Goal: Task Accomplishment & Management: Manage account settings

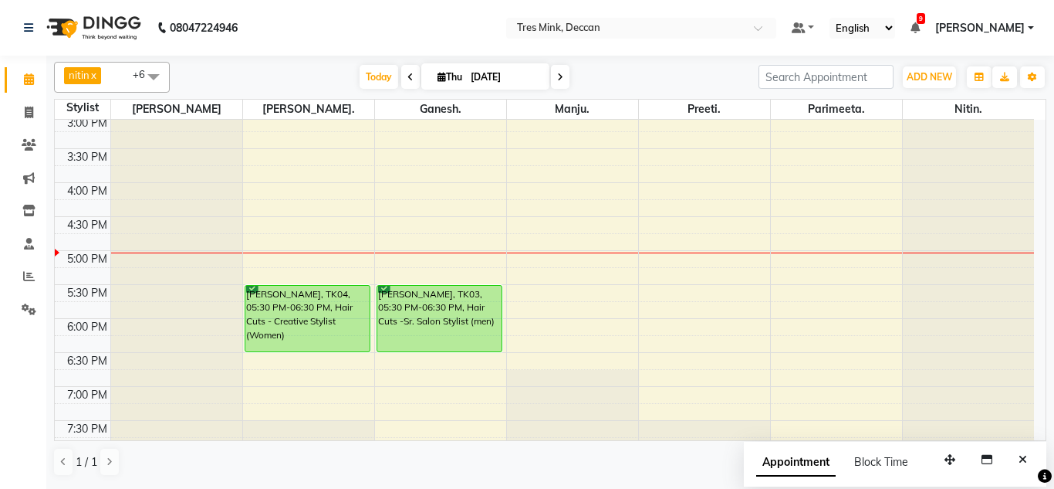
scroll to position [479, 0]
click at [292, 72] on div "[DATE] [DATE]" at bounding box center [464, 77] width 573 height 23
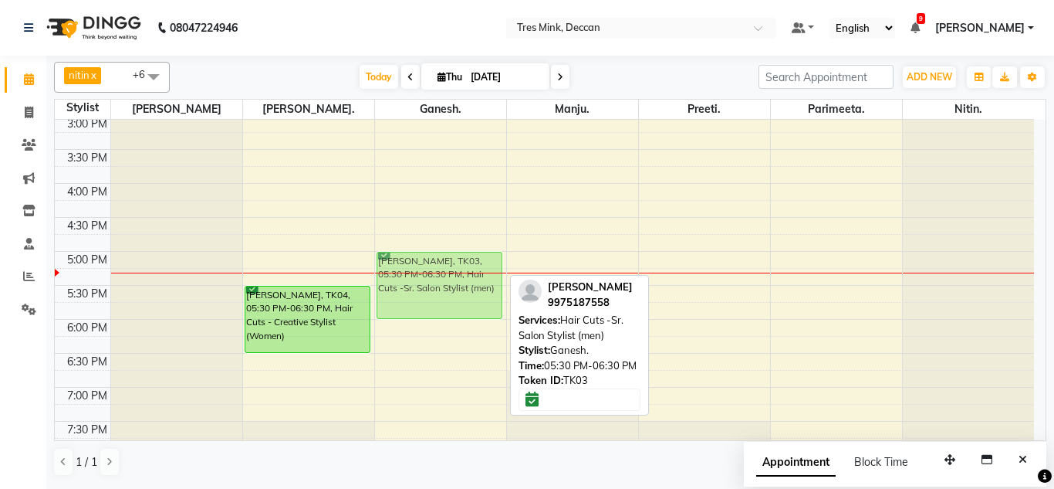
drag, startPoint x: 445, startPoint y: 313, endPoint x: 448, endPoint y: 276, distance: 37.2
click at [448, 276] on div "[PERSON_NAME], TK01, 10:45 AM-11:45 AM, Styling - Blow-dry with Shampoo [PERSON…" at bounding box center [440, 81] width 131 height 882
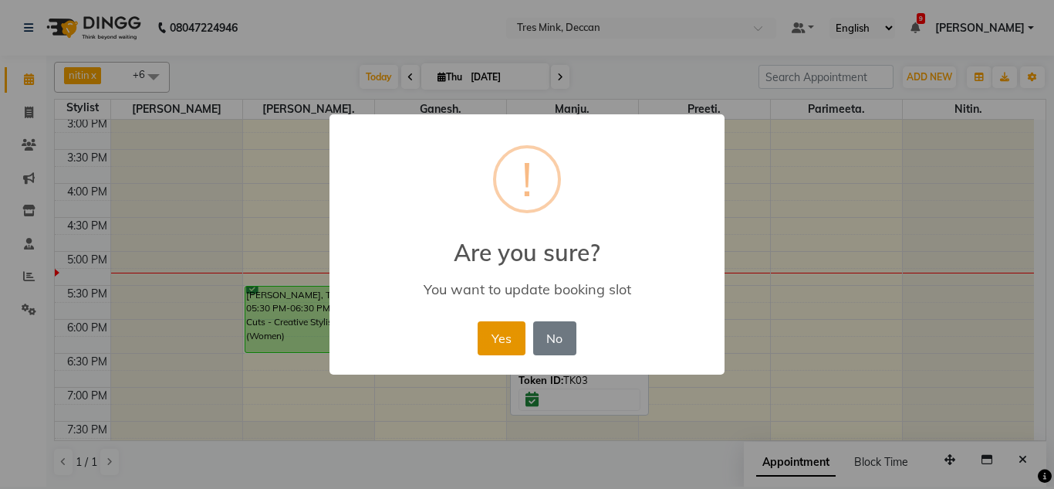
click at [510, 340] on button "Yes" at bounding box center [501, 338] width 47 height 34
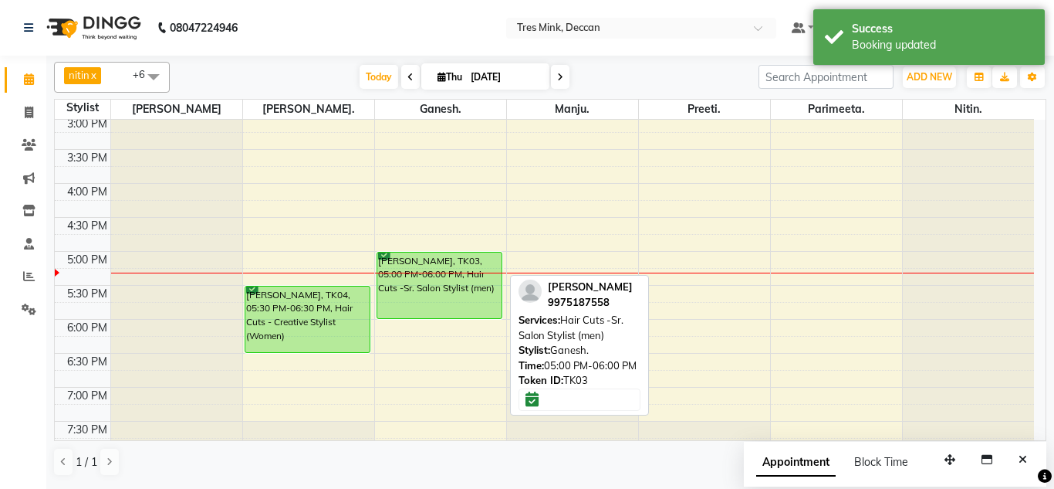
click at [453, 276] on div "[PERSON_NAME], TK03, 05:00 PM-06:00 PM, Hair Cuts -Sr. Salon Stylist (men)" at bounding box center [439, 285] width 125 height 66
click at [450, 276] on div "[PERSON_NAME], TK03, 05:00 PM-06:00 PM, Hair Cuts -Sr. Salon Stylist (men)" at bounding box center [439, 285] width 125 height 66
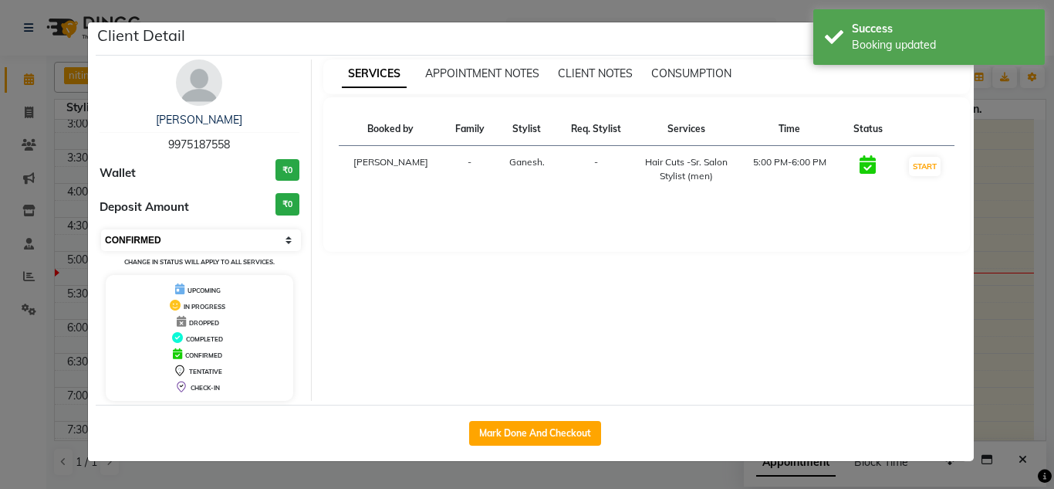
click at [213, 245] on select "Select IN SERVICE CONFIRMED TENTATIVE CHECK IN MARK DONE DROPPED UPCOMING" at bounding box center [201, 240] width 200 height 22
select select "1"
click at [101, 229] on select "Select IN SERVICE CONFIRMED TENTATIVE CHECK IN MARK DONE DROPPED UPCOMING" at bounding box center [201, 240] width 200 height 22
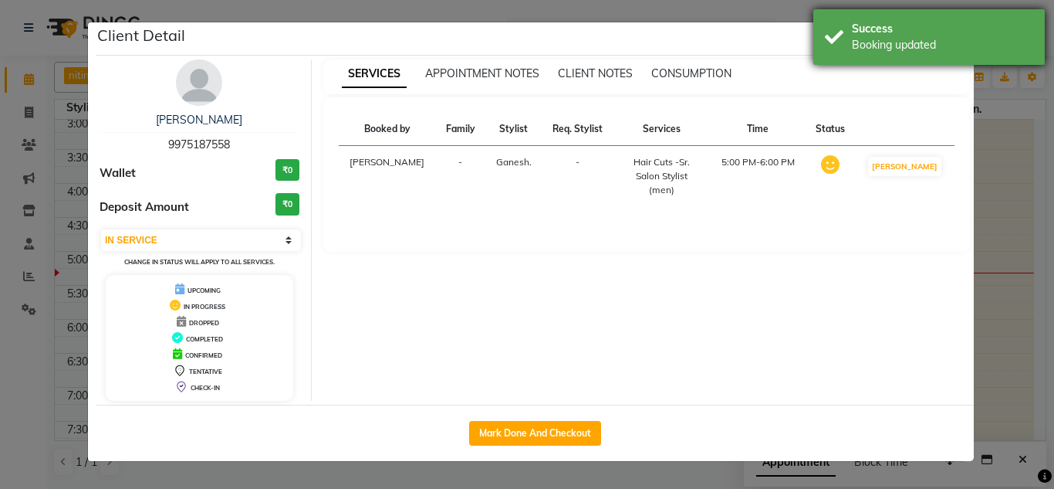
click at [960, 37] on div "Booking updated" at bounding box center [942, 45] width 181 height 16
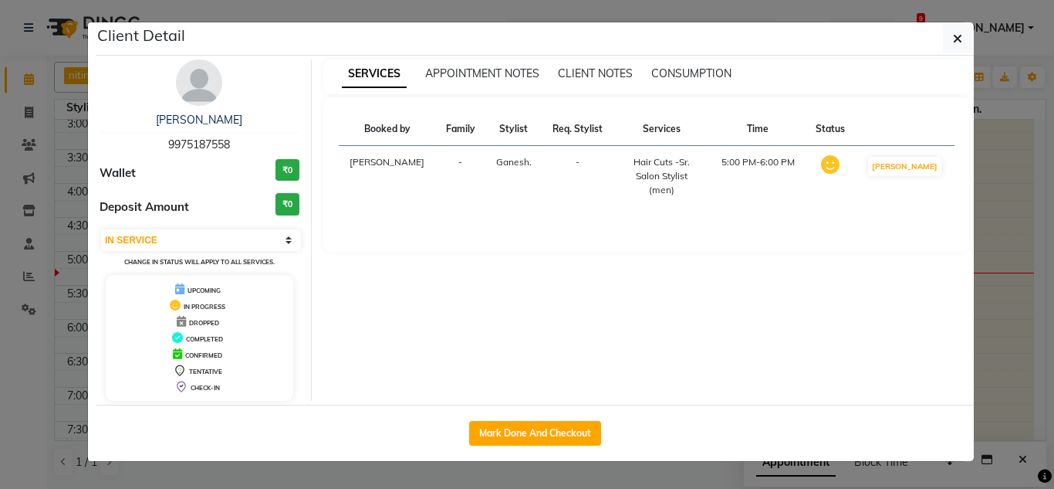
click at [960, 37] on div "Booking updated" at bounding box center [942, 45] width 181 height 16
click at [960, 37] on icon "button" at bounding box center [957, 38] width 9 height 12
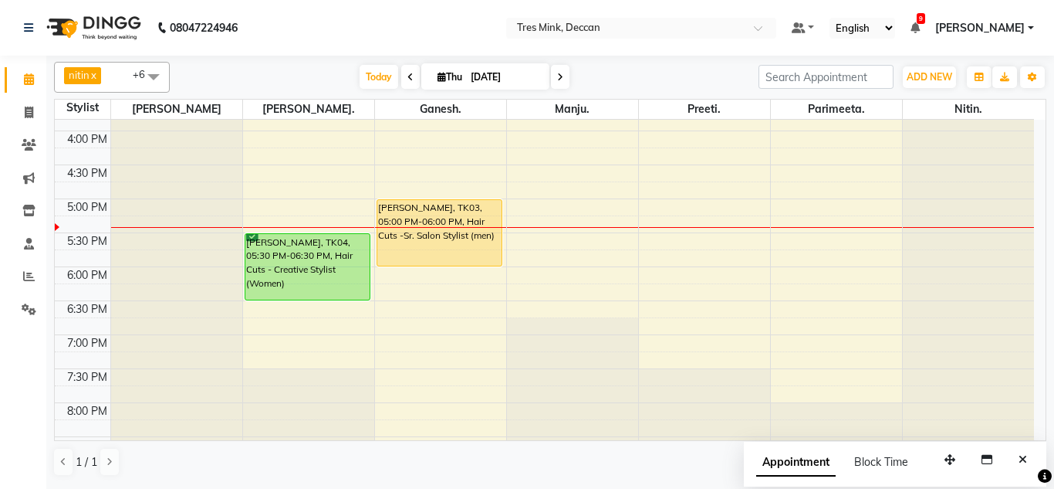
scroll to position [562, 0]
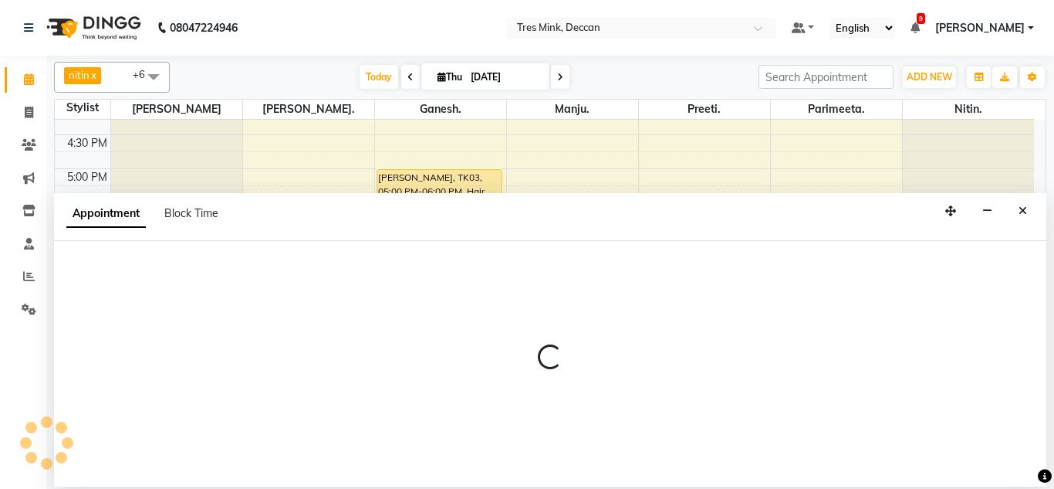
select select "59501"
select select "1140"
select select "tentative"
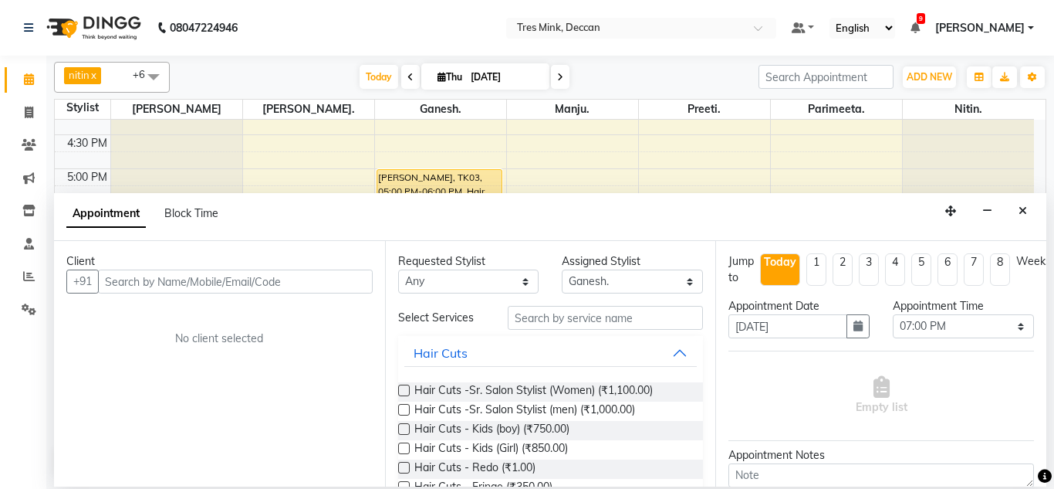
click at [241, 271] on input "text" at bounding box center [235, 281] width 275 height 24
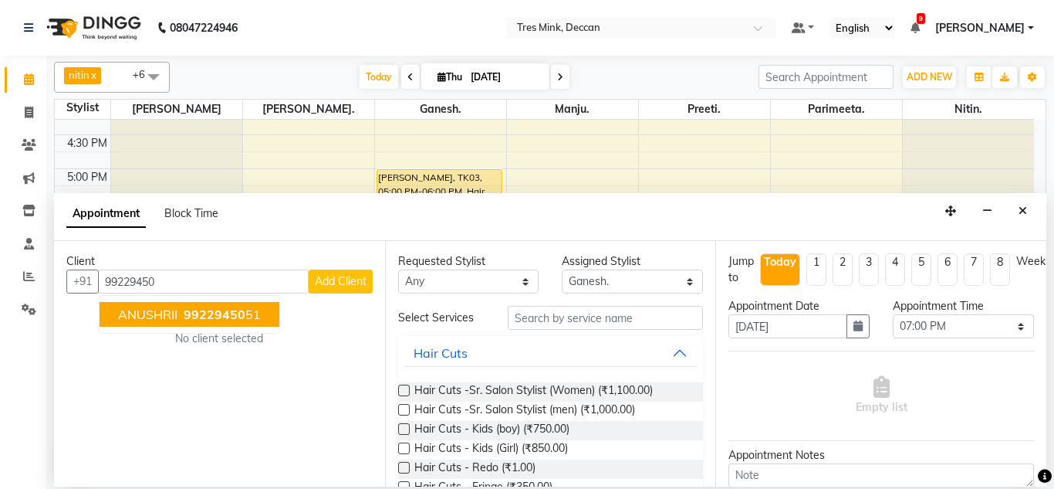
click at [168, 308] on span "ANUSHRII" at bounding box center [147, 313] width 59 height 15
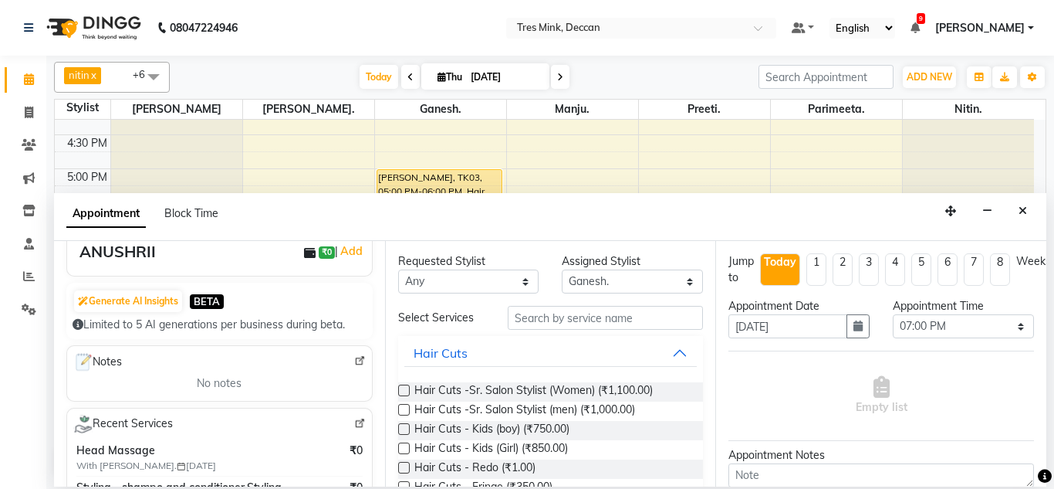
scroll to position [117, 0]
type input "9922945051"
click at [547, 320] on input "text" at bounding box center [606, 318] width 196 height 24
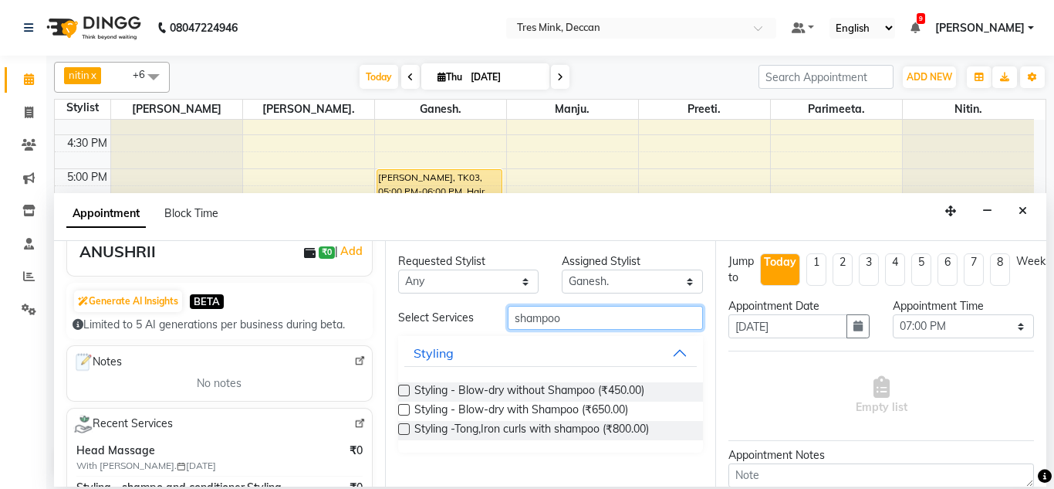
type input "shampoo"
click at [406, 406] on label at bounding box center [404, 410] width 12 height 12
click at [406, 406] on input "checkbox" at bounding box center [403, 411] width 10 height 10
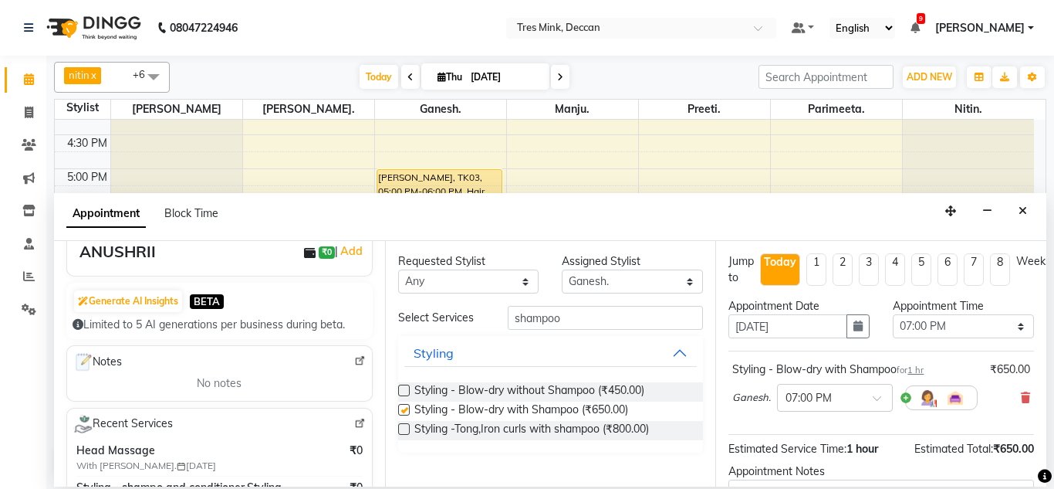
checkbox input "false"
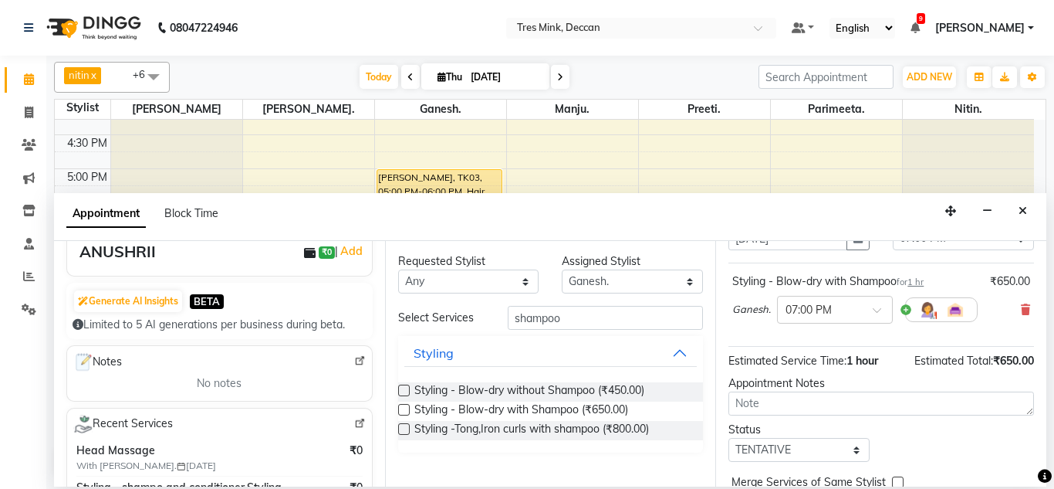
scroll to position [89, 0]
click at [790, 409] on textarea at bounding box center [882, 403] width 306 height 24
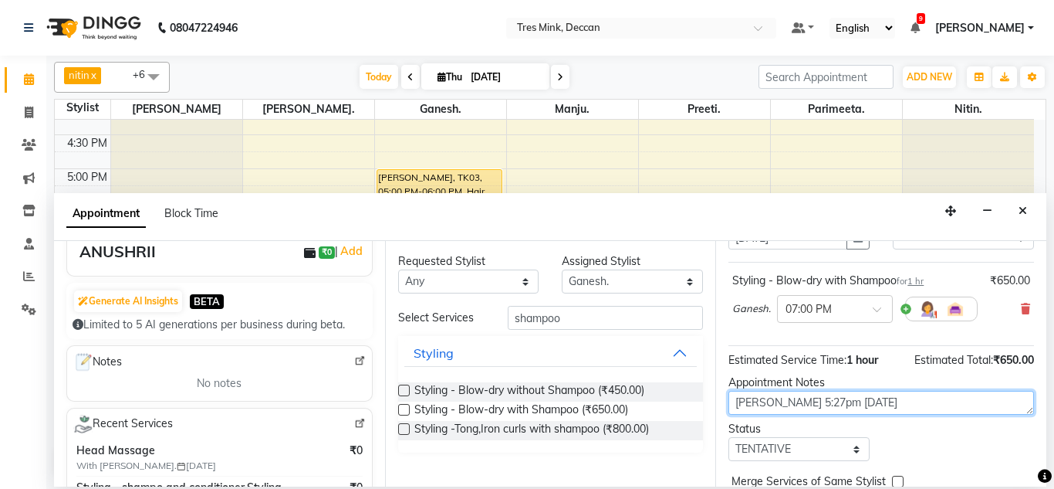
type textarea "[PERSON_NAME] 5:27pm [DATE]"
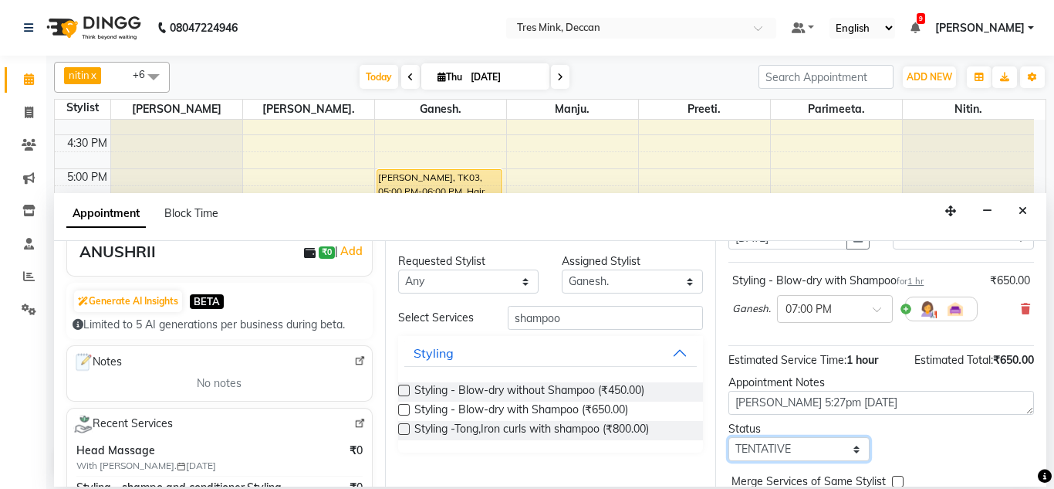
drag, startPoint x: 783, startPoint y: 445, endPoint x: 814, endPoint y: 386, distance: 66.3
click at [814, 386] on div "Jump to [DATE] 1 2 3 4 5 6 7 8 Weeks Appointment Date [DATE] Appointment Time S…" at bounding box center [881, 363] width 331 height 245
select select "confirm booking"
click at [729, 437] on select "Select TENTATIVE CONFIRM CHECK-IN UPCOMING" at bounding box center [799, 449] width 141 height 24
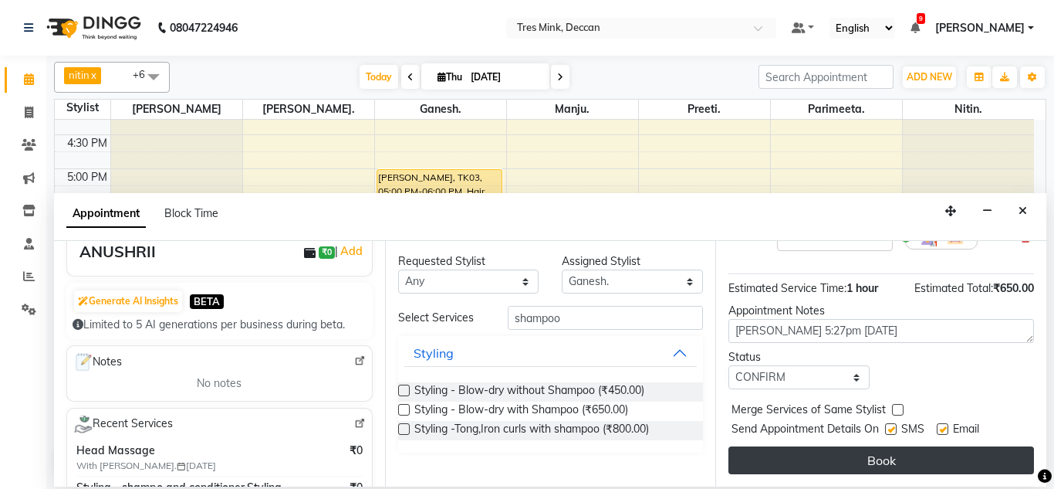
click at [821, 451] on button "Book" at bounding box center [882, 460] width 306 height 28
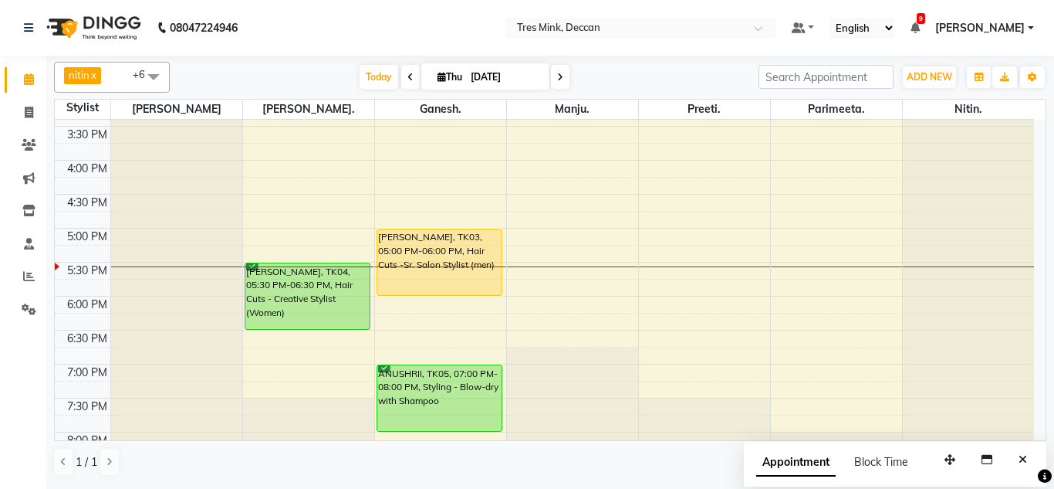
scroll to position [562, 0]
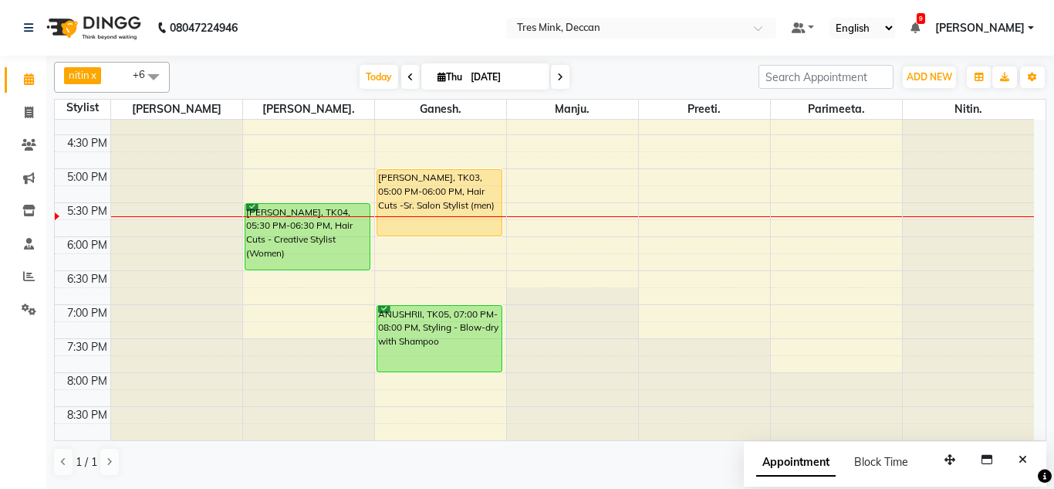
click at [469, 73] on input "[DATE]" at bounding box center [504, 77] width 77 height 23
select select "9"
select select "2025"
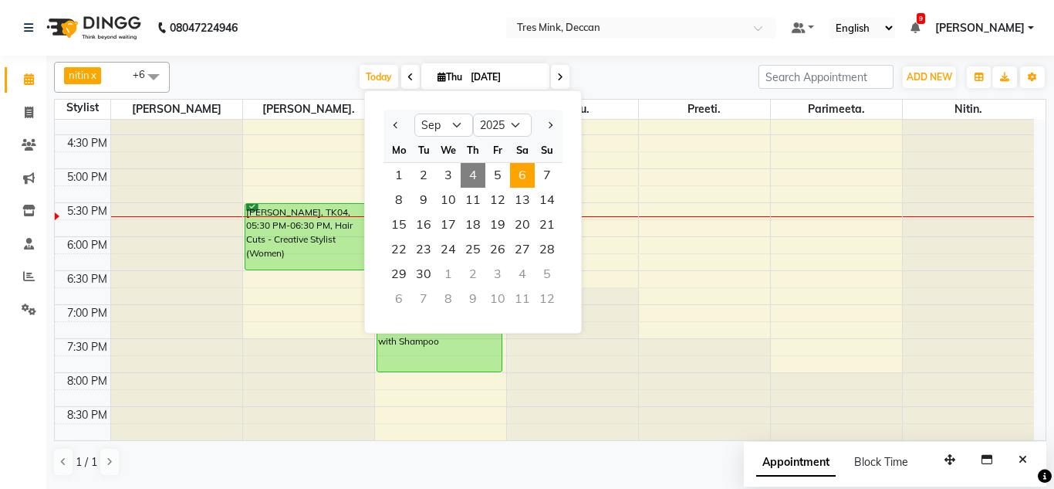
click at [522, 167] on span "6" at bounding box center [522, 175] width 25 height 25
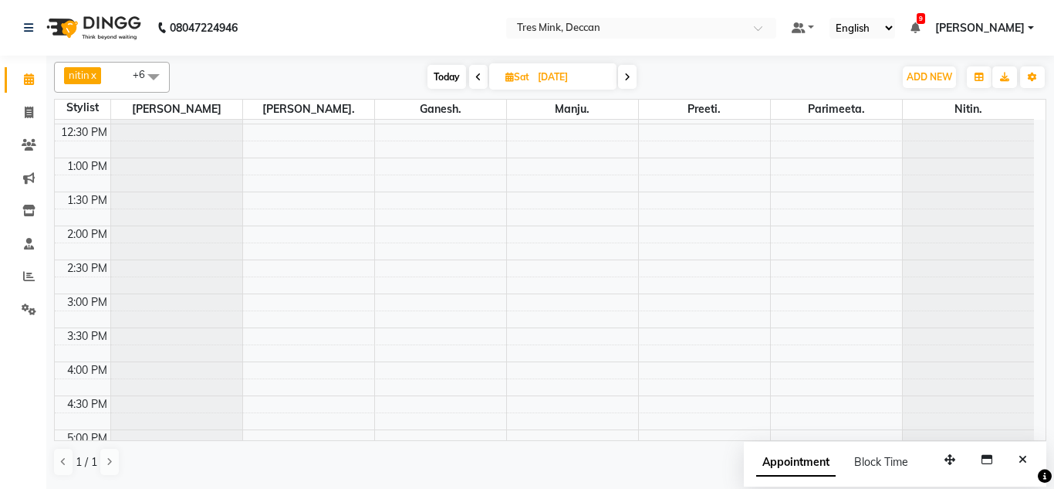
scroll to position [298, 0]
click at [622, 74] on span at bounding box center [627, 77] width 19 height 24
type input "[DATE]"
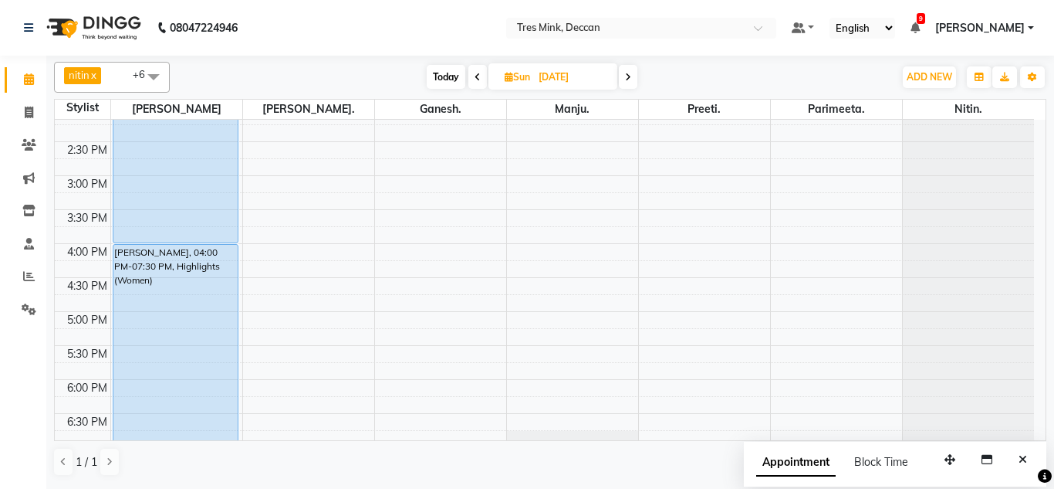
scroll to position [420, 0]
click at [308, 243] on div "8:00 AM 8:30 AM 9:00 AM 9:30 AM 10:00 AM 10:30 AM 11:00 AM 11:30 AM 12:00 PM 12…" at bounding box center [544, 141] width 979 height 882
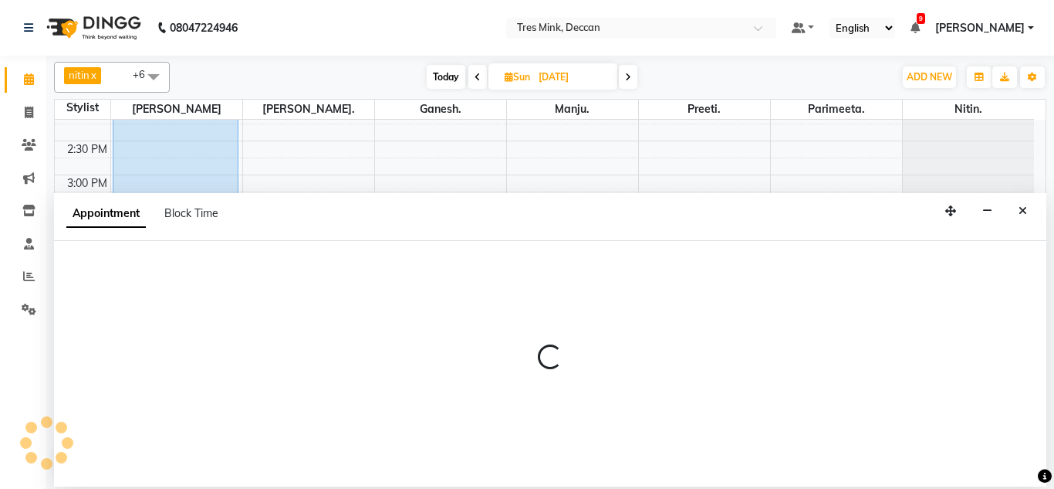
select select "59499"
select select "960"
select select "tentative"
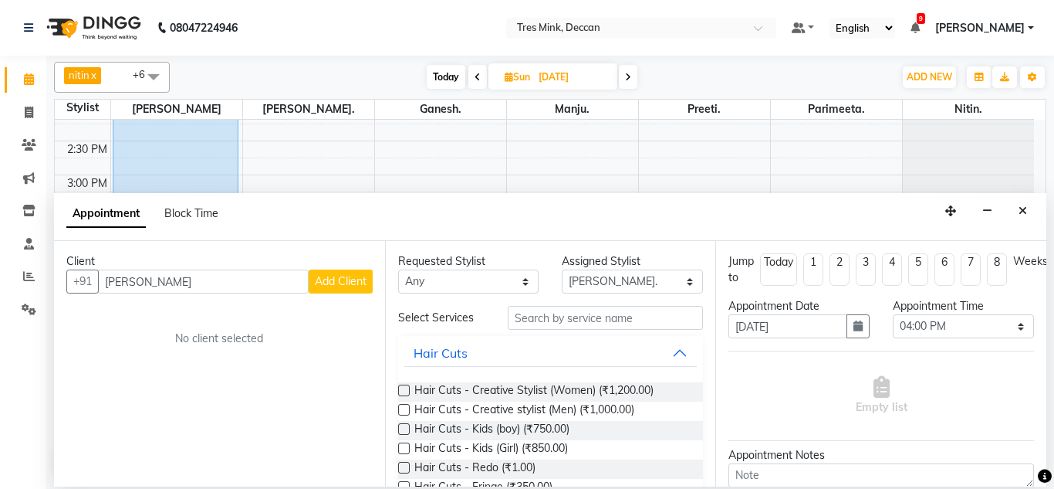
type input "sona"
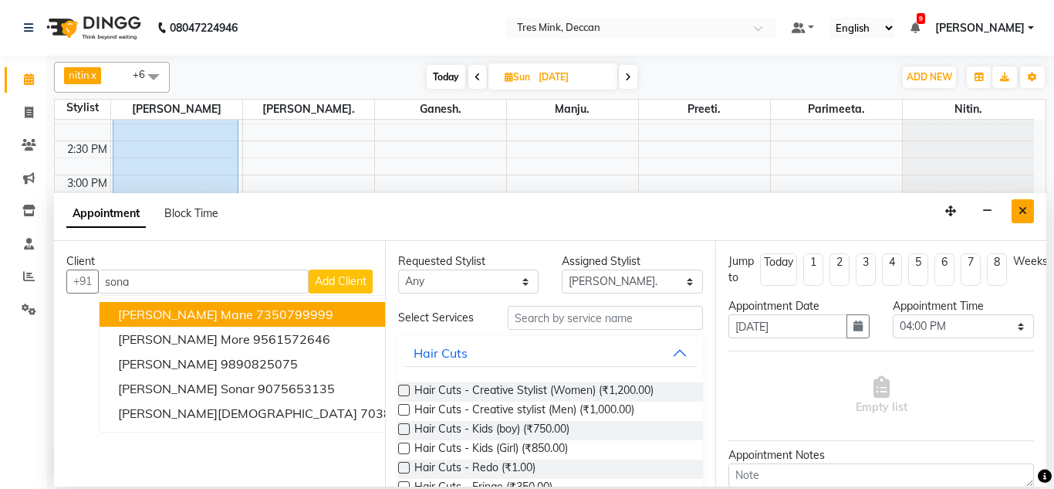
click at [1021, 218] on button "Close" at bounding box center [1023, 211] width 22 height 24
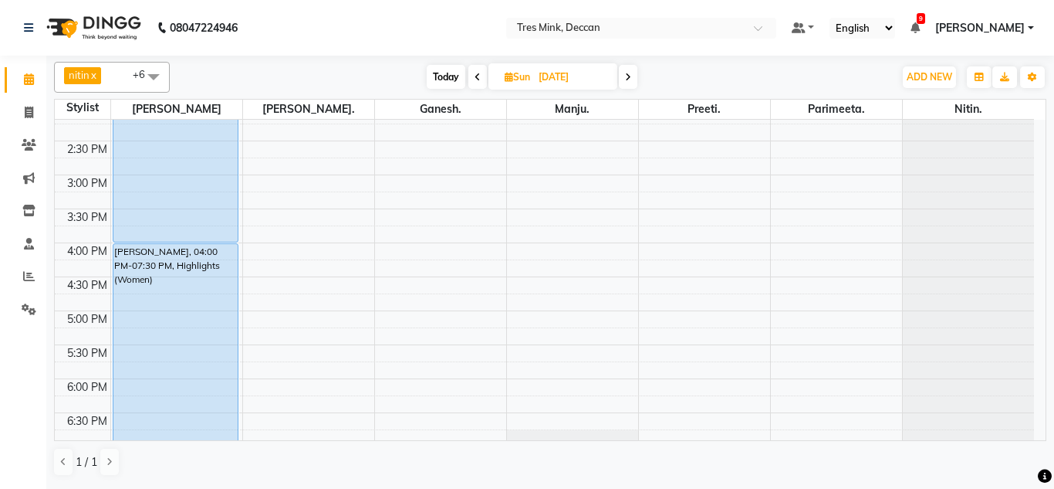
click at [444, 73] on span "Today" at bounding box center [446, 77] width 39 height 24
type input "[DATE]"
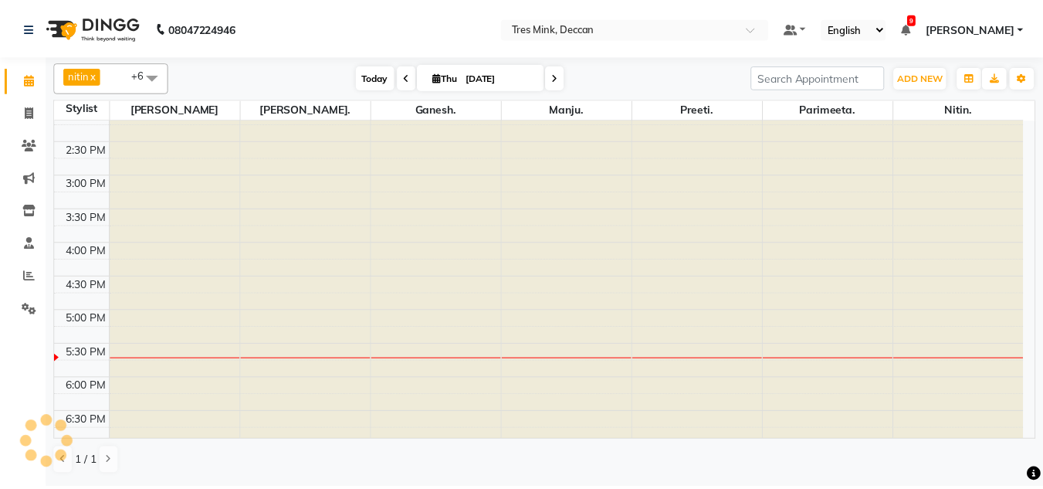
scroll to position [562, 0]
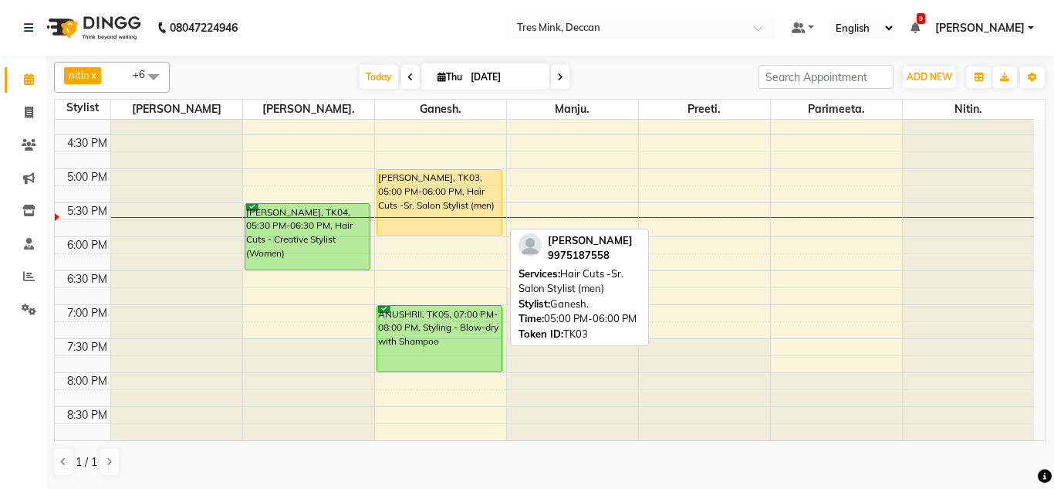
click at [421, 172] on div "[PERSON_NAME], TK03, 05:00 PM-06:00 PM, Hair Cuts -Sr. Salon Stylist (men)" at bounding box center [439, 203] width 125 height 66
select select "1"
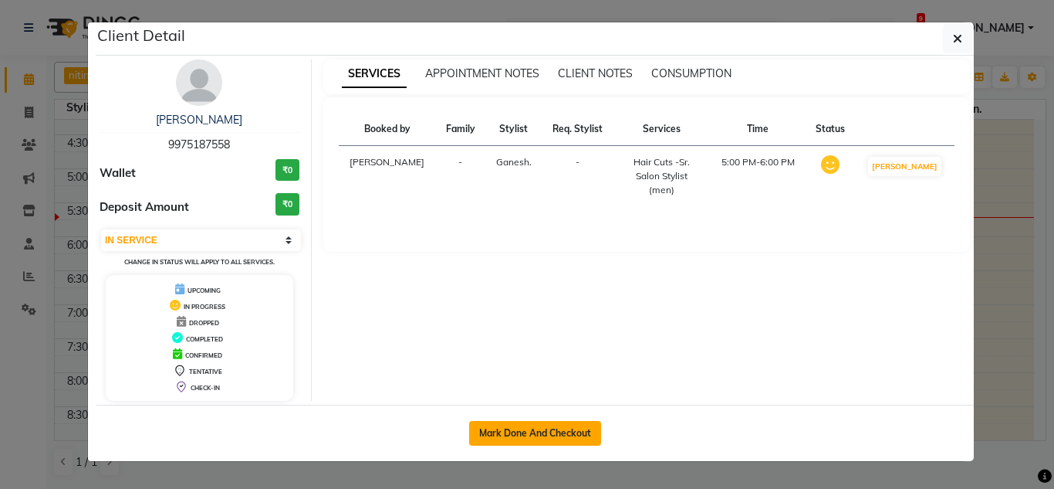
click at [529, 429] on button "Mark Done And Checkout" at bounding box center [535, 433] width 132 height 25
select select "service"
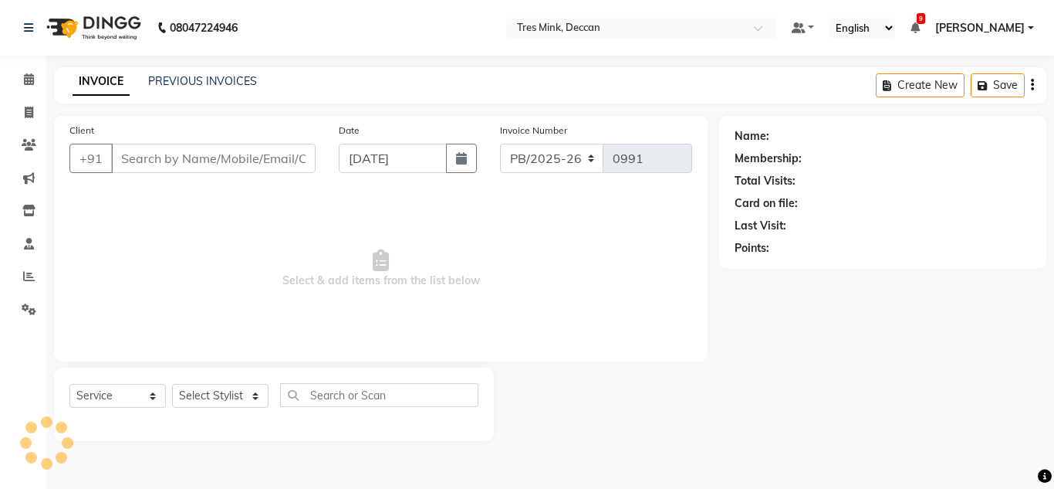
type input "9975187558"
select select "59501"
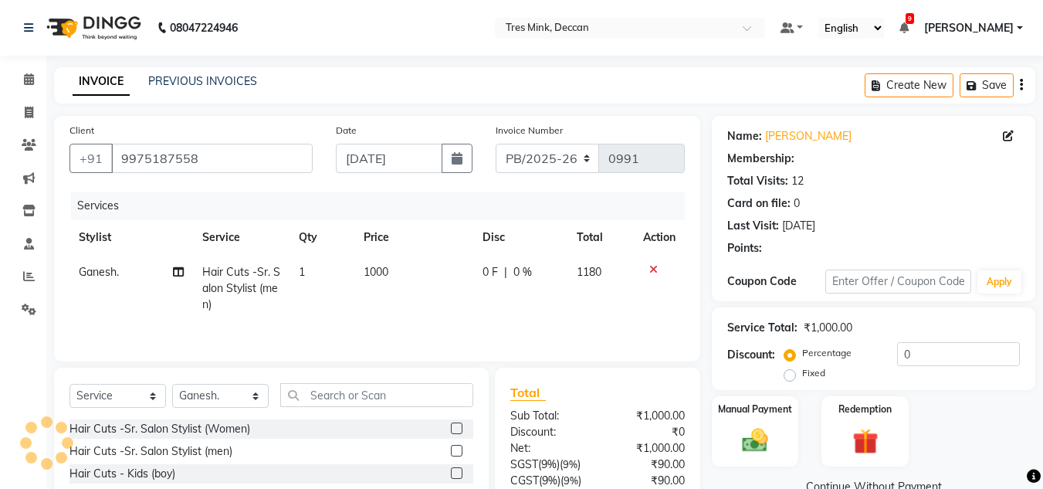
type input "10"
select select "1: Object"
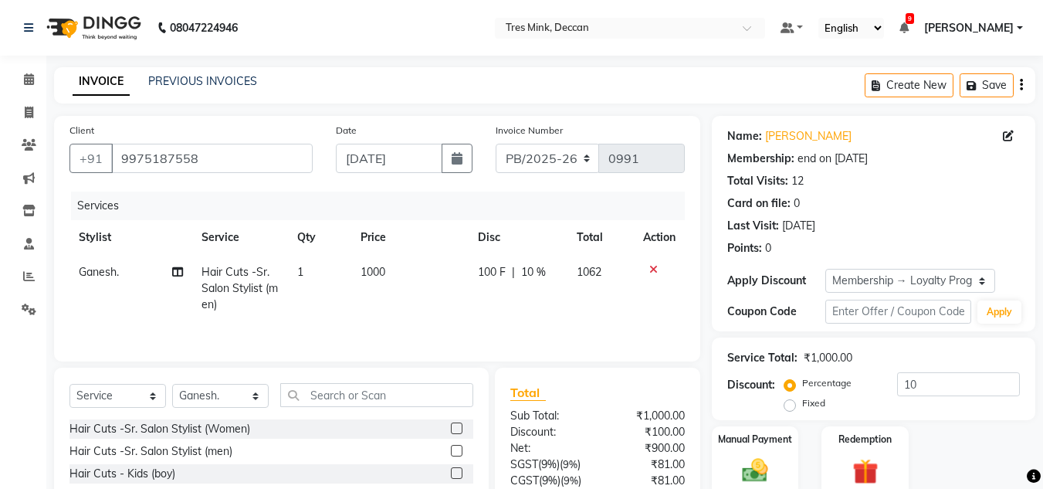
scroll to position [130, 0]
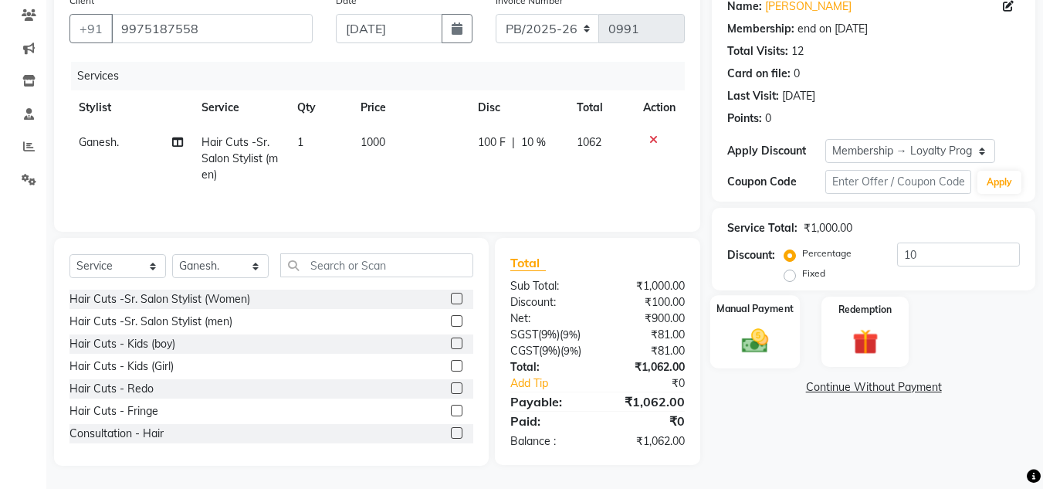
click at [753, 321] on div "Manual Payment" at bounding box center [755, 331] width 90 height 73
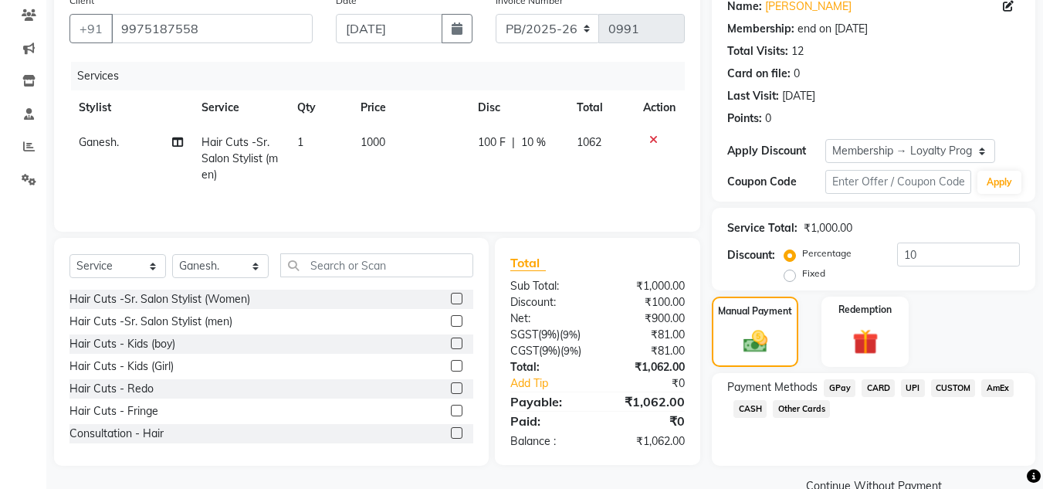
click at [918, 387] on span "UPI" at bounding box center [913, 388] width 24 height 18
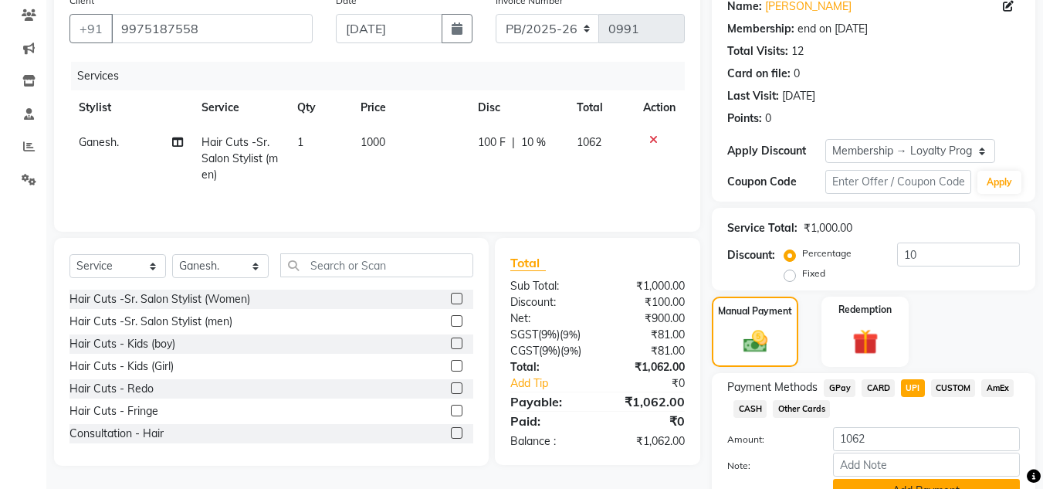
scroll to position [205, 0]
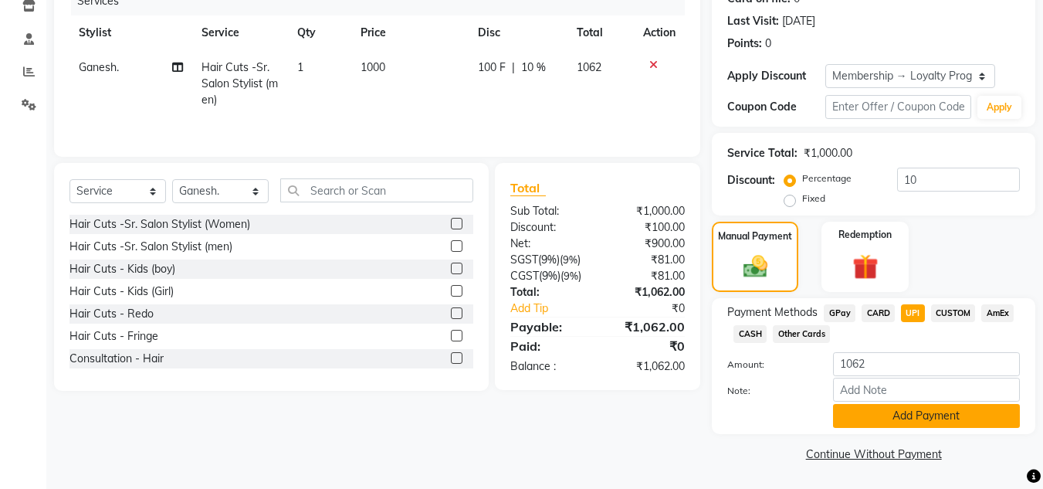
click at [881, 426] on button "Add Payment" at bounding box center [926, 416] width 187 height 24
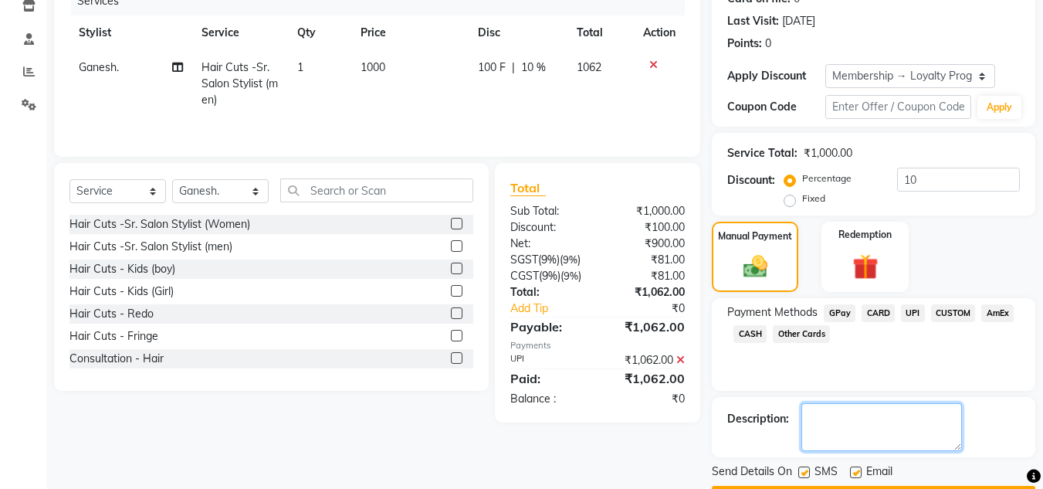
click at [883, 420] on textarea at bounding box center [881, 427] width 161 height 48
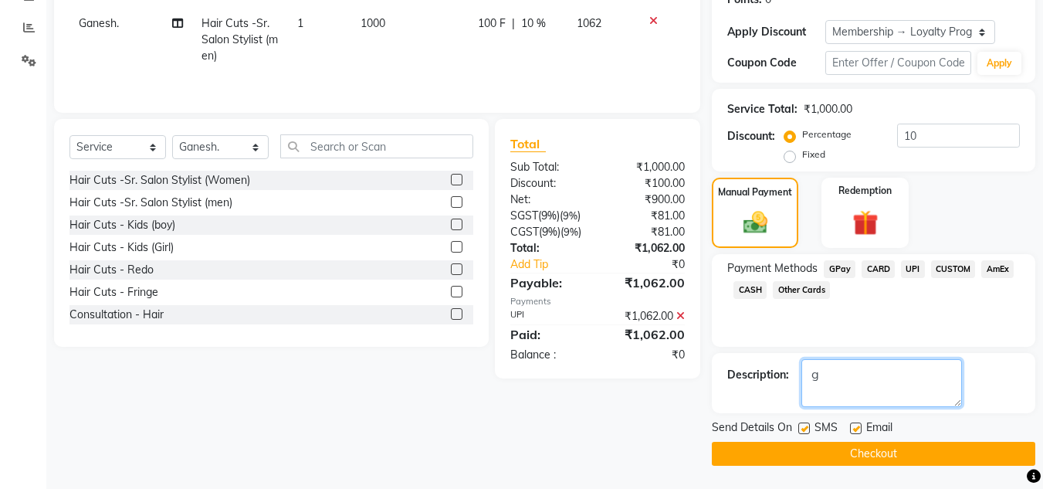
type textarea "g"
click at [805, 457] on button "Checkout" at bounding box center [873, 453] width 323 height 24
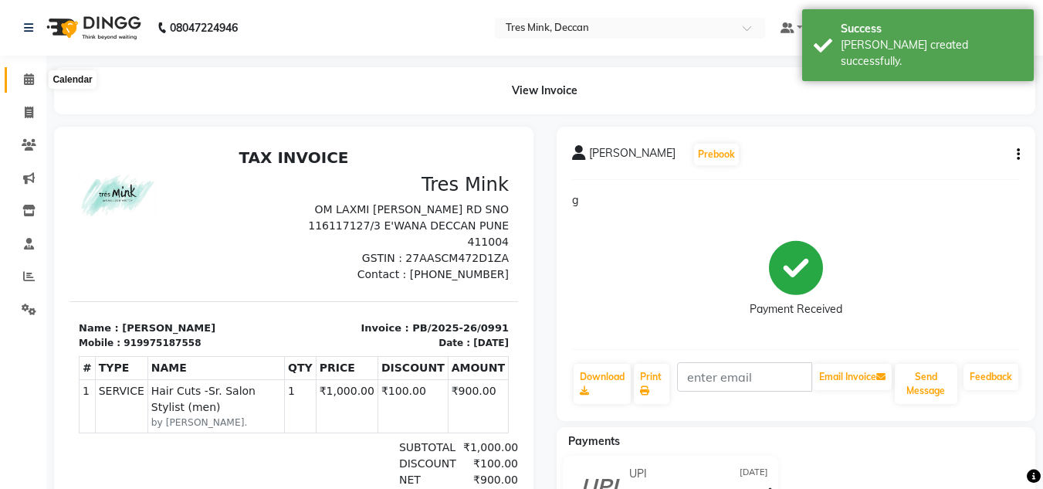
click at [25, 80] on icon at bounding box center [29, 79] width 10 height 12
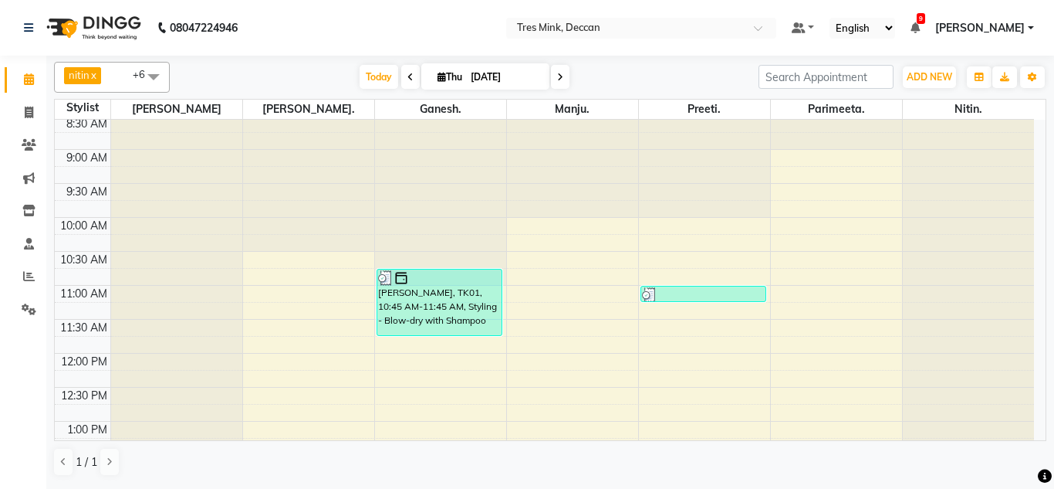
scroll to position [22, 0]
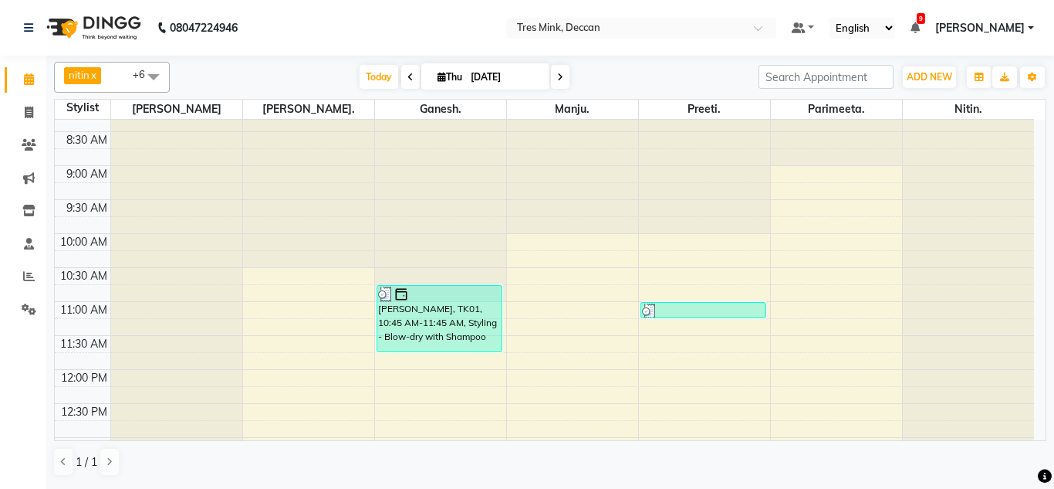
click at [450, 77] on span "Thu" at bounding box center [450, 77] width 32 height 12
select select "9"
select select "2025"
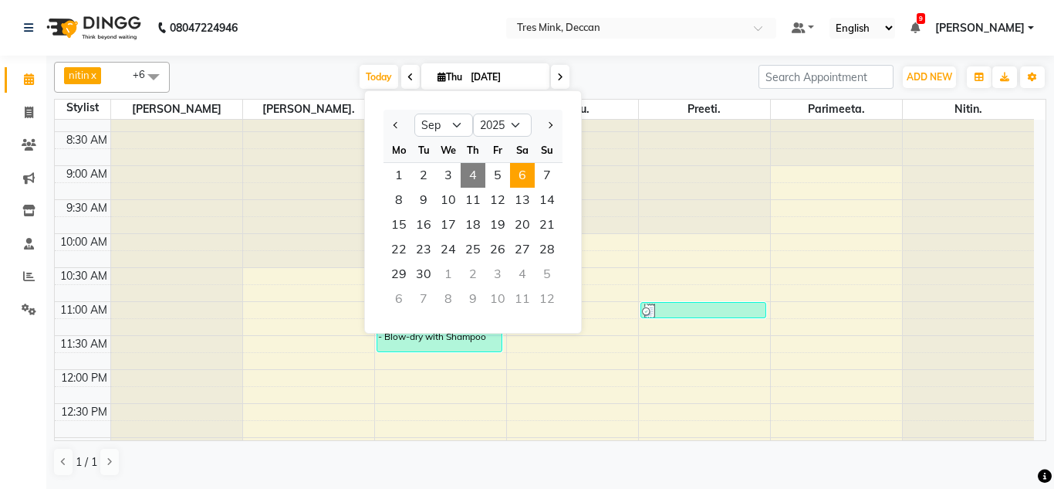
click at [528, 169] on span "6" at bounding box center [522, 175] width 25 height 25
type input "[DATE]"
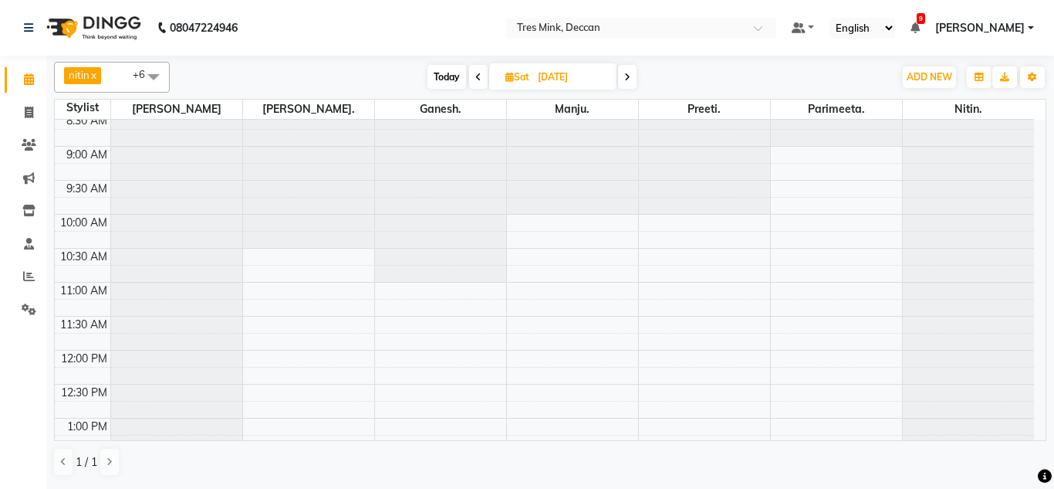
scroll to position [0, 0]
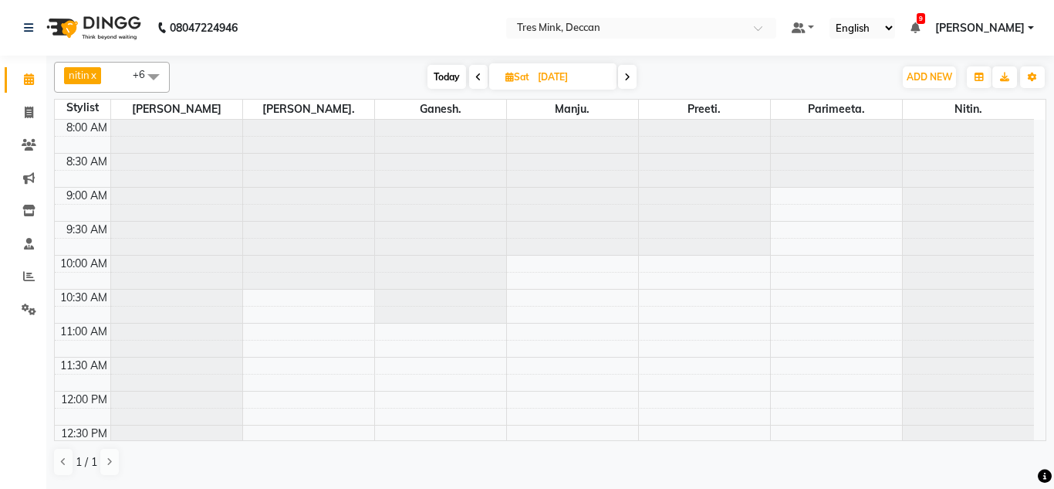
click at [533, 77] on span "Sat" at bounding box center [518, 77] width 32 height 12
select select "9"
select select "2025"
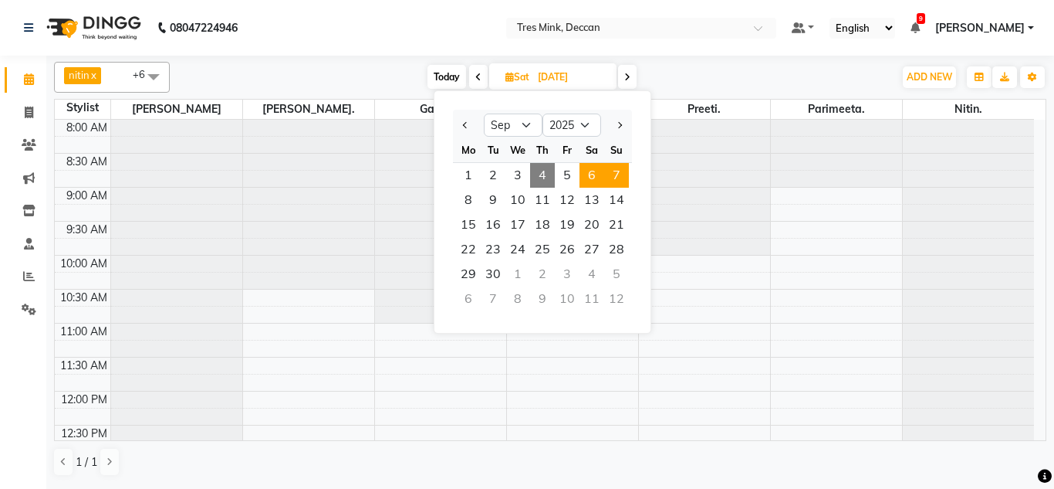
click at [615, 177] on span "7" at bounding box center [616, 175] width 25 height 25
type input "[DATE]"
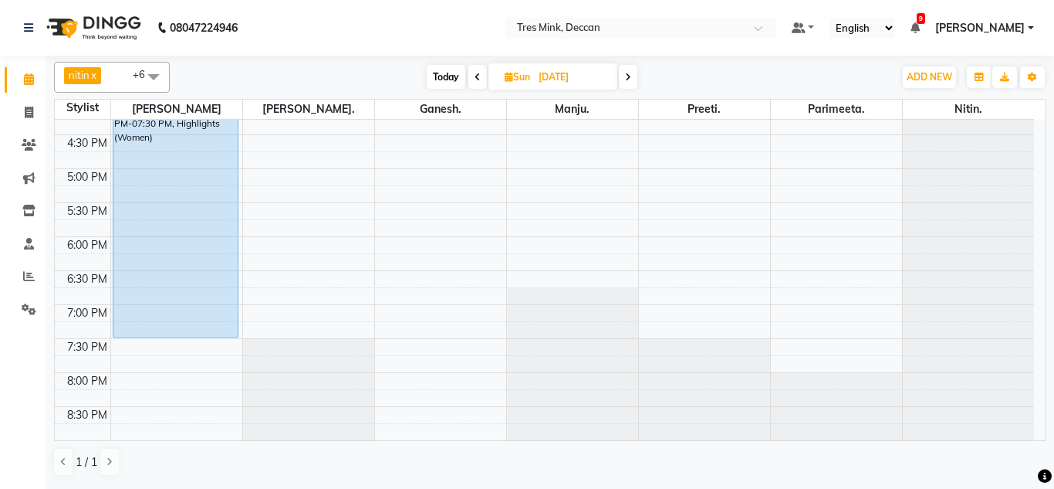
scroll to position [485, 0]
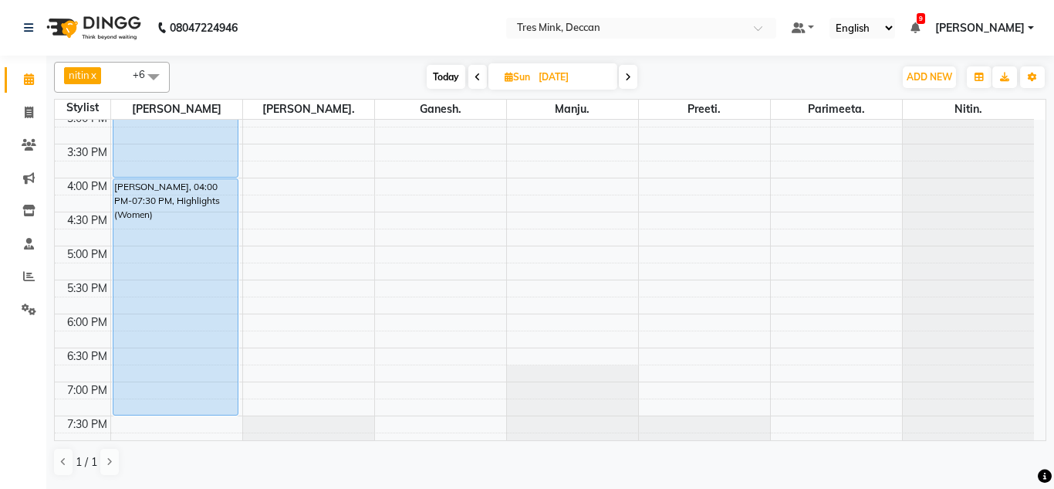
click at [272, 188] on div "8:00 AM 8:30 AM 9:00 AM 9:30 AM 10:00 AM 10:30 AM 11:00 AM 11:30 AM 12:00 PM 12…" at bounding box center [544, 76] width 979 height 882
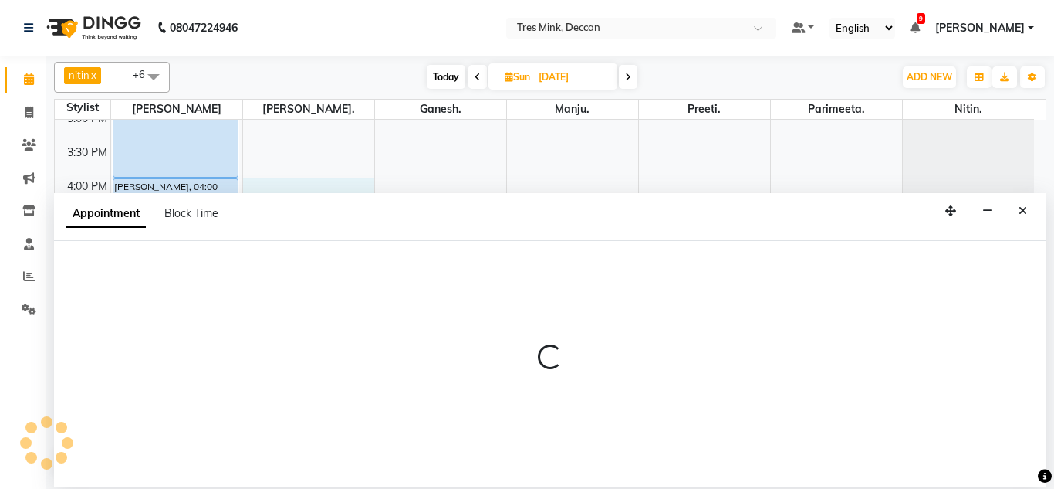
select select "59499"
select select "960"
select select "tentative"
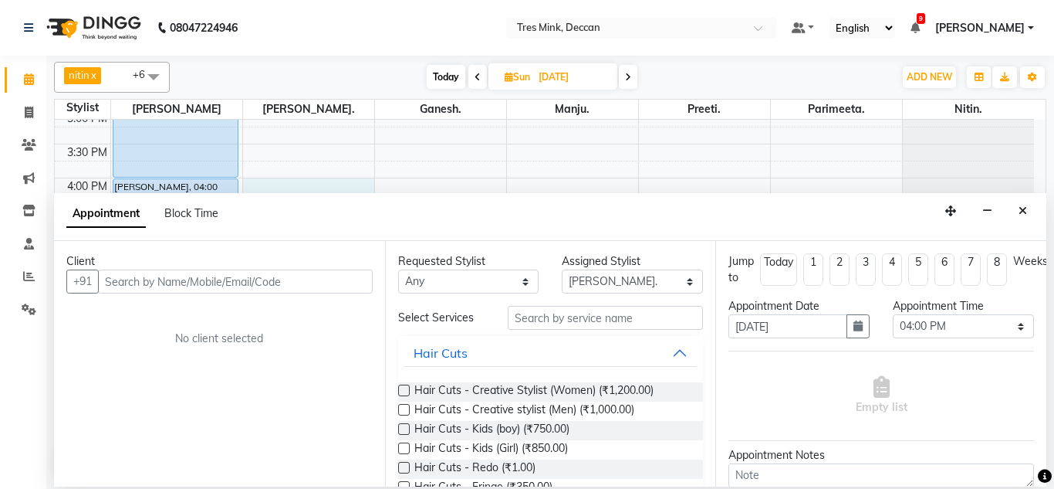
click at [158, 282] on input "text" at bounding box center [235, 281] width 275 height 24
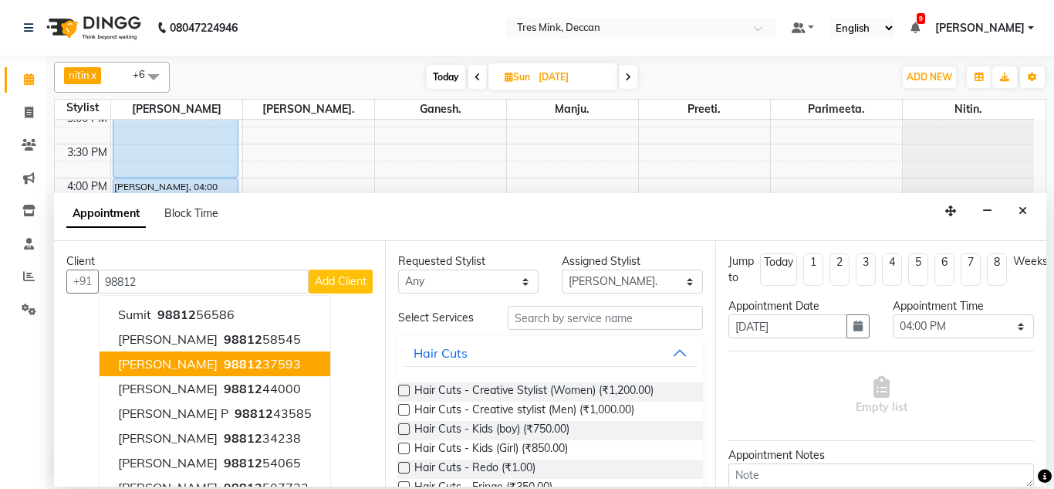
click at [185, 359] on span "[PERSON_NAME]" at bounding box center [168, 363] width 100 height 15
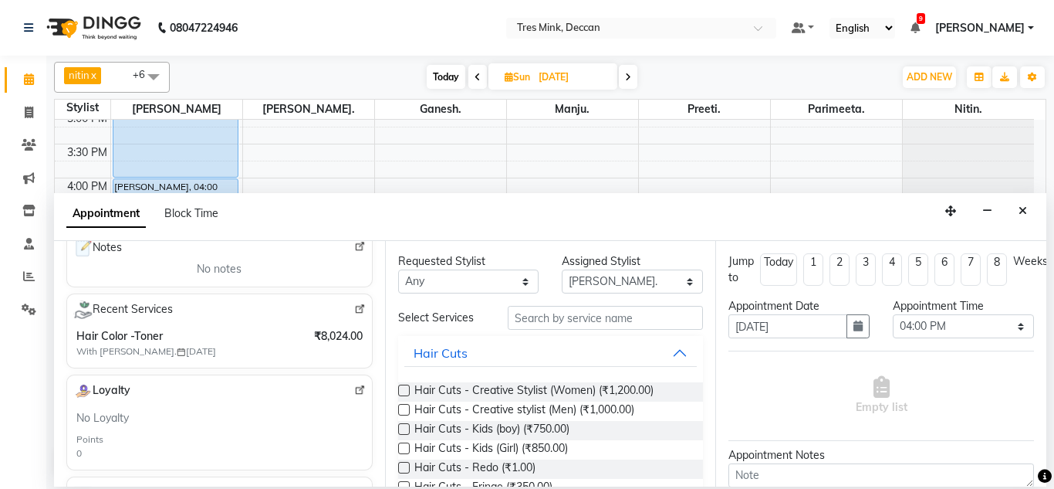
scroll to position [154, 0]
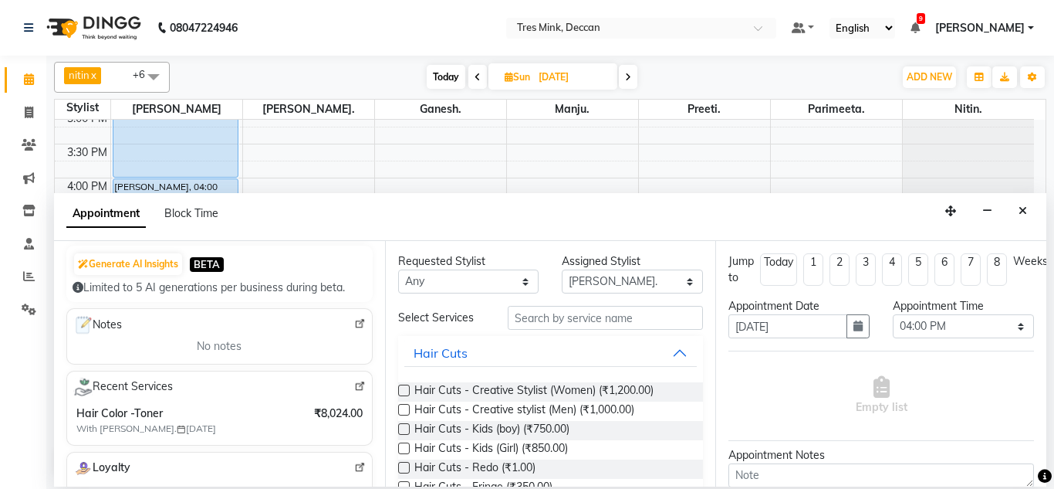
type input "9881237593"
click at [551, 322] on input "text" at bounding box center [606, 318] width 196 height 24
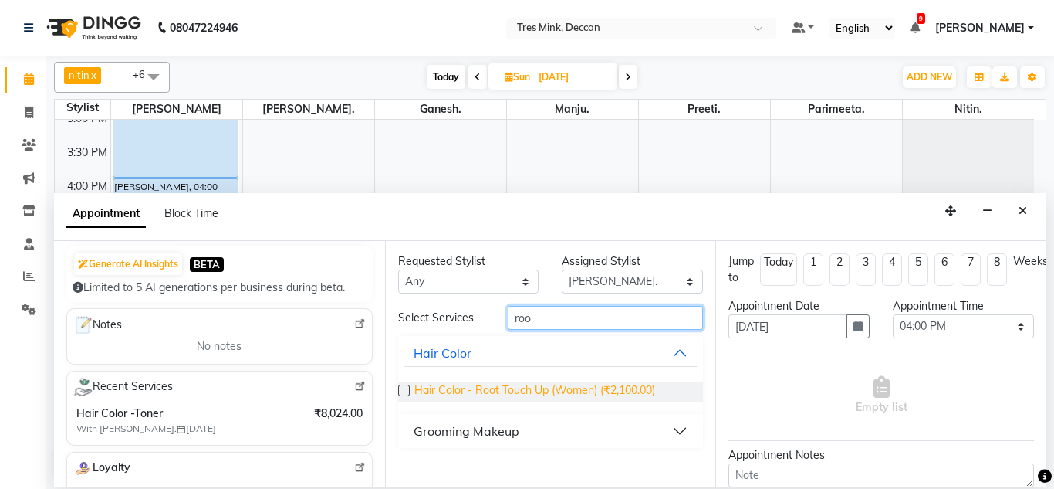
type input "roo"
click at [490, 390] on span "Hair Color - Root Touch Up (Women) (₹2,100.00)" at bounding box center [534, 391] width 241 height 19
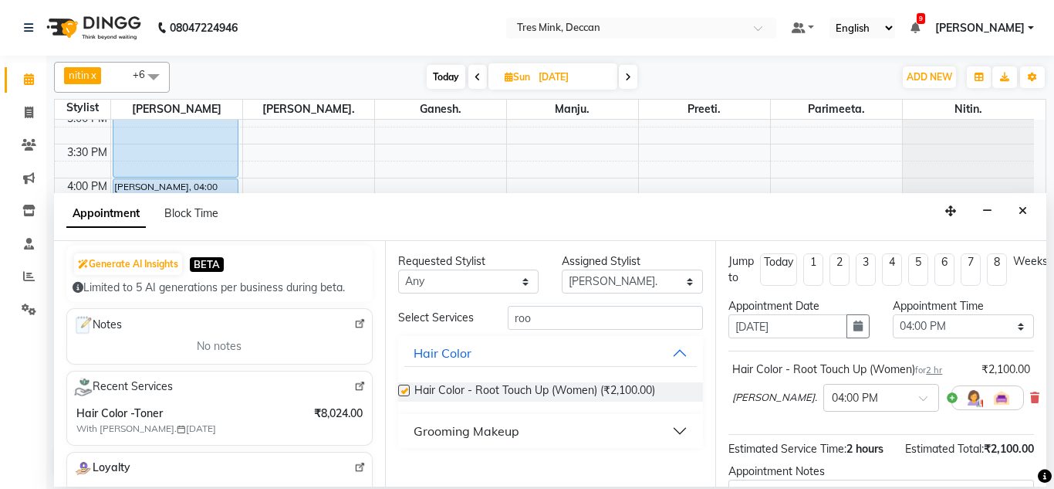
checkbox input "false"
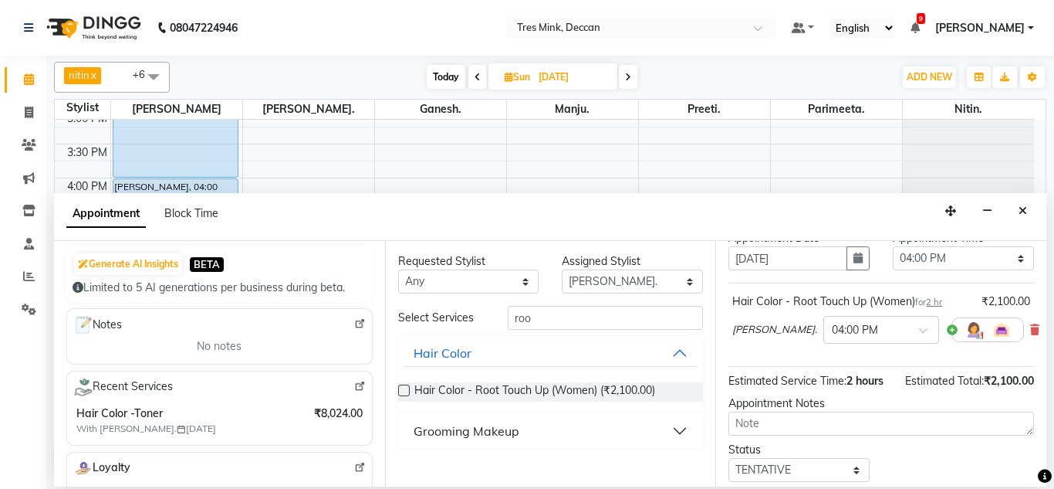
scroll to position [188, 0]
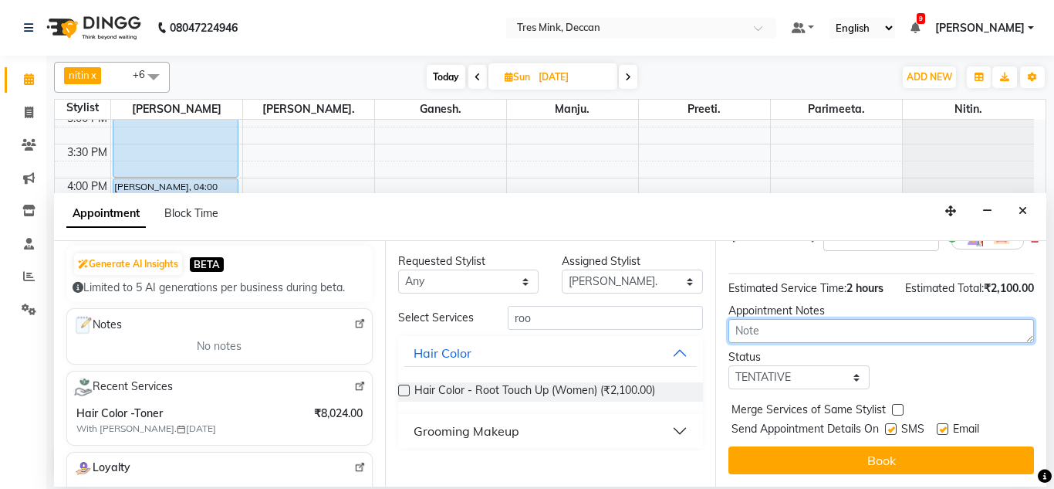
click at [746, 319] on textarea at bounding box center [882, 331] width 306 height 24
type textarea "gan"
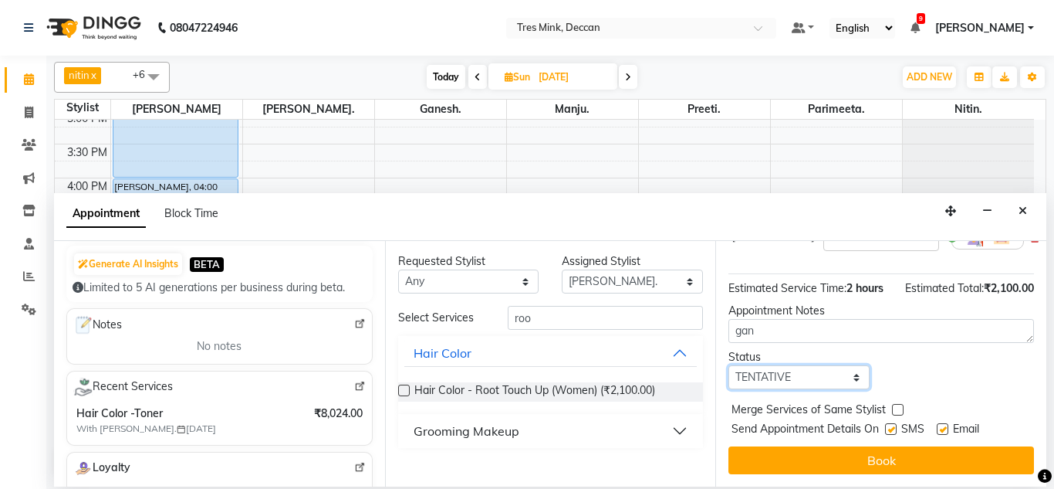
click at [772, 365] on select "Select TENTATIVE CONFIRM UPCOMING" at bounding box center [799, 377] width 141 height 24
select select "upcoming"
click at [729, 365] on select "Select TENTATIVE CONFIRM UPCOMING" at bounding box center [799, 377] width 141 height 24
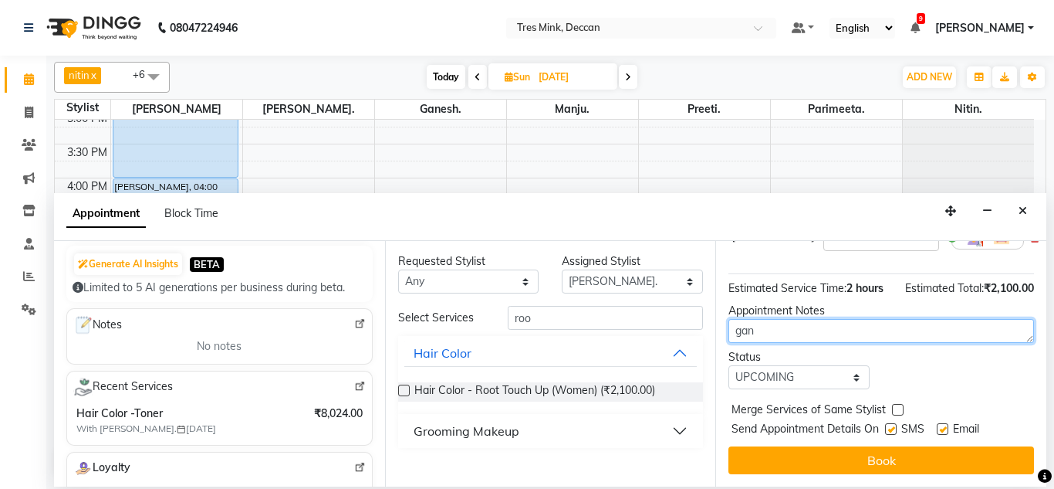
click at [783, 325] on textarea "gan" at bounding box center [882, 331] width 306 height 24
type textarea "gan04/09 5:44"
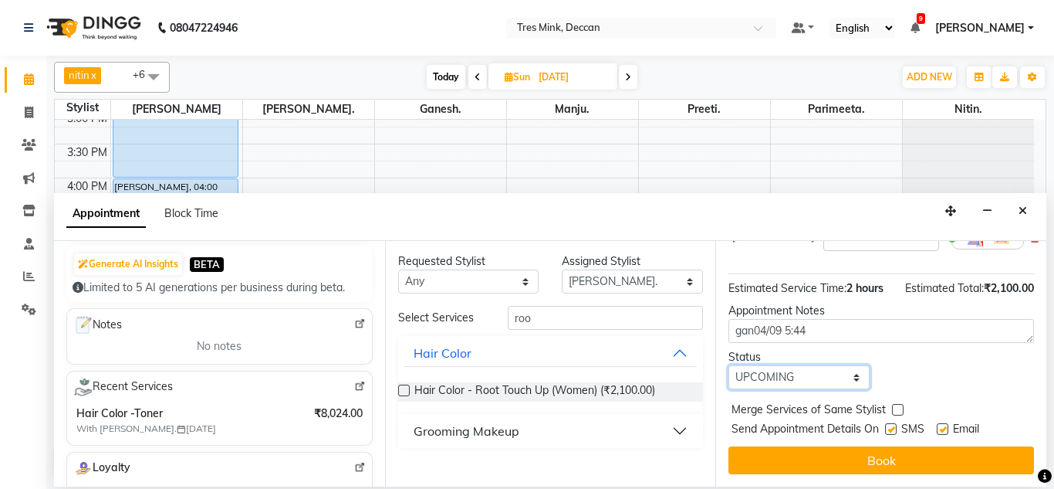
click at [781, 370] on select "Select TENTATIVE CONFIRM UPCOMING" at bounding box center [799, 377] width 141 height 24
click at [729, 365] on select "Select TENTATIVE CONFIRM UPCOMING" at bounding box center [799, 377] width 141 height 24
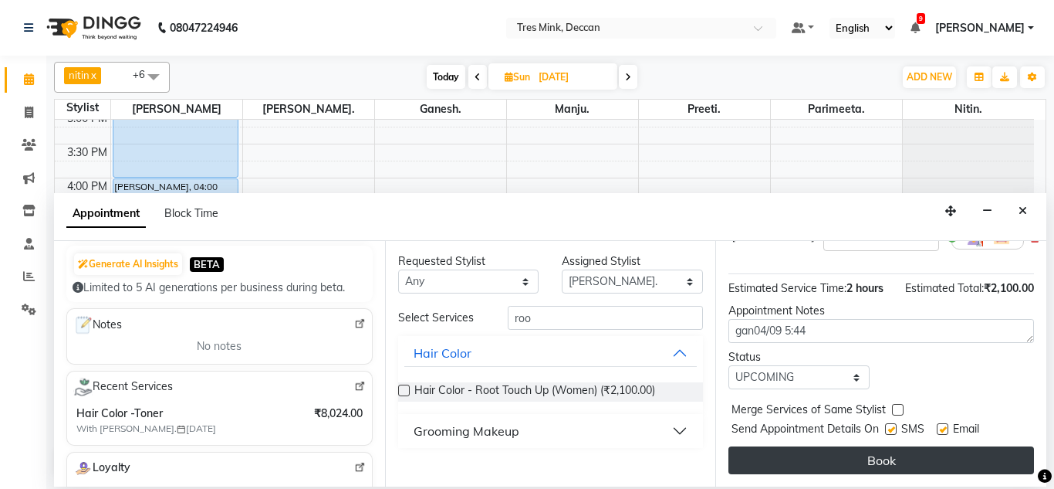
click at [765, 446] on button "Book" at bounding box center [882, 460] width 306 height 28
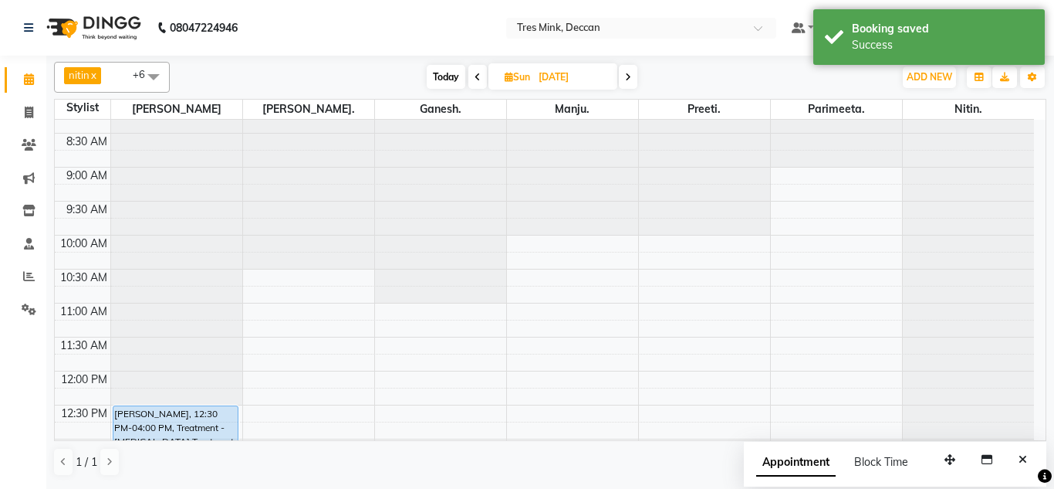
scroll to position [0, 0]
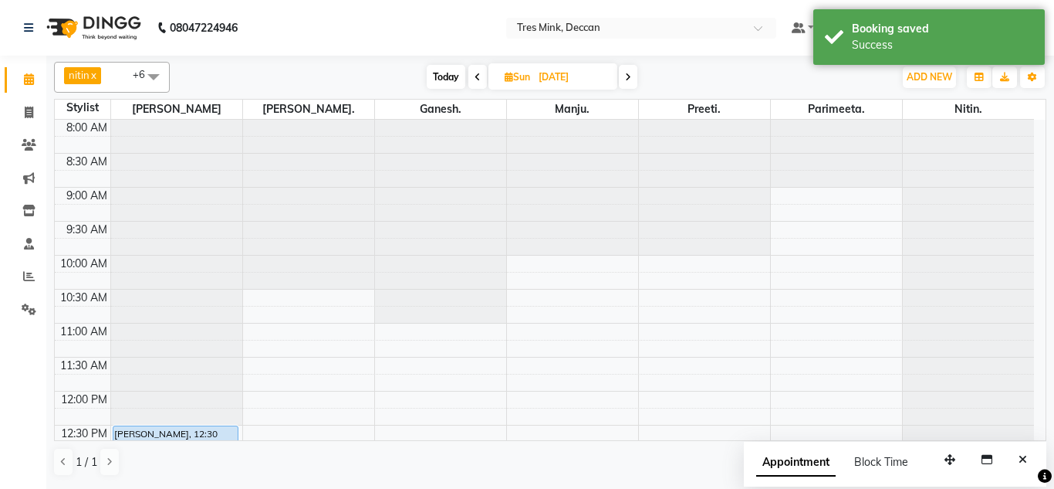
click at [475, 77] on icon at bounding box center [478, 77] width 6 height 9
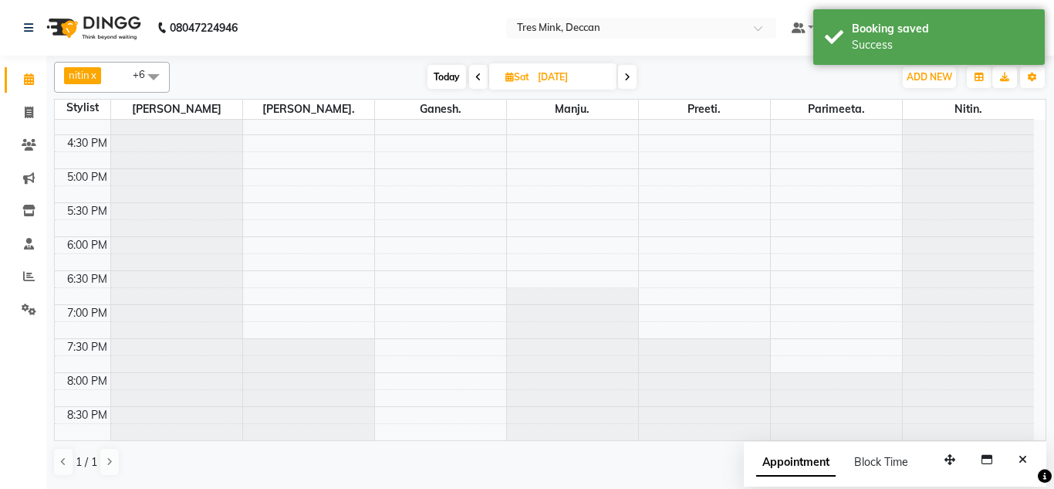
click at [477, 75] on icon at bounding box center [478, 77] width 6 height 9
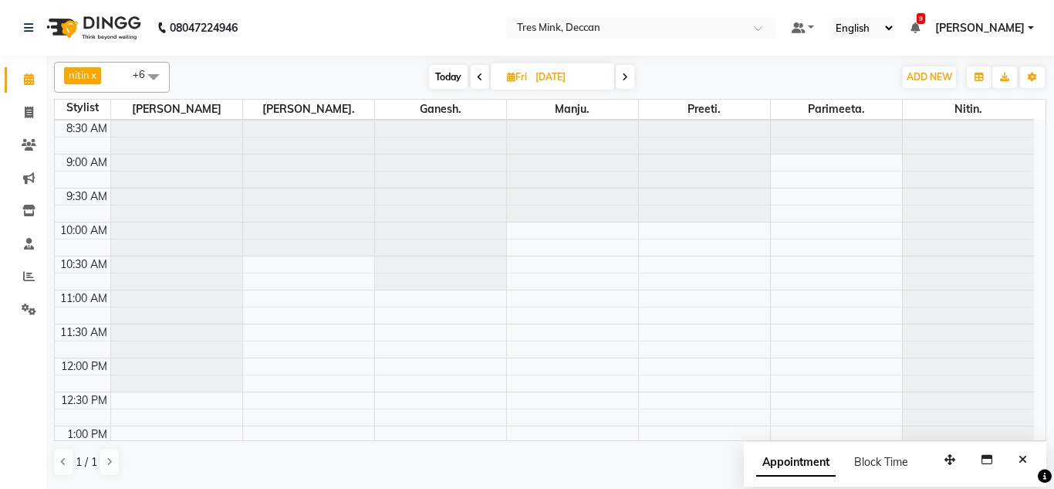
scroll to position [22, 0]
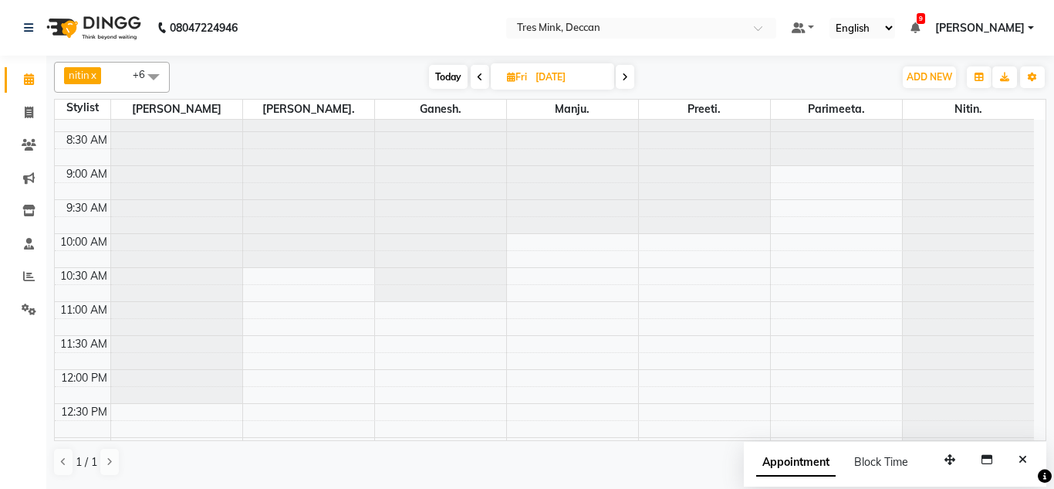
click at [445, 74] on span "Today" at bounding box center [448, 77] width 39 height 24
type input "[DATE]"
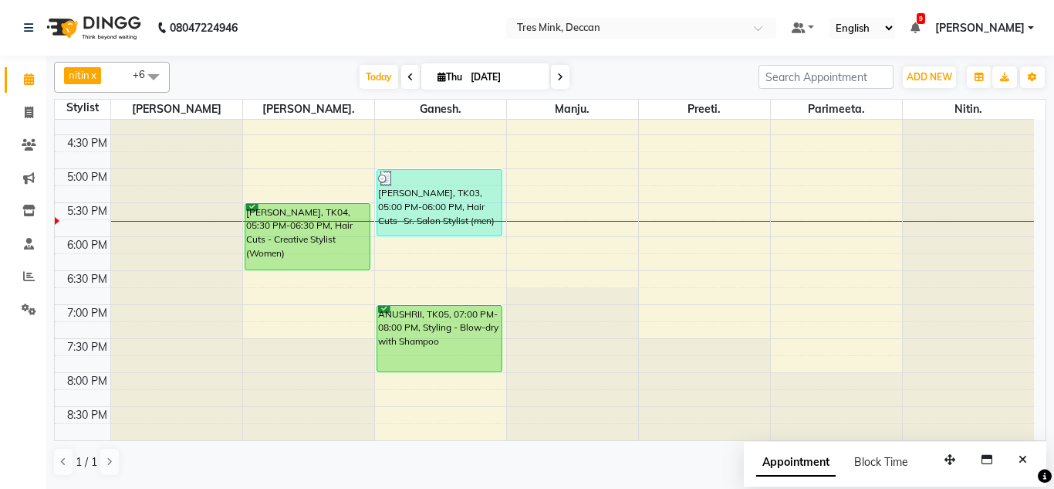
scroll to position [485, 0]
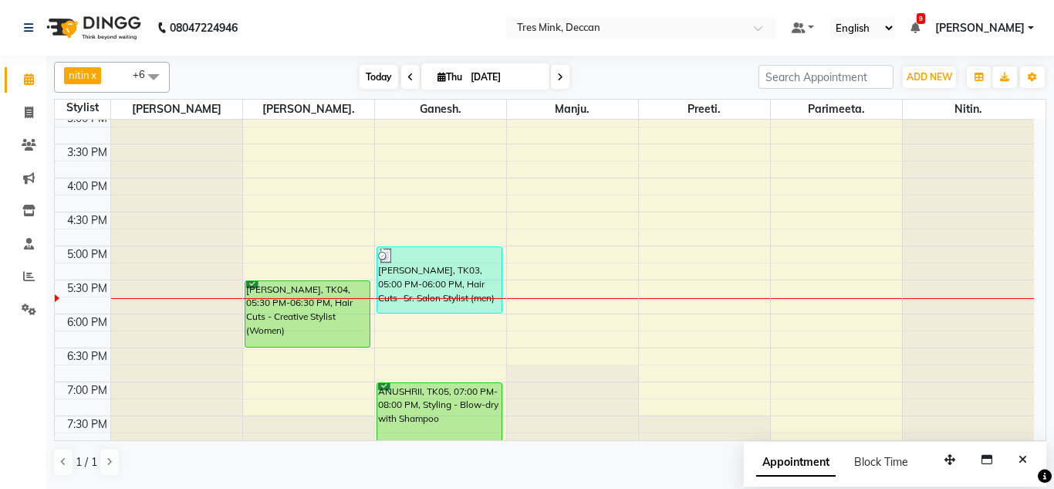
click at [369, 73] on span "Today" at bounding box center [379, 77] width 39 height 24
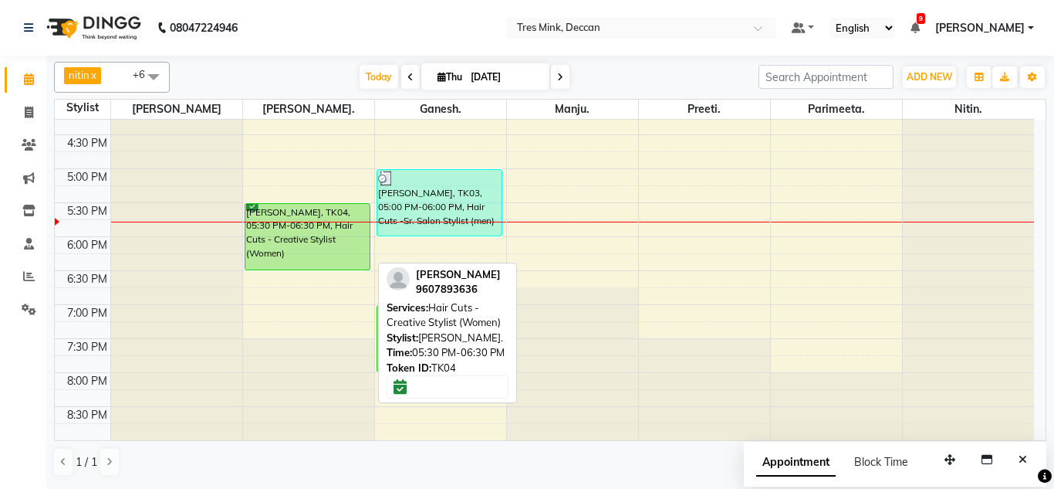
click at [318, 205] on div "[PERSON_NAME], TK04, 05:30 PM-06:30 PM, Hair Cuts - Creative Stylist (Women)" at bounding box center [307, 237] width 125 height 66
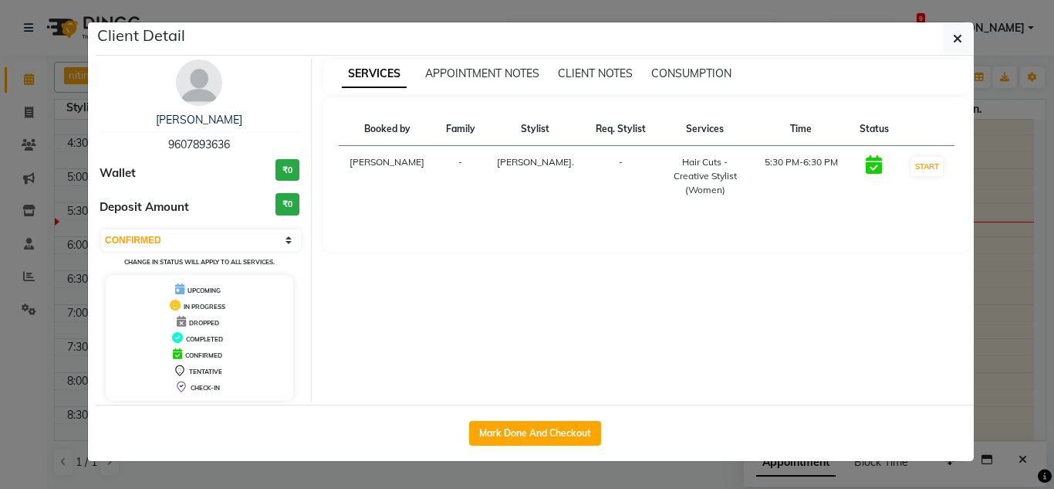
drag, startPoint x: 154, startPoint y: 236, endPoint x: 190, endPoint y: 283, distance: 59.0
click at [190, 283] on div "[PERSON_NAME] 9607893636 Wallet ₹0 Deposit Amount ₹0 Select IN SERVICE CONFIRME…" at bounding box center [200, 229] width 224 height 341
select select "1"
click at [101, 229] on select "Select IN SERVICE CONFIRMED TENTATIVE CHECK IN MARK DONE DROPPED UPCOMING" at bounding box center [201, 240] width 200 height 22
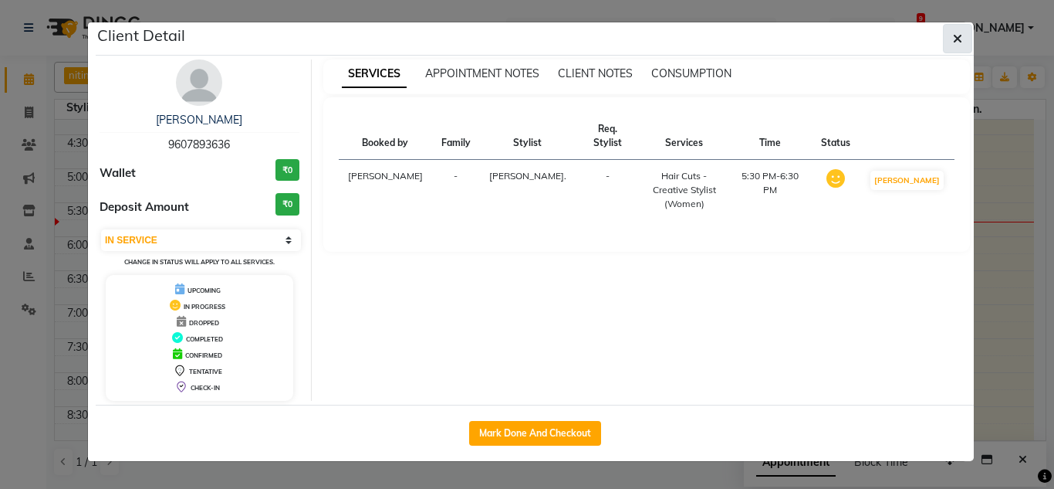
click at [956, 32] on span "button" at bounding box center [957, 38] width 9 height 15
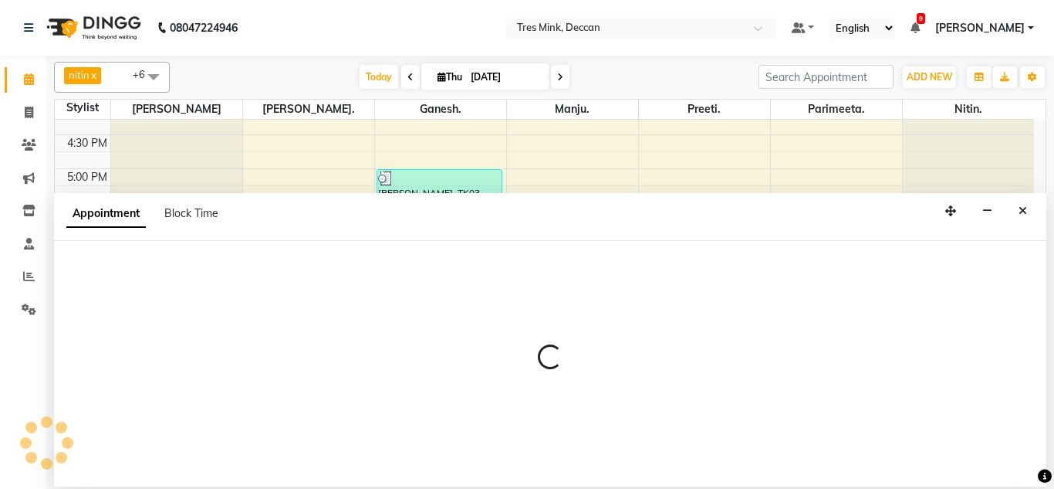
select select "59501"
select select "1080"
select select "tentative"
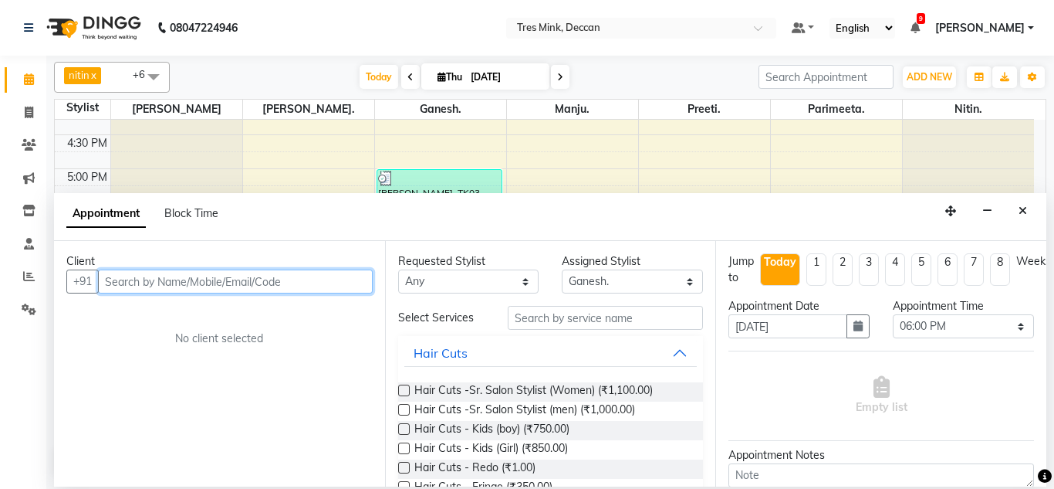
click at [150, 286] on input "text" at bounding box center [235, 281] width 275 height 24
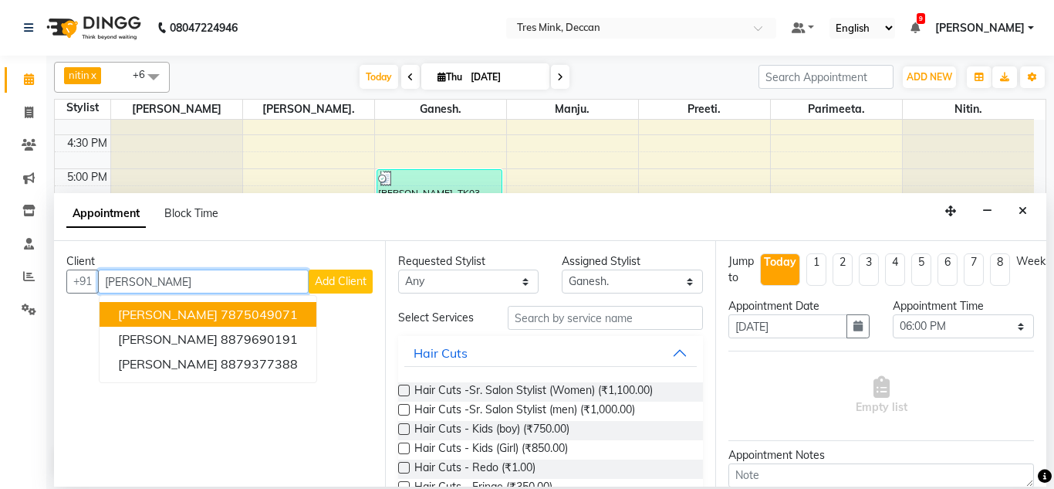
click at [174, 317] on span "[PERSON_NAME]" at bounding box center [168, 313] width 100 height 15
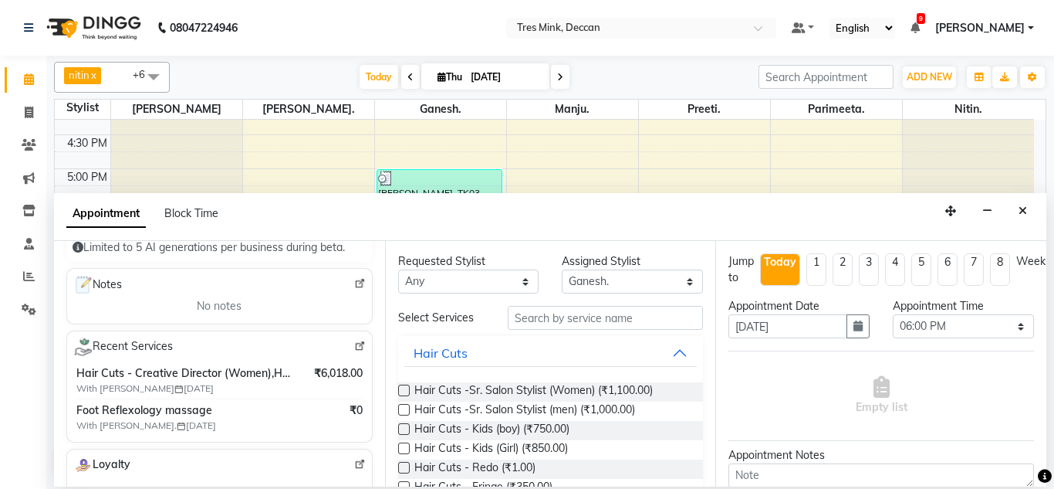
scroll to position [232, 0]
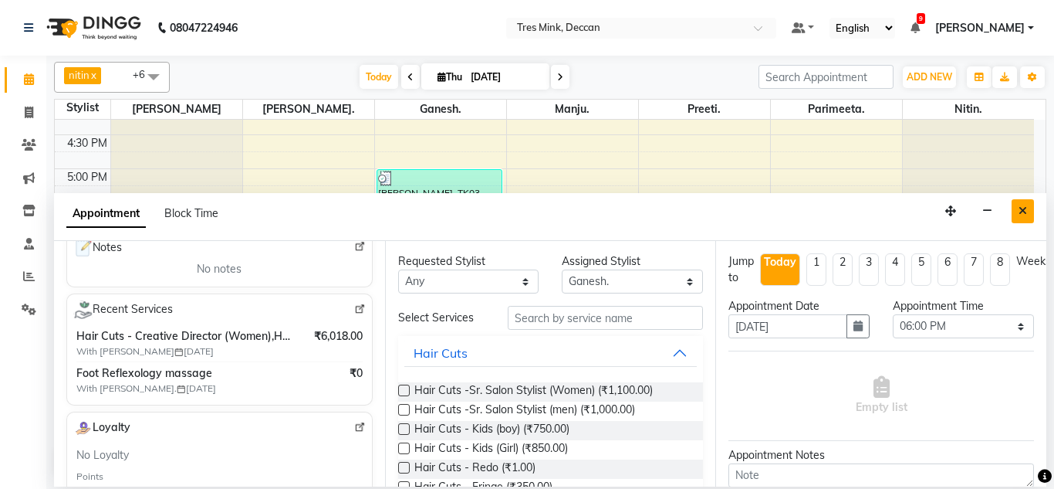
type input "7875049071"
click at [1017, 209] on button "Close" at bounding box center [1023, 211] width 22 height 24
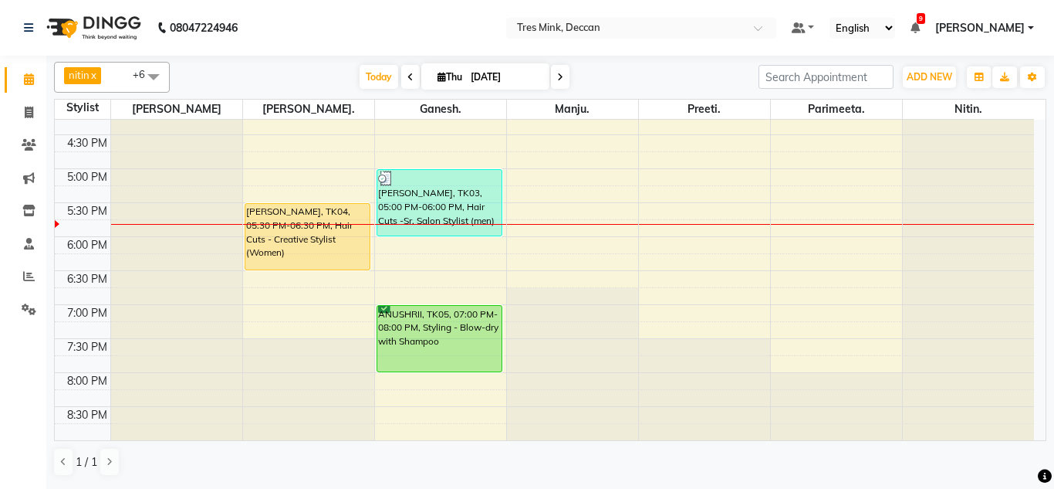
select select "59501"
select select "tentative"
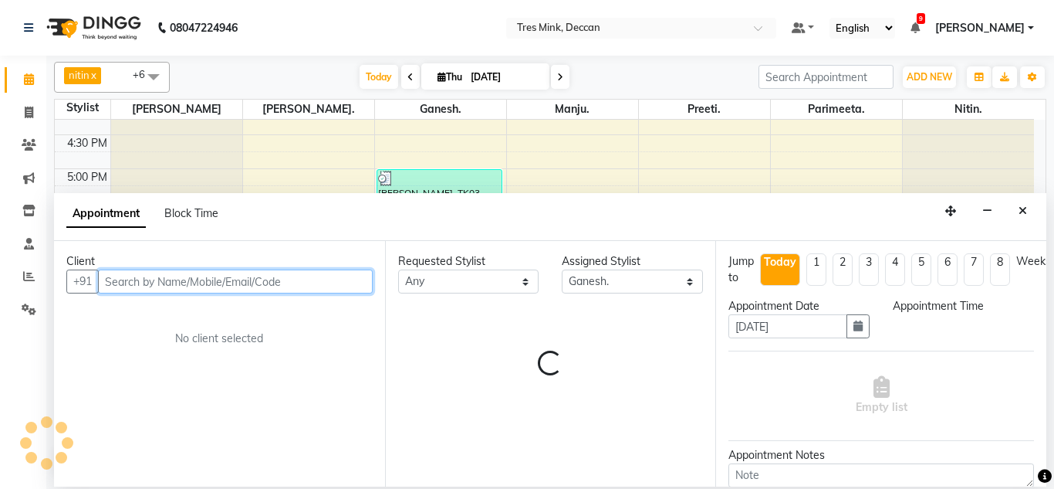
select select "1080"
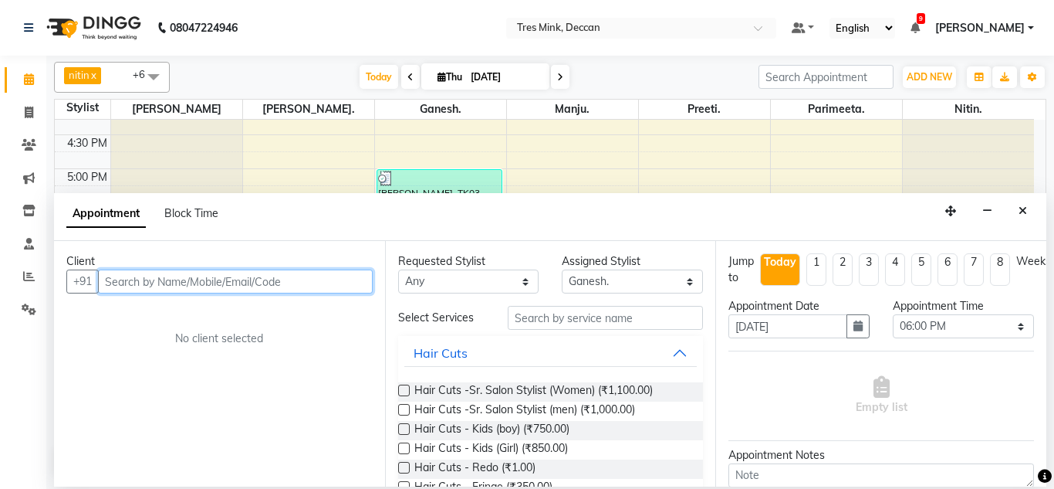
click at [127, 282] on input "text" at bounding box center [235, 281] width 275 height 24
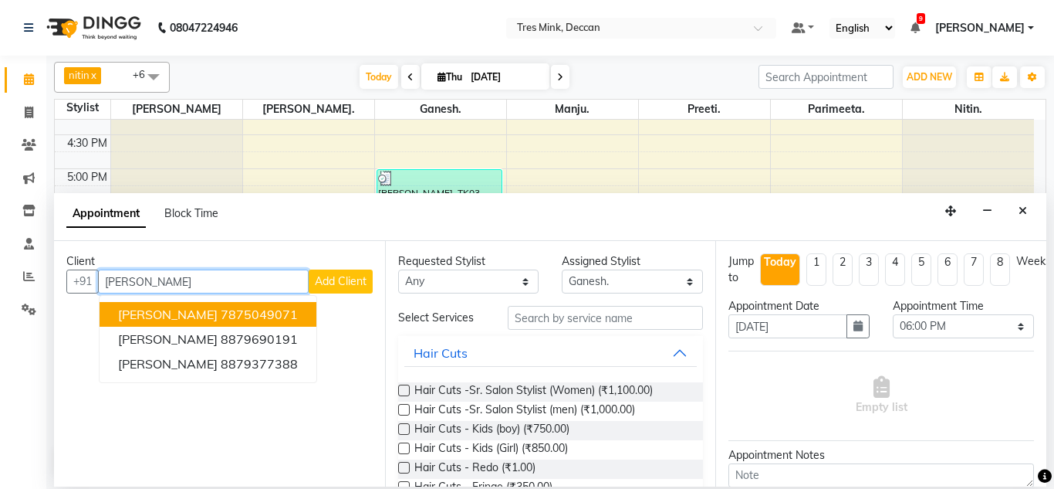
click at [161, 311] on span "[PERSON_NAME]" at bounding box center [168, 313] width 100 height 15
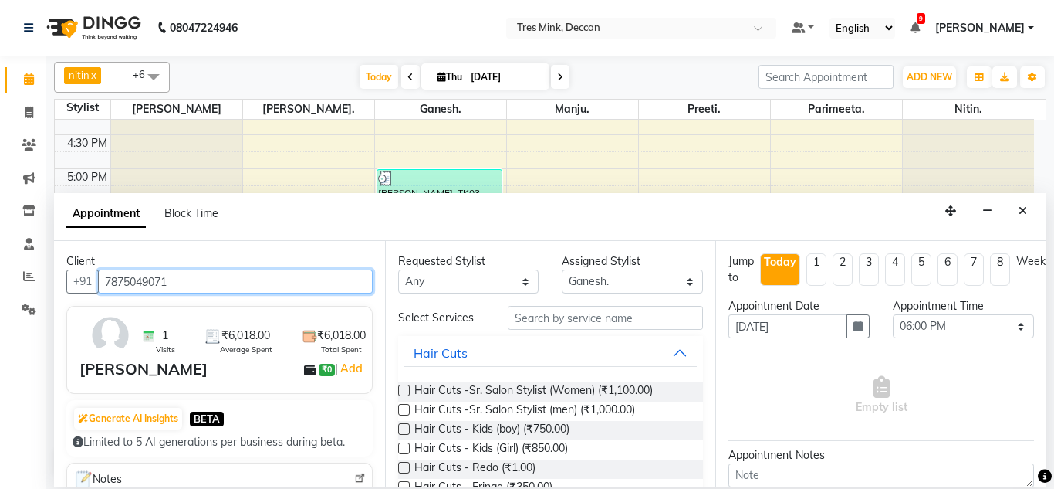
type input "7875049071"
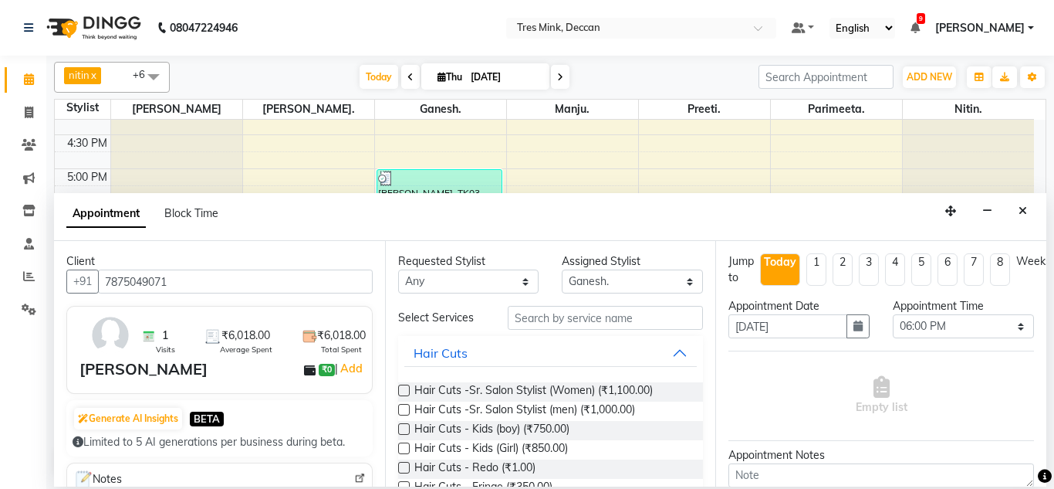
click at [401, 387] on label at bounding box center [404, 390] width 12 height 12
click at [401, 387] on input "checkbox" at bounding box center [403, 392] width 10 height 10
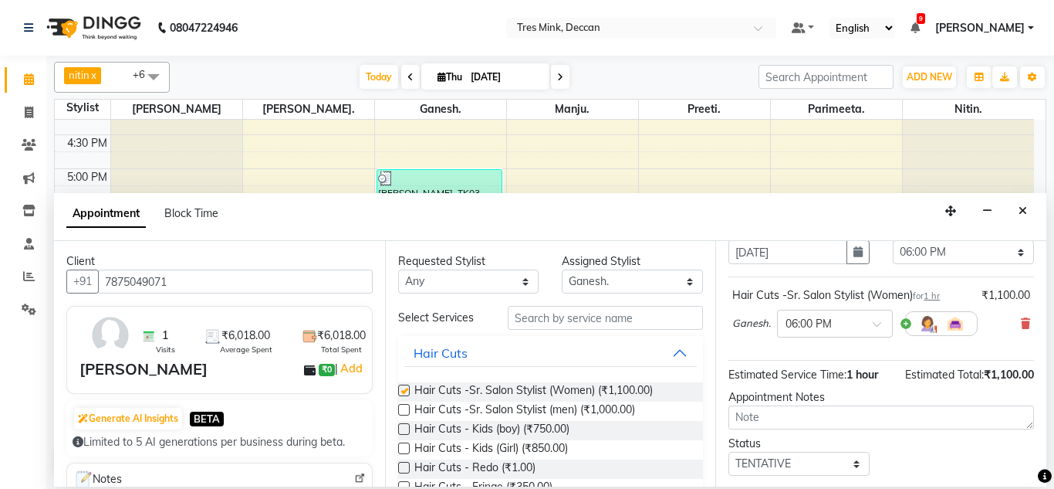
checkbox input "false"
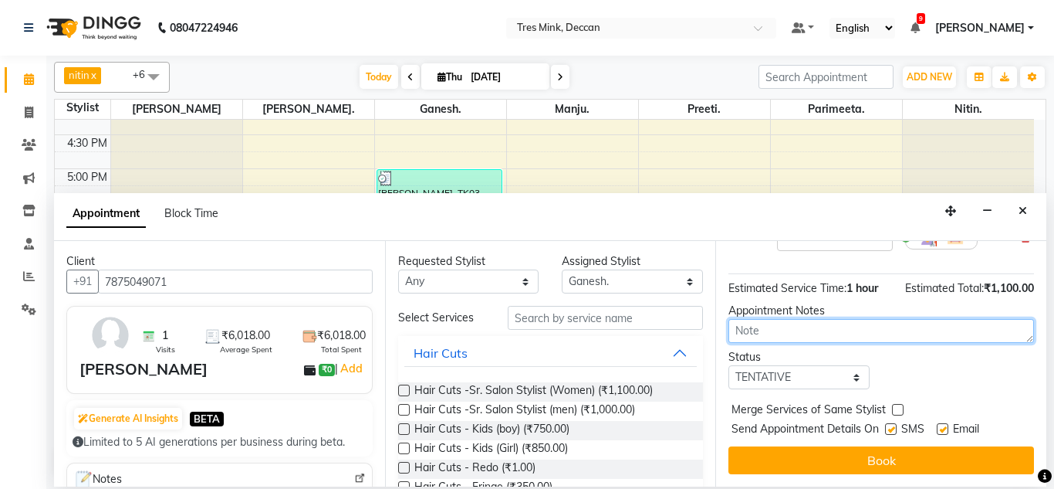
click at [752, 319] on textarea at bounding box center [882, 331] width 306 height 24
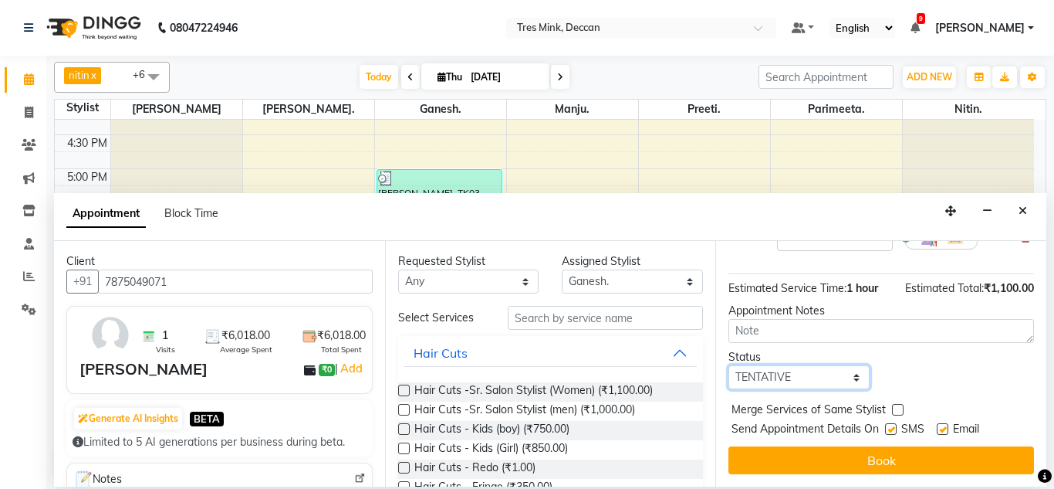
click at [760, 365] on select "Select TENTATIVE CONFIRM CHECK-IN UPCOMING" at bounding box center [799, 377] width 141 height 24
select select "upcoming"
click at [729, 365] on select "Select TENTATIVE CONFIRM CHECK-IN UPCOMING" at bounding box center [799, 377] width 141 height 24
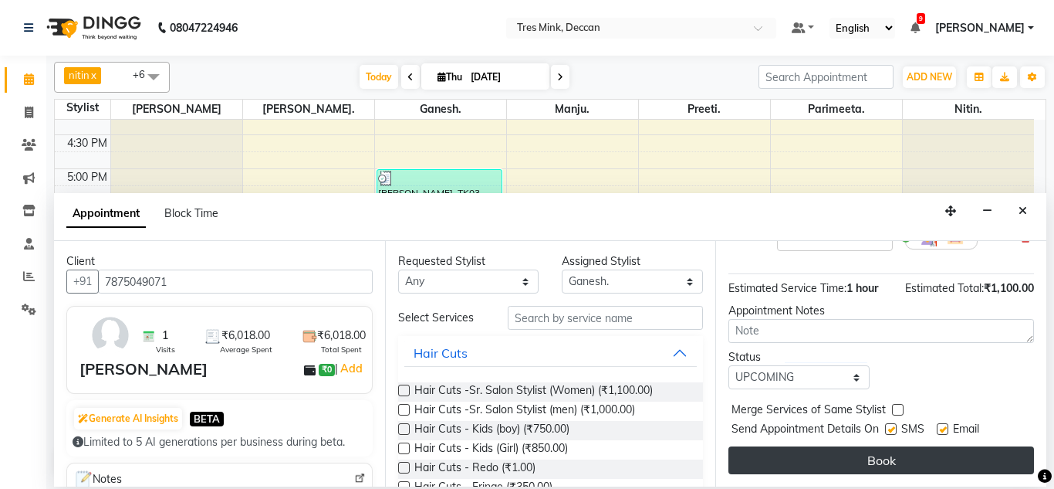
click at [797, 446] on button "Book" at bounding box center [882, 460] width 306 height 28
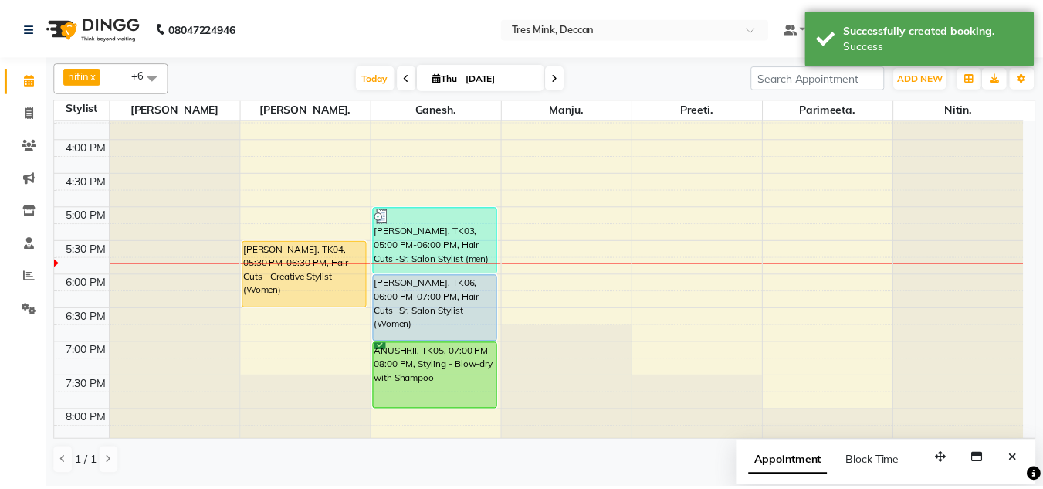
scroll to position [562, 0]
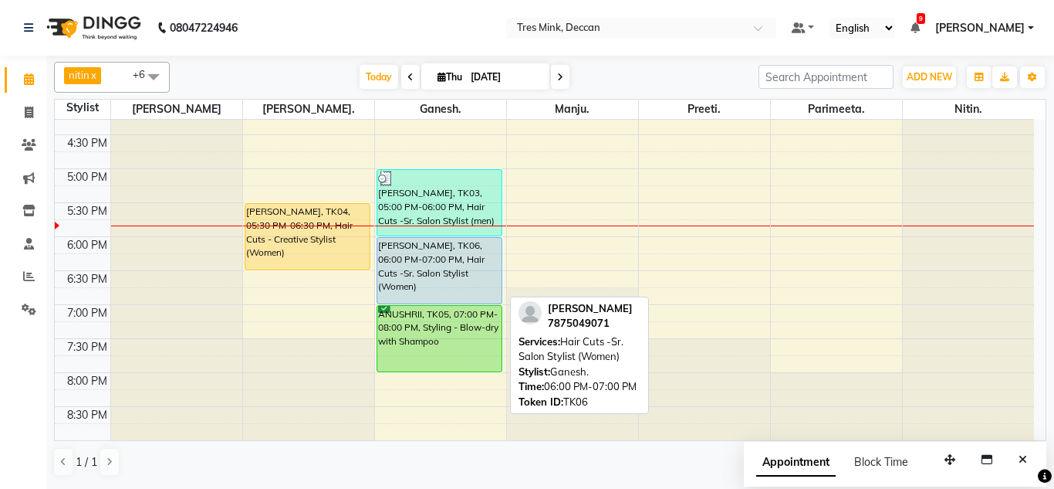
click at [431, 250] on div "[PERSON_NAME], TK06, 06:00 PM-07:00 PM, Hair Cuts -Sr. Salon Stylist (Women)" at bounding box center [439, 271] width 125 height 66
select select "5"
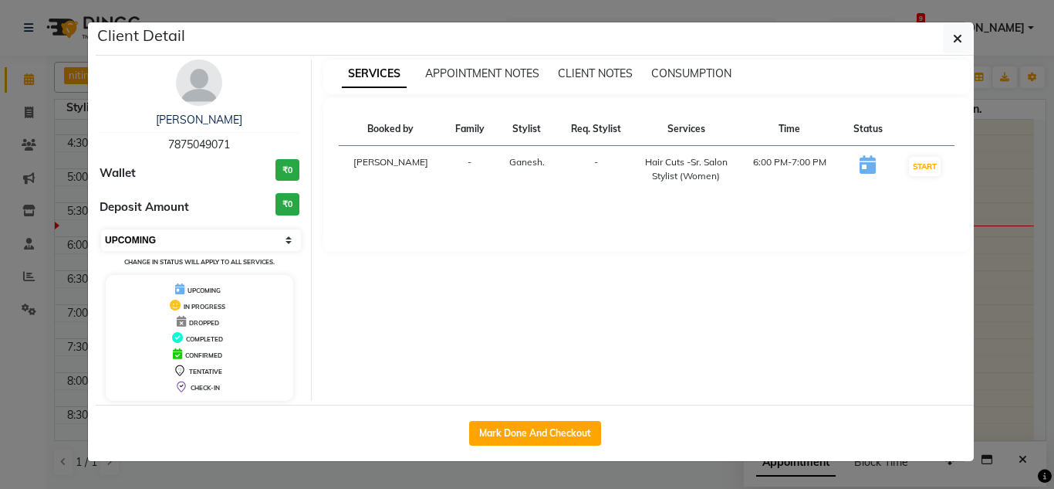
click at [170, 246] on select "Select IN SERVICE CONFIRMED TENTATIVE CHECK IN MARK DONE DROPPED UPCOMING" at bounding box center [201, 240] width 200 height 22
drag, startPoint x: 178, startPoint y: 117, endPoint x: 190, endPoint y: 116, distance: 12.4
click at [178, 117] on link "[PERSON_NAME]" at bounding box center [199, 120] width 86 height 14
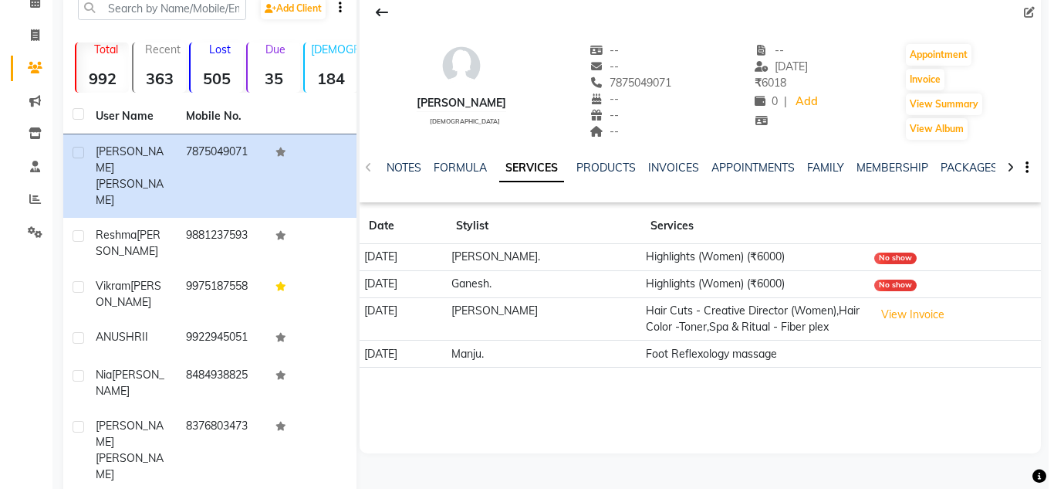
scroll to position [220, 0]
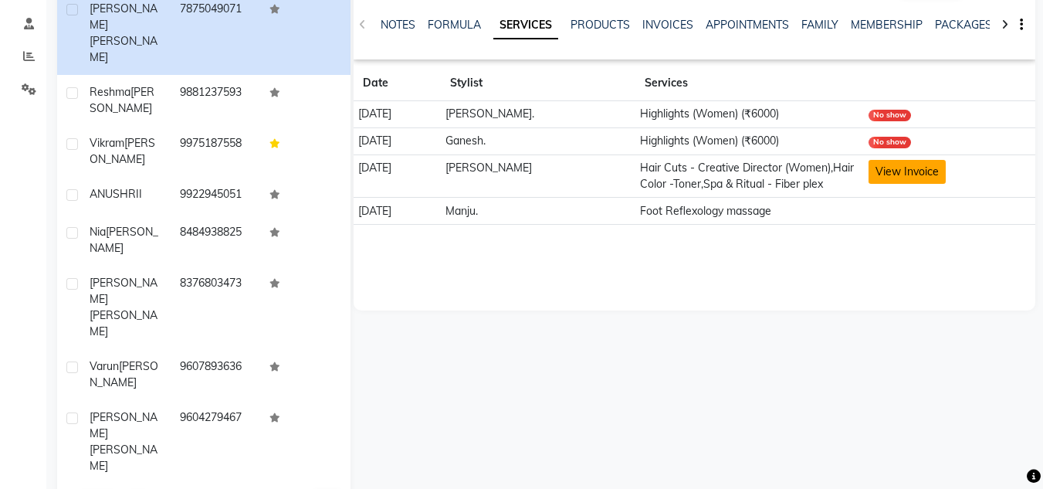
click at [915, 176] on button "View Invoice" at bounding box center [906, 172] width 77 height 24
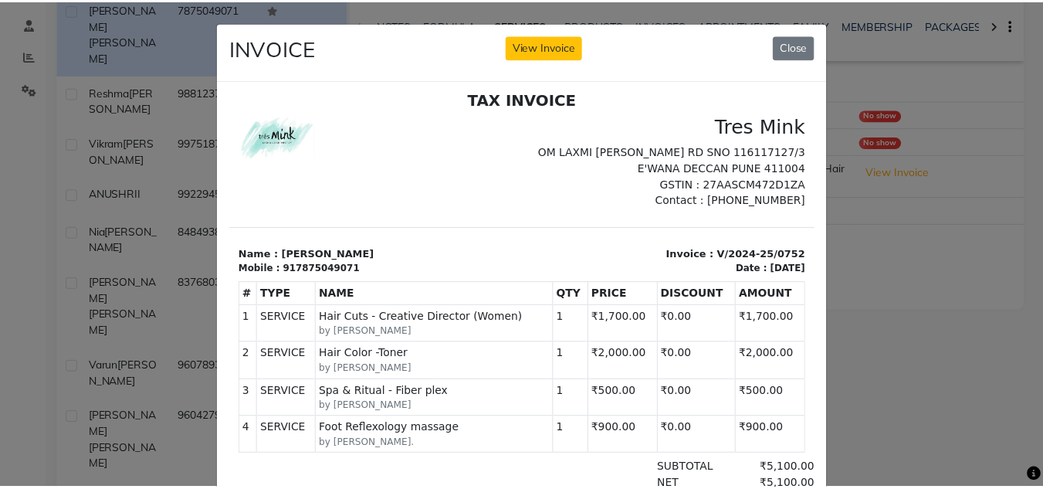
scroll to position [12, 0]
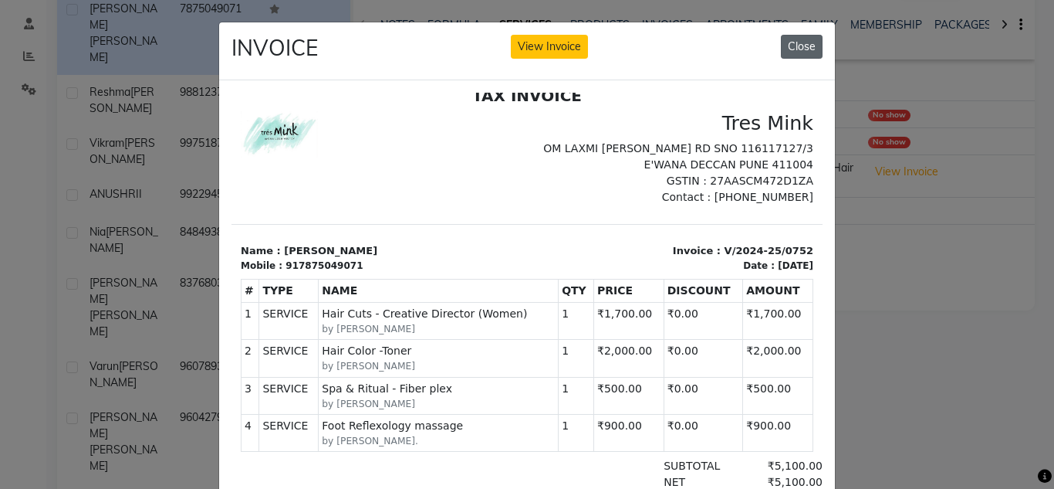
click at [793, 41] on button "Close" at bounding box center [802, 47] width 42 height 24
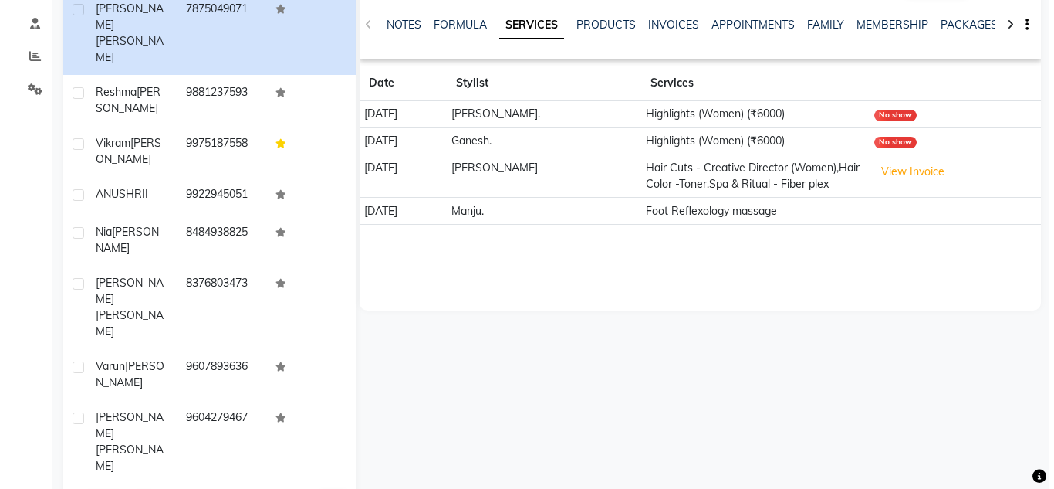
scroll to position [0, 0]
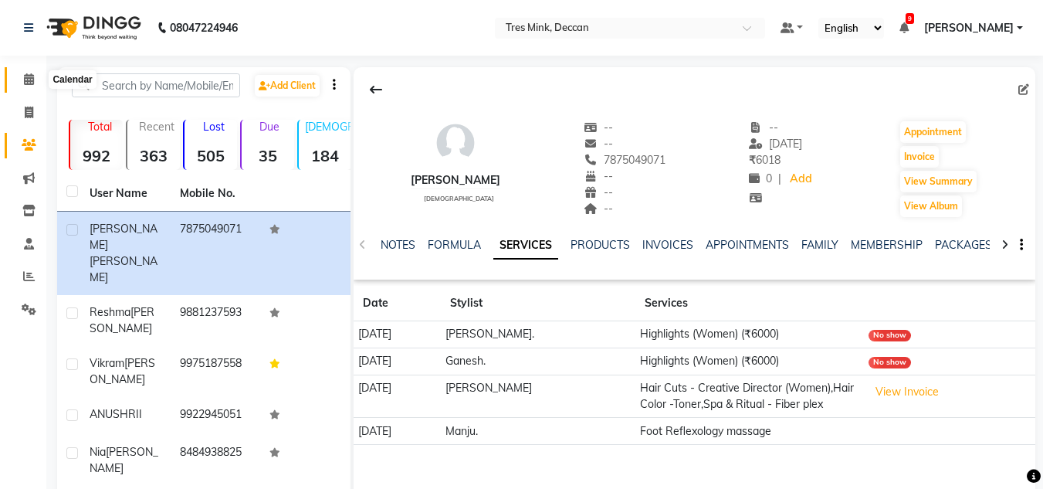
click at [29, 80] on icon at bounding box center [29, 79] width 10 height 12
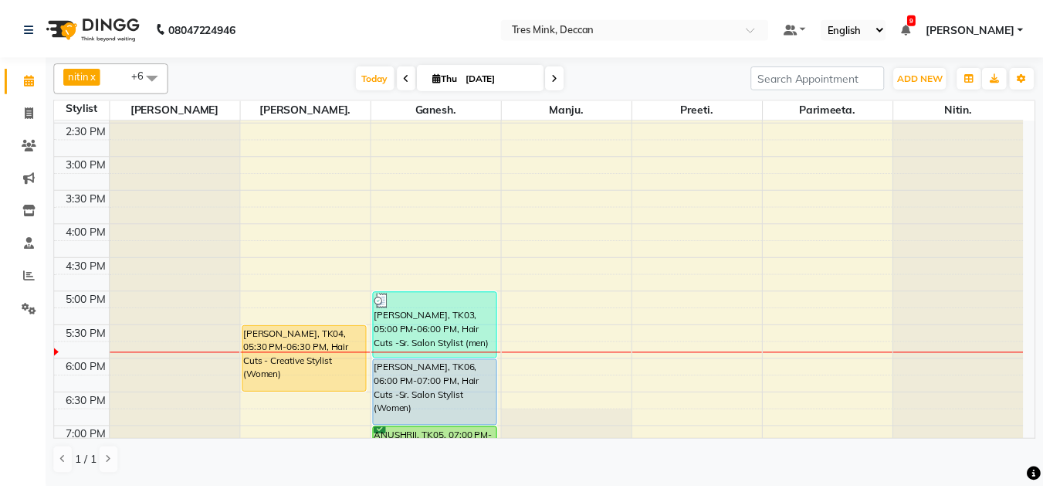
scroll to position [463, 0]
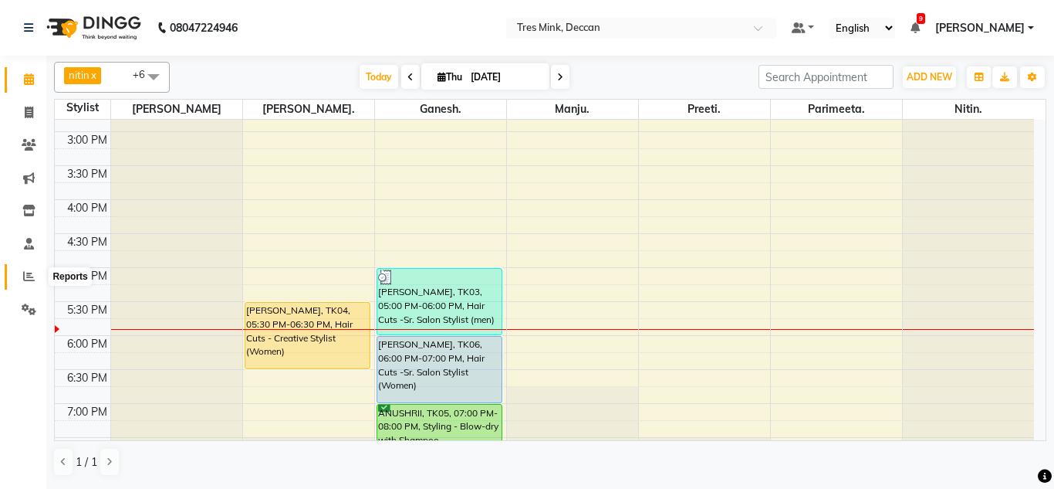
click at [25, 273] on icon at bounding box center [29, 276] width 12 height 12
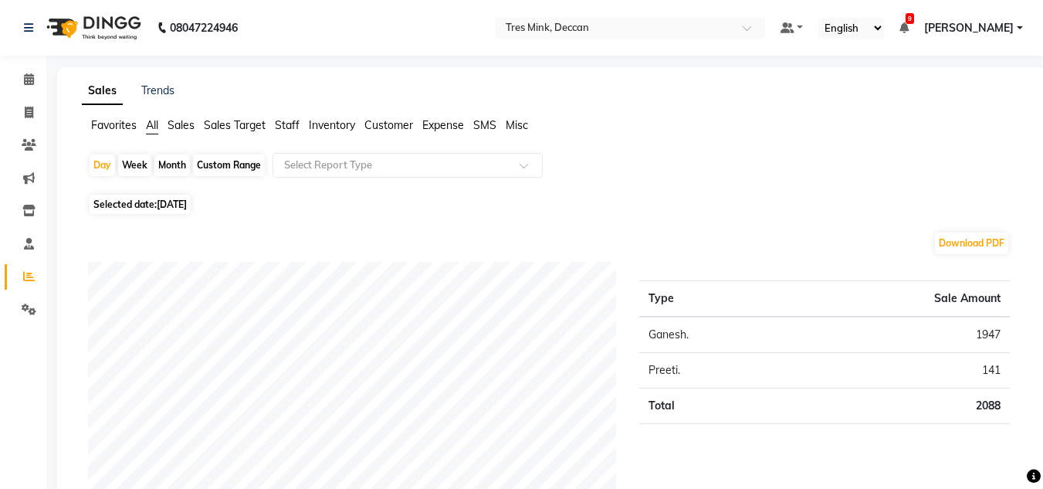
click at [164, 158] on div "Month" at bounding box center [172, 165] width 36 height 22
select select "9"
select select "2025"
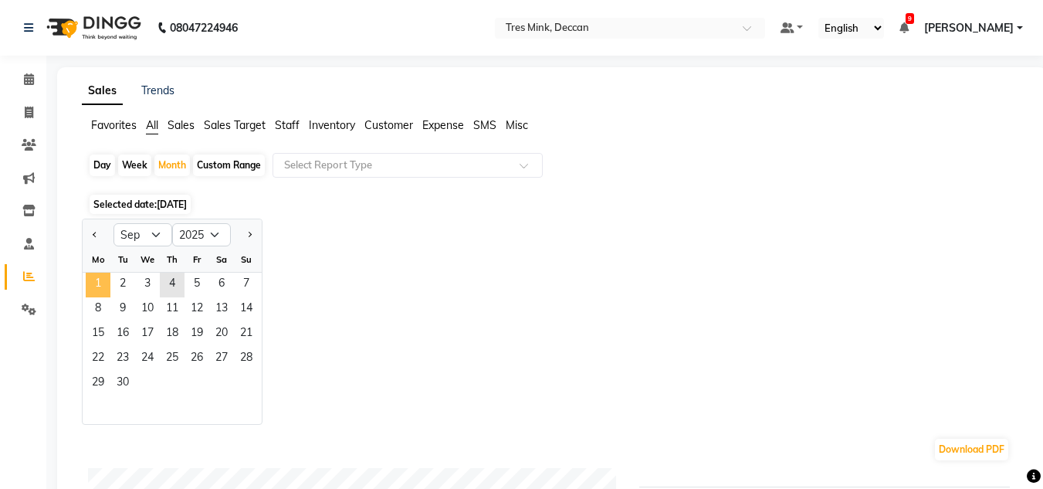
click at [102, 282] on span "1" at bounding box center [98, 284] width 25 height 25
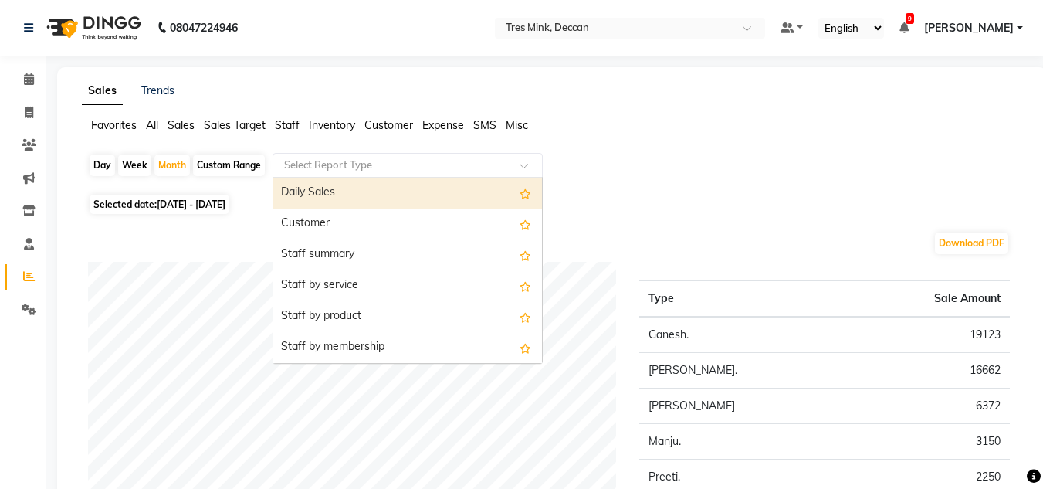
click at [304, 167] on input "text" at bounding box center [392, 164] width 222 height 15
click at [286, 126] on span "Staff" at bounding box center [287, 125] width 25 height 14
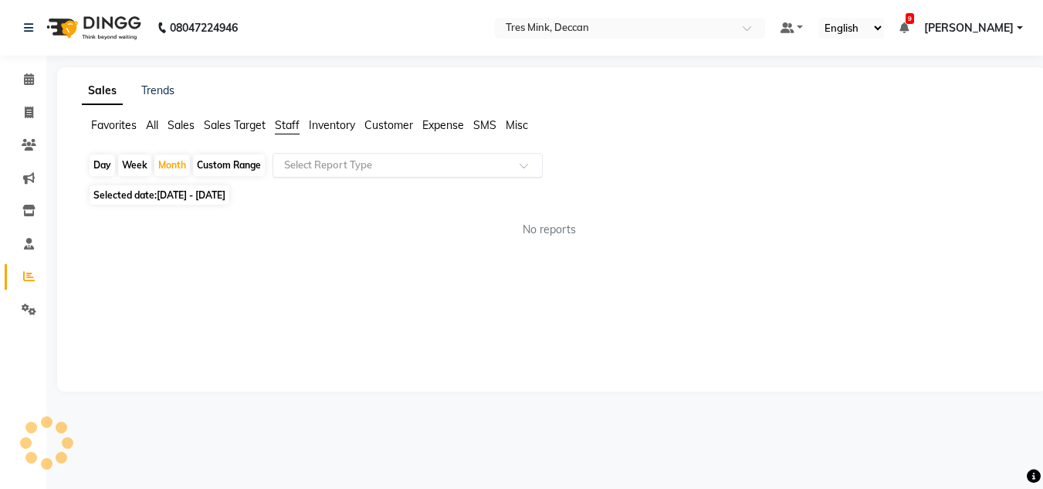
click at [316, 168] on input "text" at bounding box center [392, 164] width 222 height 15
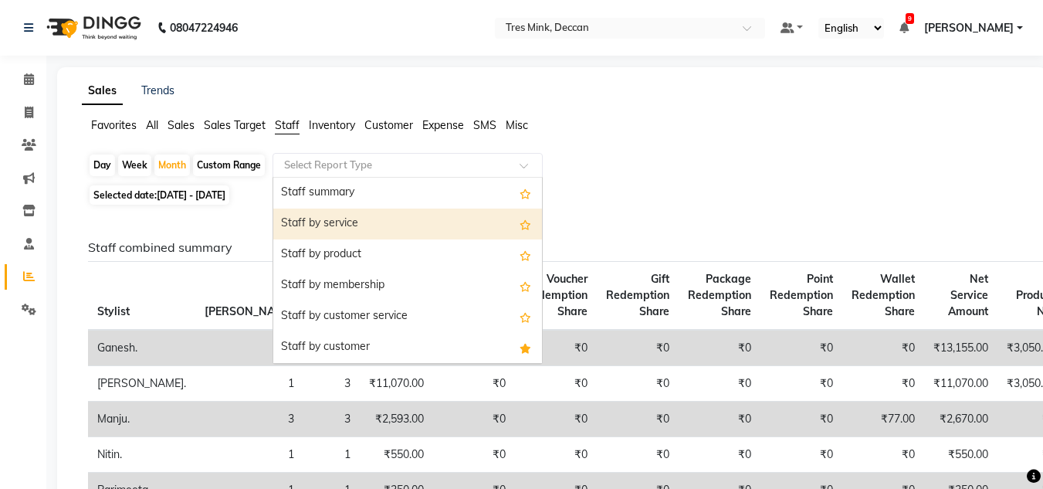
click at [320, 216] on div "Staff by service" at bounding box center [407, 223] width 269 height 31
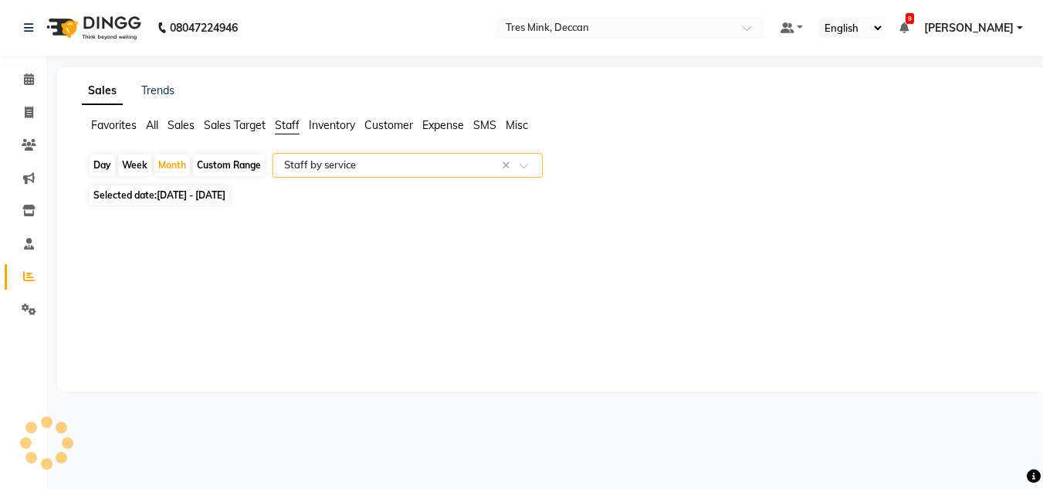
select select "filtered_report"
select select "pdf"
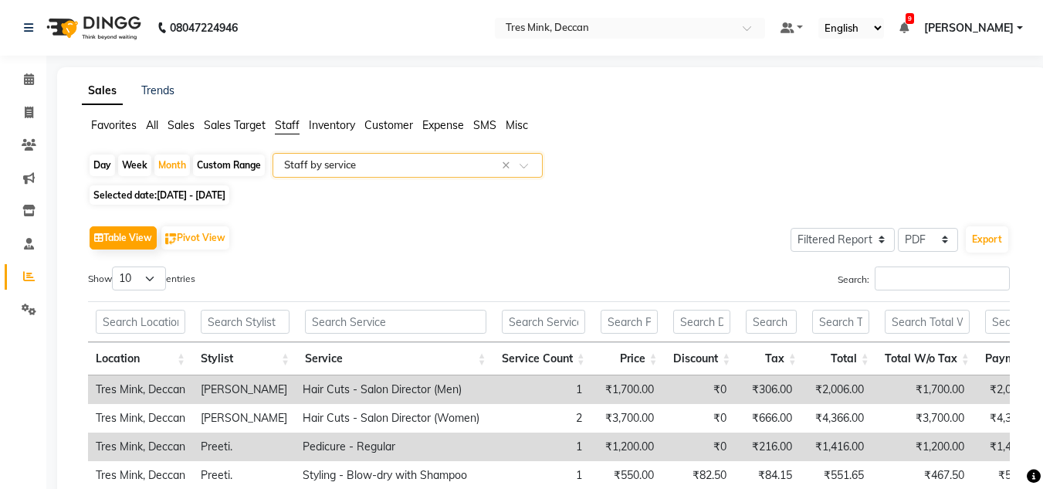
scroll to position [77, 0]
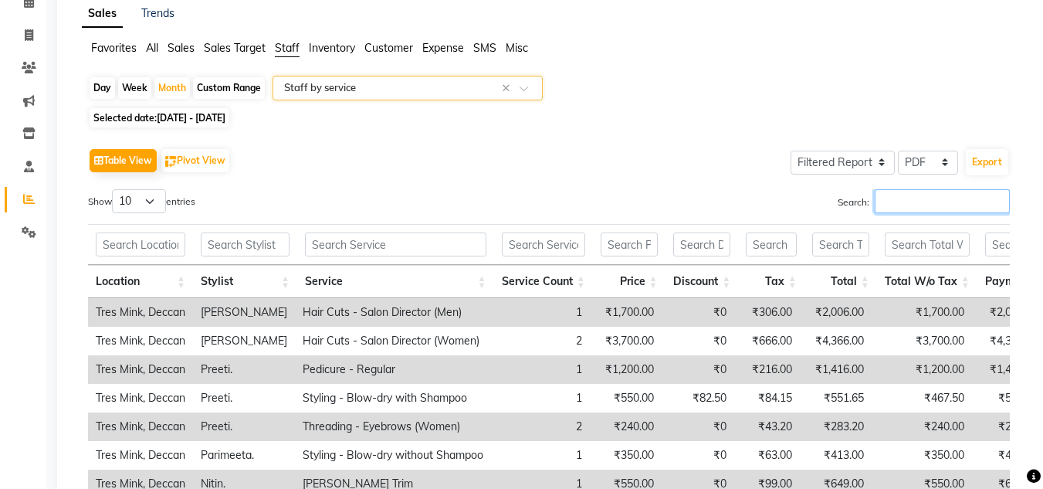
click at [901, 209] on input "Search:" at bounding box center [942, 201] width 135 height 24
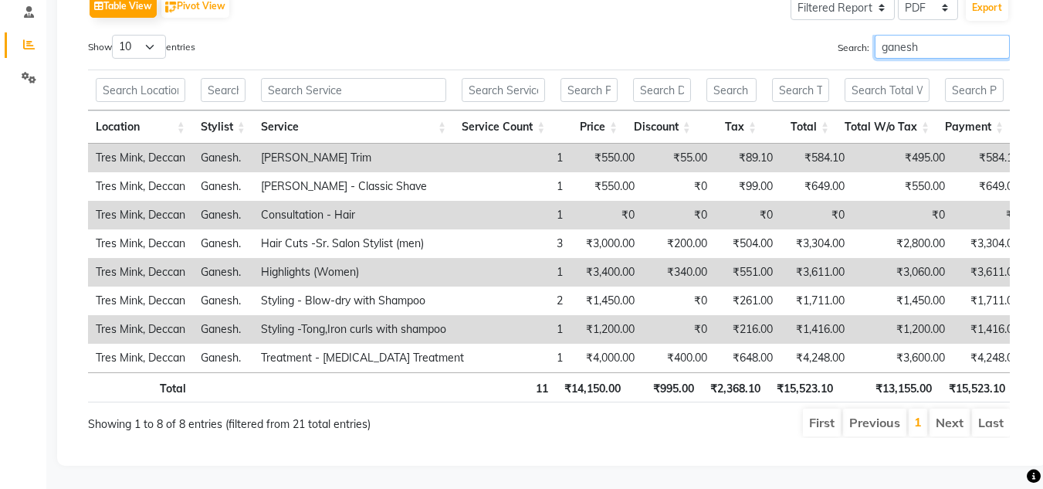
scroll to position [178, 0]
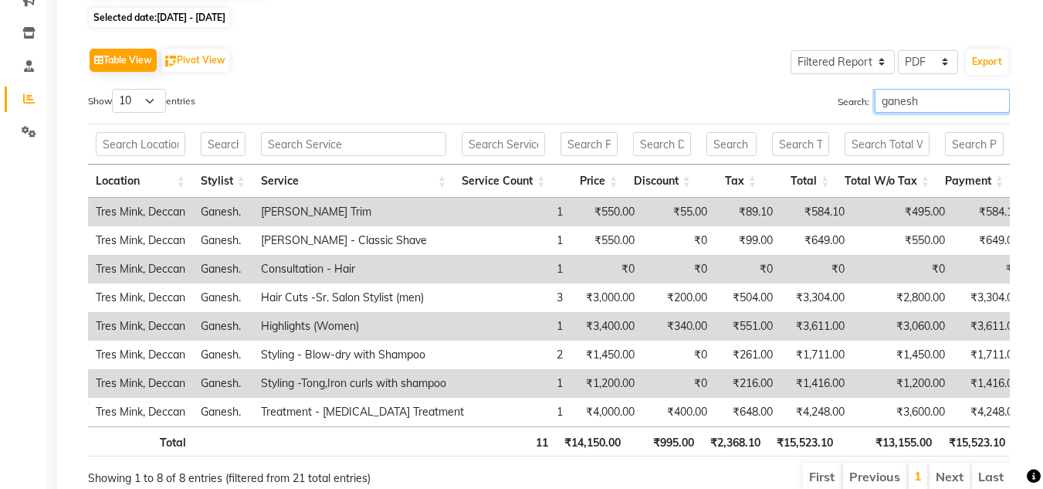
drag, startPoint x: 928, startPoint y: 97, endPoint x: 790, endPoint y: 63, distance: 142.3
click at [790, 63] on div "Table View Pivot View Select Full Report Filtered Report Select CSV PDF Export …" at bounding box center [549, 268] width 922 height 448
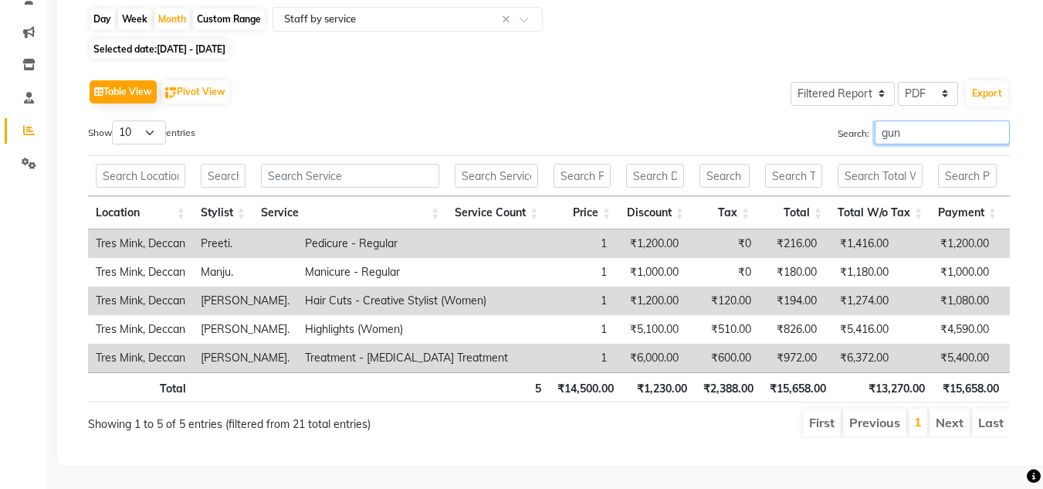
scroll to position [112, 0]
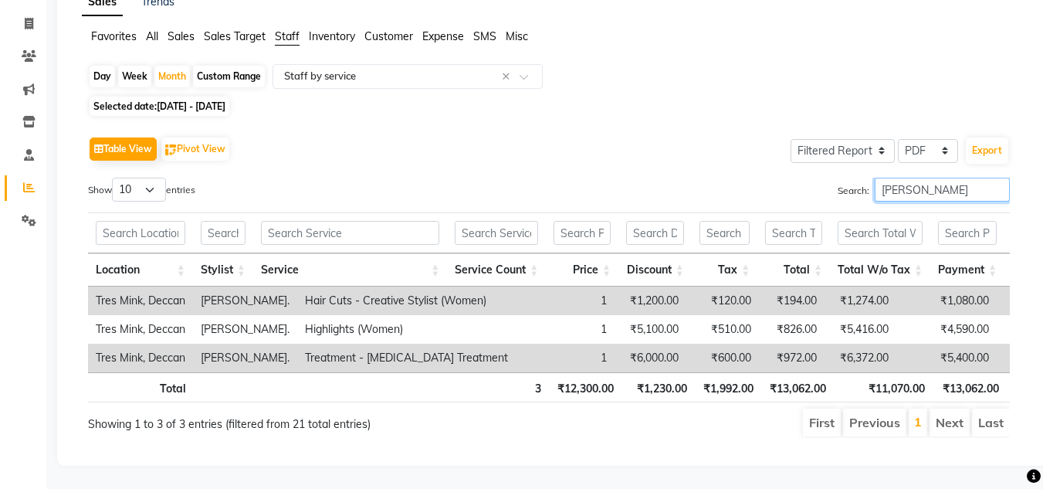
drag, startPoint x: 817, startPoint y: 168, endPoint x: 792, endPoint y: 168, distance: 24.7
click at [792, 178] on div "Search: [PERSON_NAME]" at bounding box center [784, 193] width 449 height 30
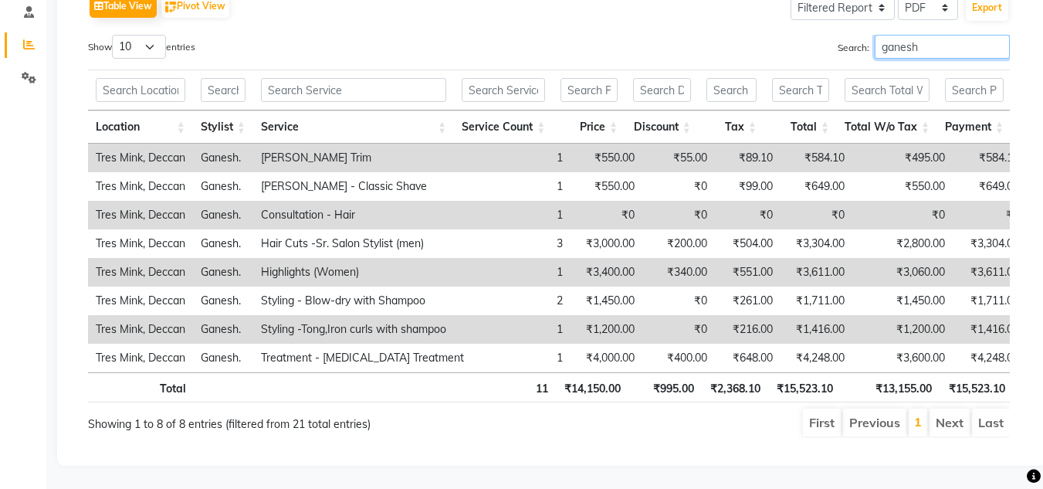
scroll to position [100, 0]
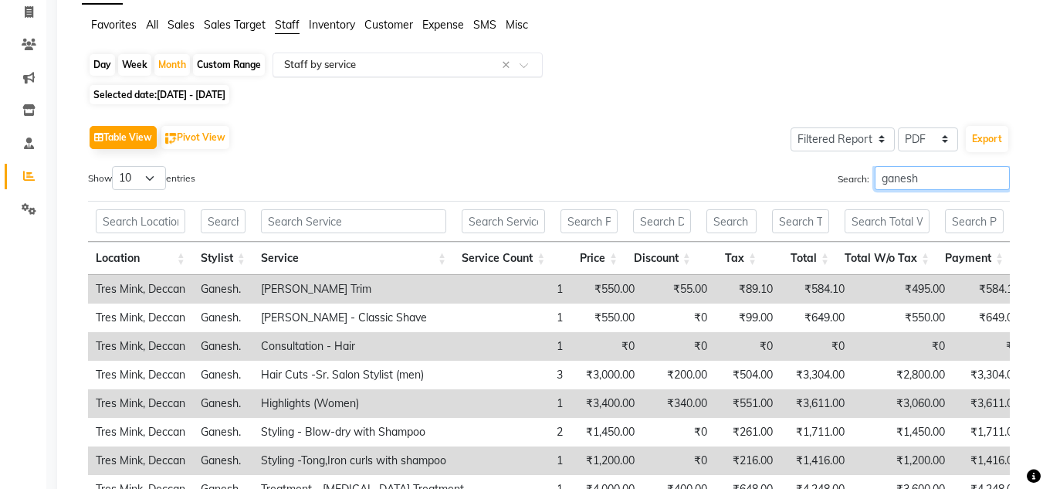
type input "ganesh"
click at [305, 58] on input "text" at bounding box center [392, 64] width 222 height 15
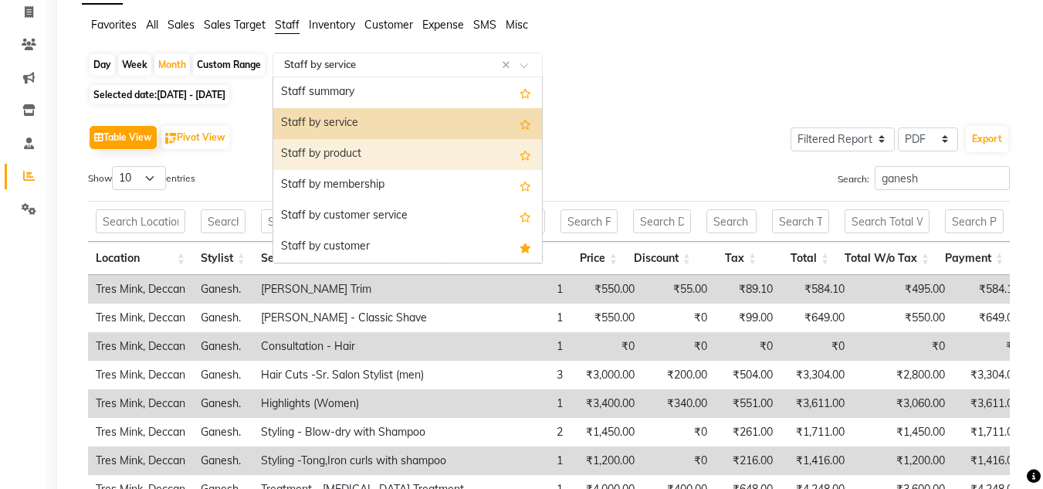
click at [314, 147] on div "Staff by product" at bounding box center [407, 154] width 269 height 31
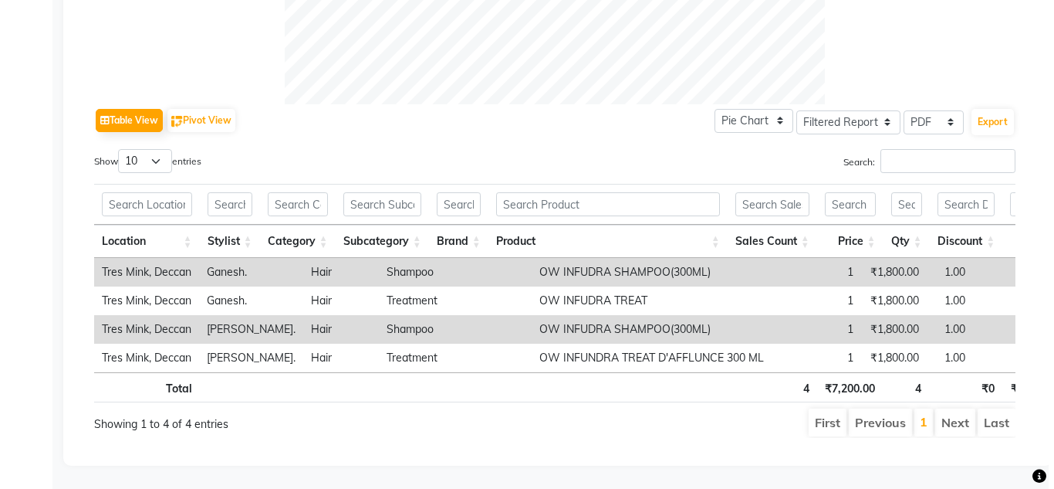
scroll to position [0, 0]
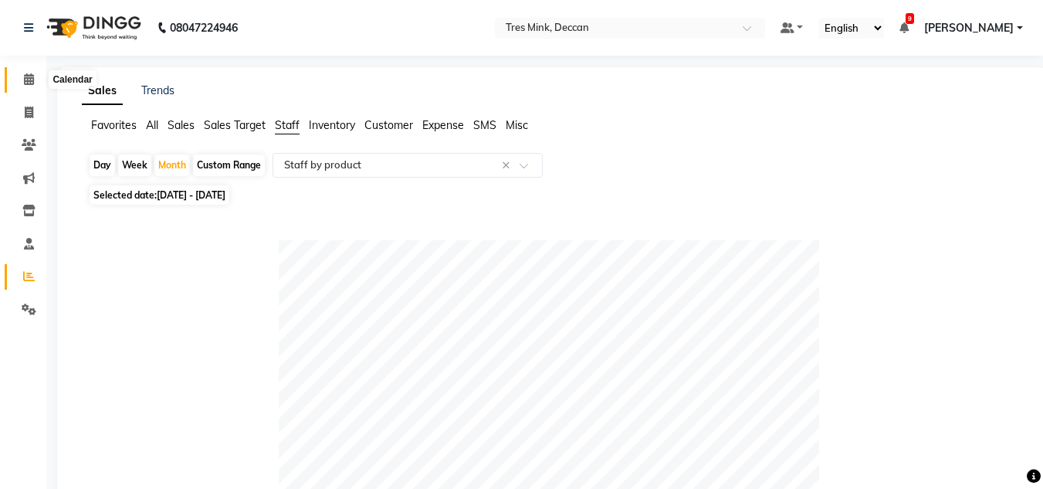
click at [21, 83] on span at bounding box center [28, 80] width 27 height 18
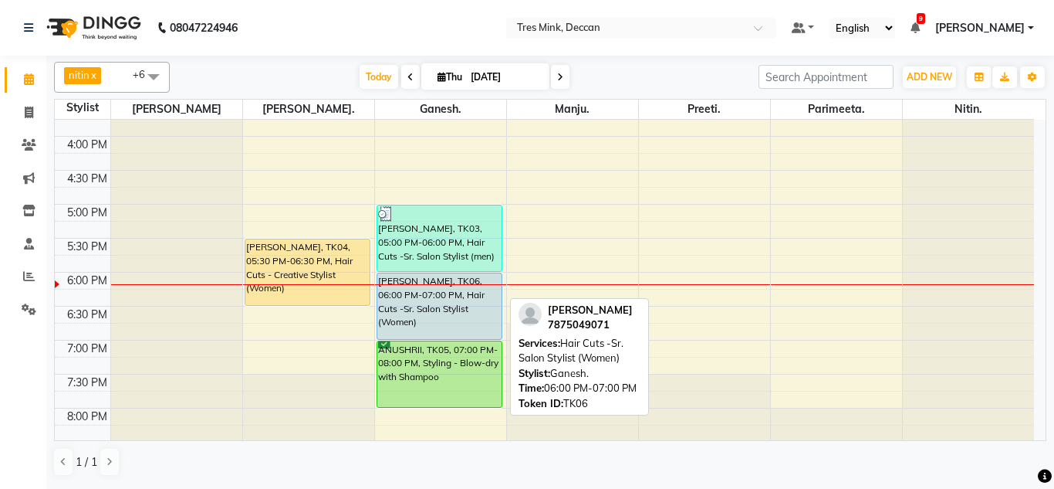
scroll to position [562, 0]
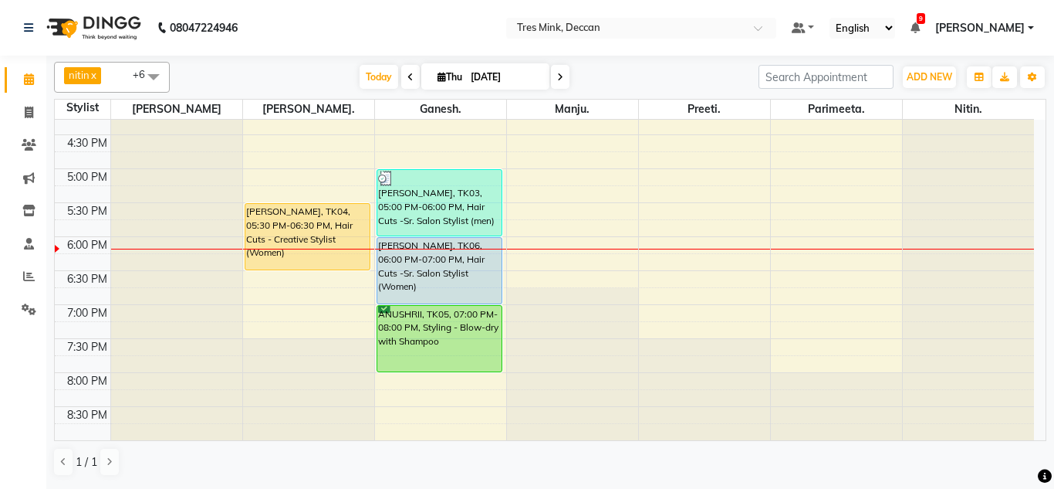
click at [557, 79] on icon at bounding box center [560, 77] width 6 height 9
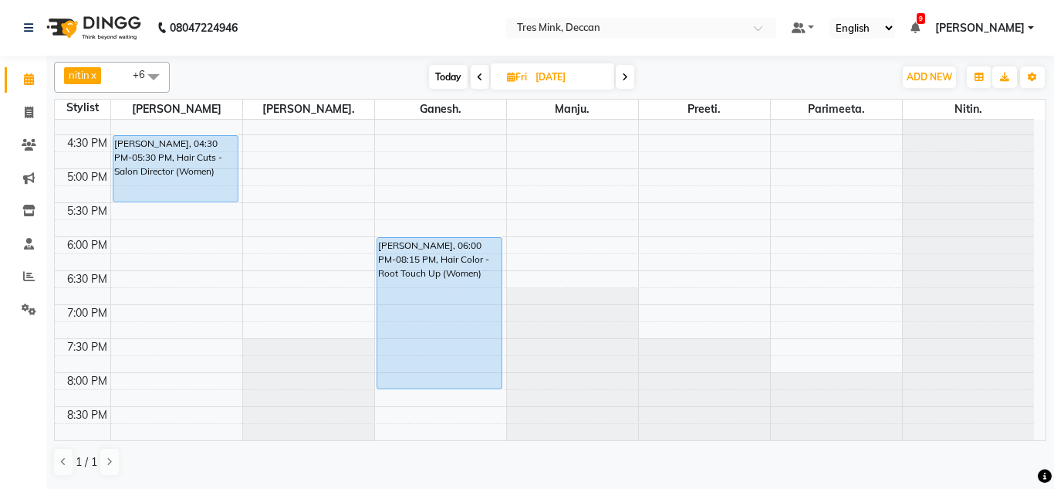
click at [626, 76] on icon at bounding box center [625, 77] width 6 height 9
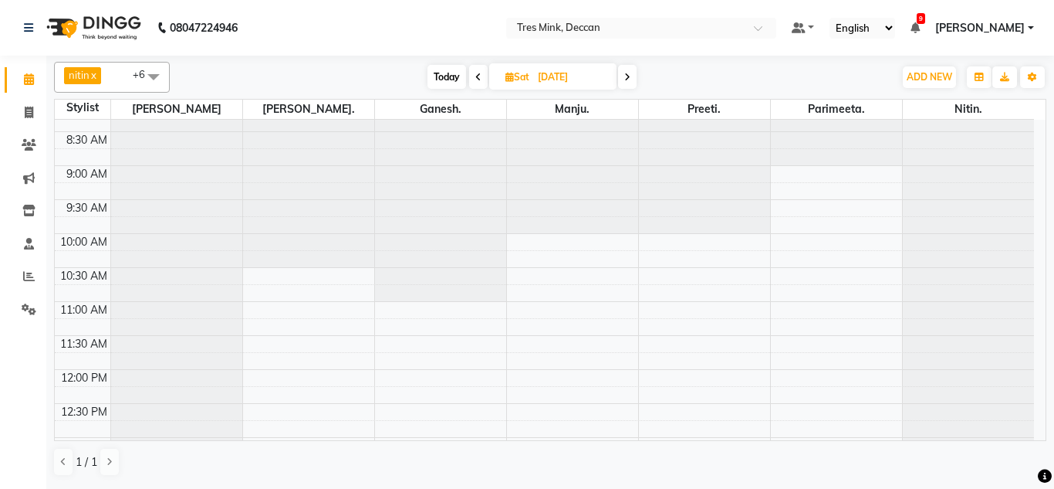
scroll to position [0, 0]
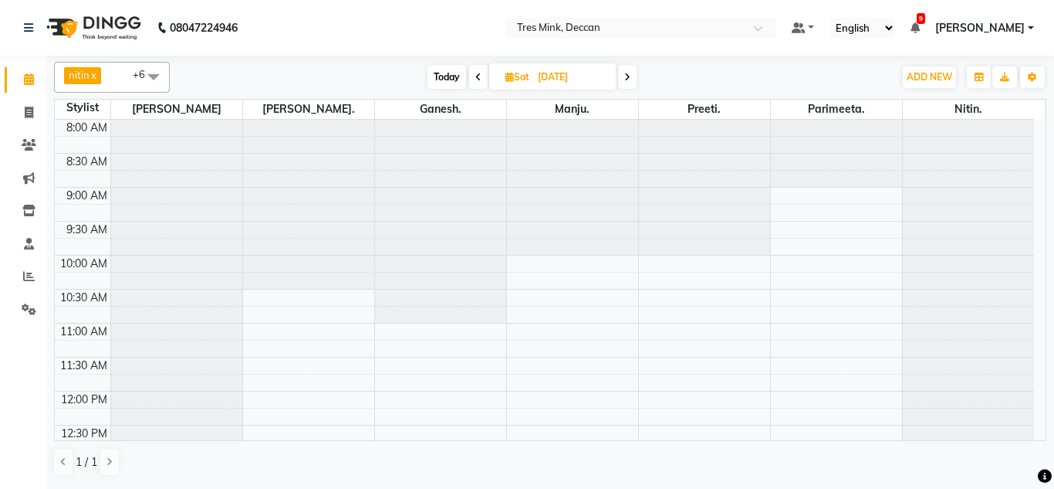
click at [479, 78] on icon at bounding box center [478, 77] width 6 height 9
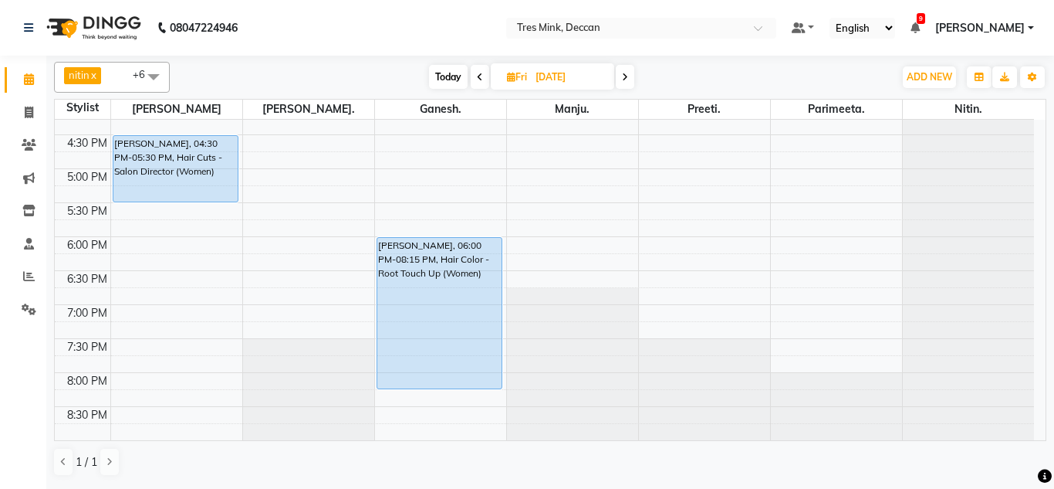
click at [479, 78] on icon at bounding box center [480, 77] width 6 height 9
type input "[DATE]"
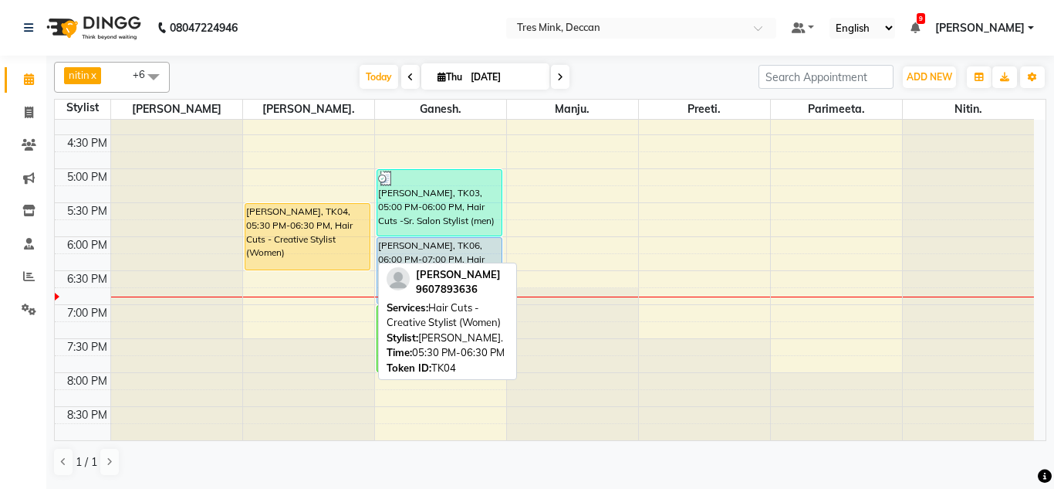
click at [315, 238] on div "[PERSON_NAME], TK04, 05:30 PM-06:30 PM, Hair Cuts - Creative Stylist (Women)" at bounding box center [307, 237] width 125 height 66
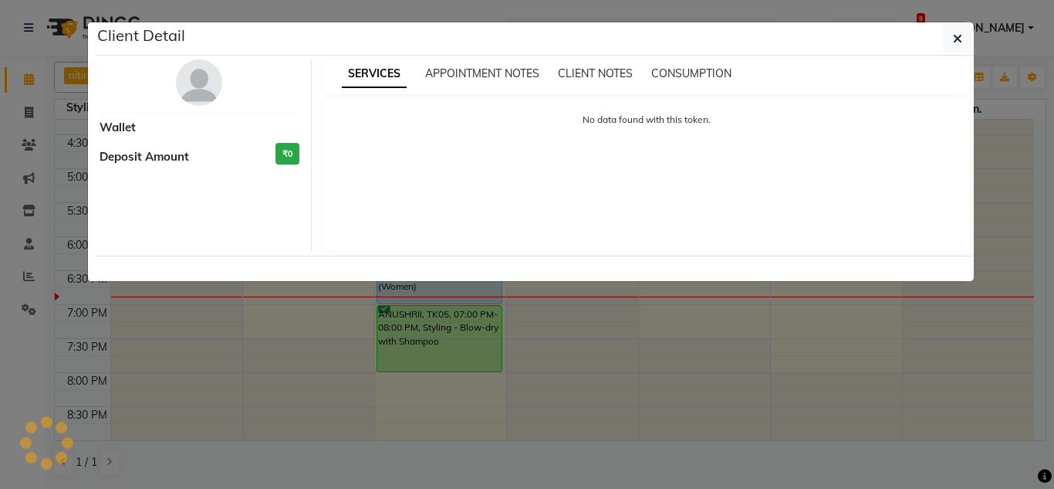
select select "1"
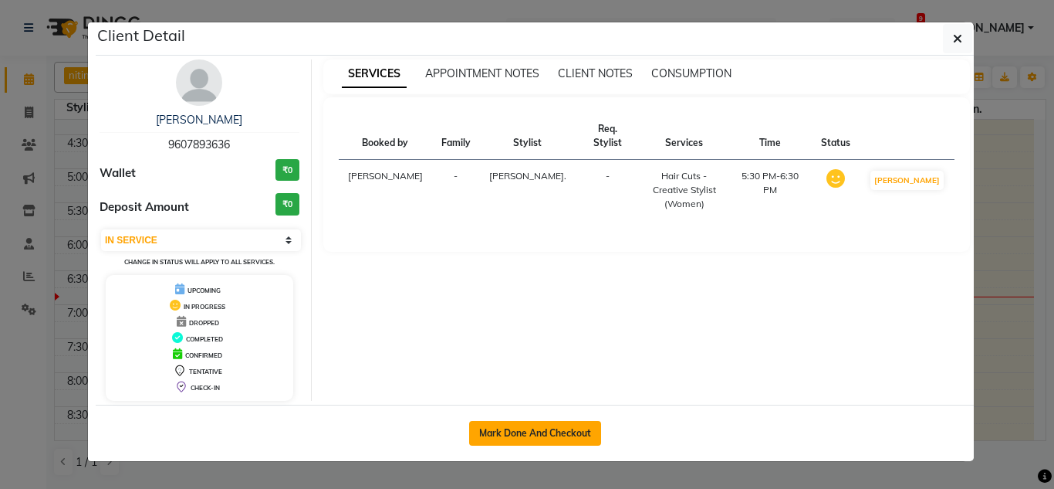
click at [536, 431] on button "Mark Done And Checkout" at bounding box center [535, 433] width 132 height 25
select select "service"
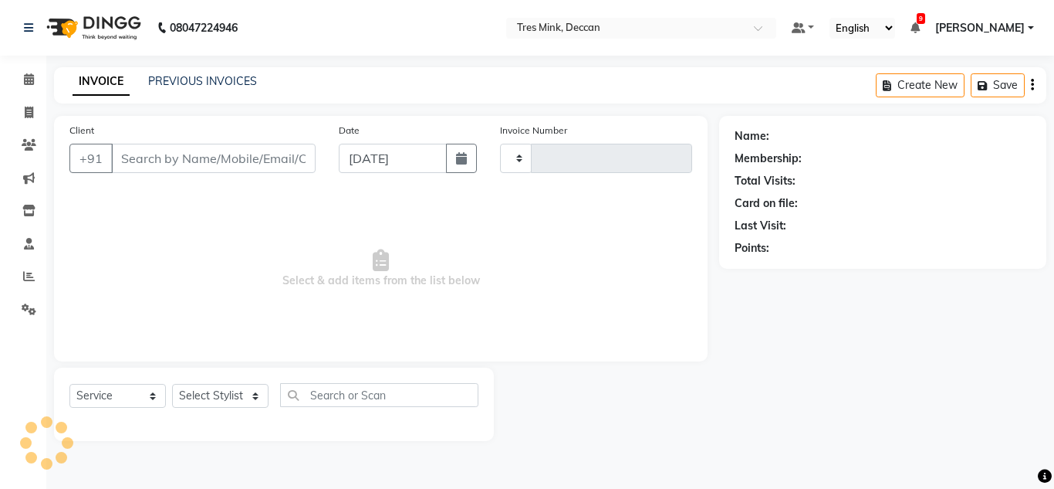
type input "0992"
select select "8055"
type input "9607893636"
select select "59499"
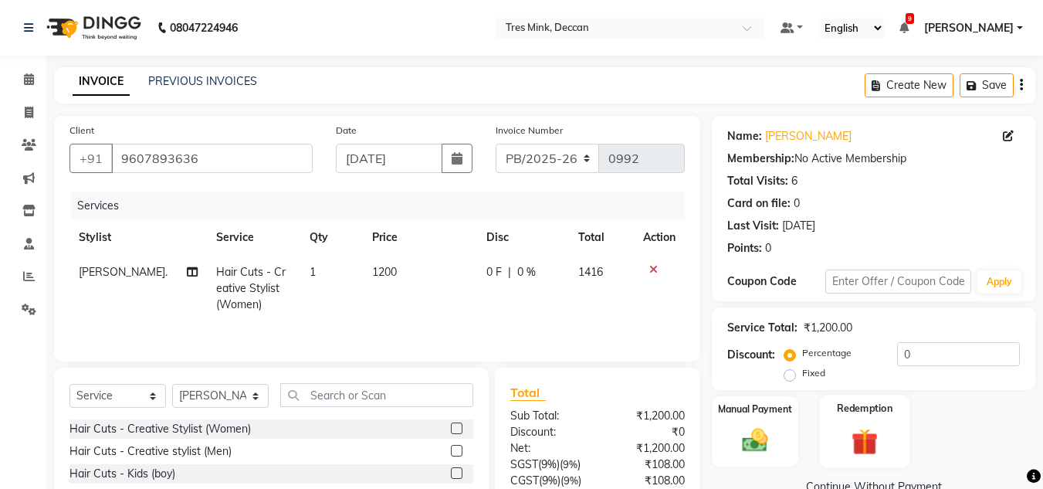
scroll to position [130, 0]
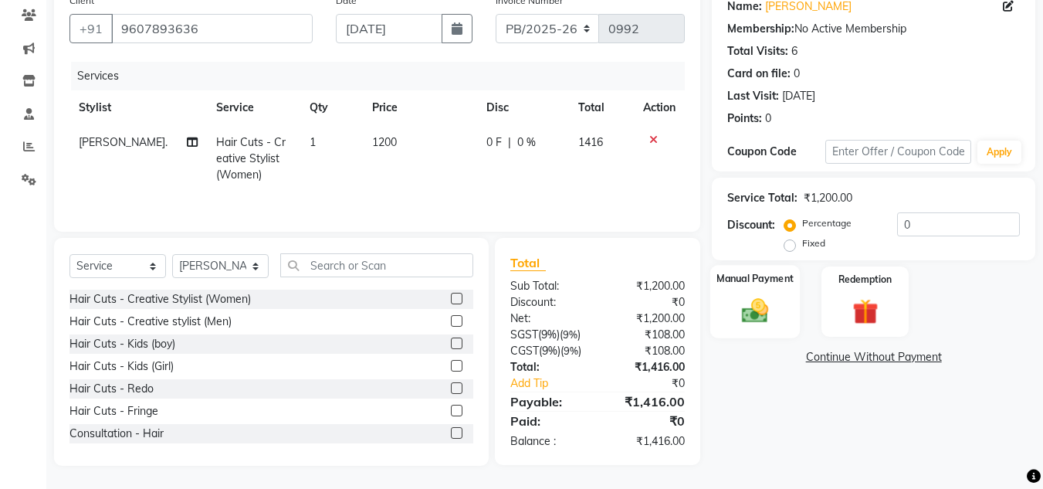
click at [736, 287] on div "Manual Payment" at bounding box center [755, 301] width 90 height 73
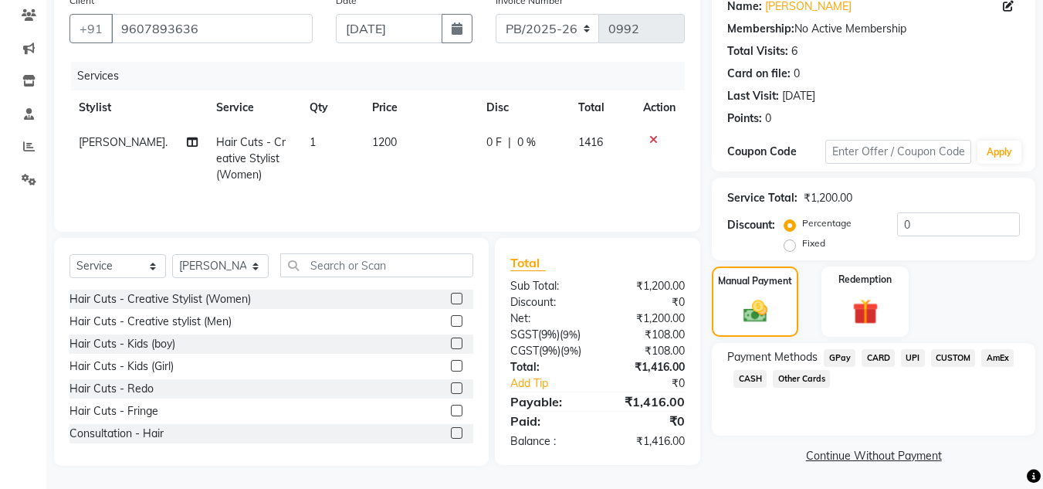
click at [912, 354] on span "UPI" at bounding box center [913, 358] width 24 height 18
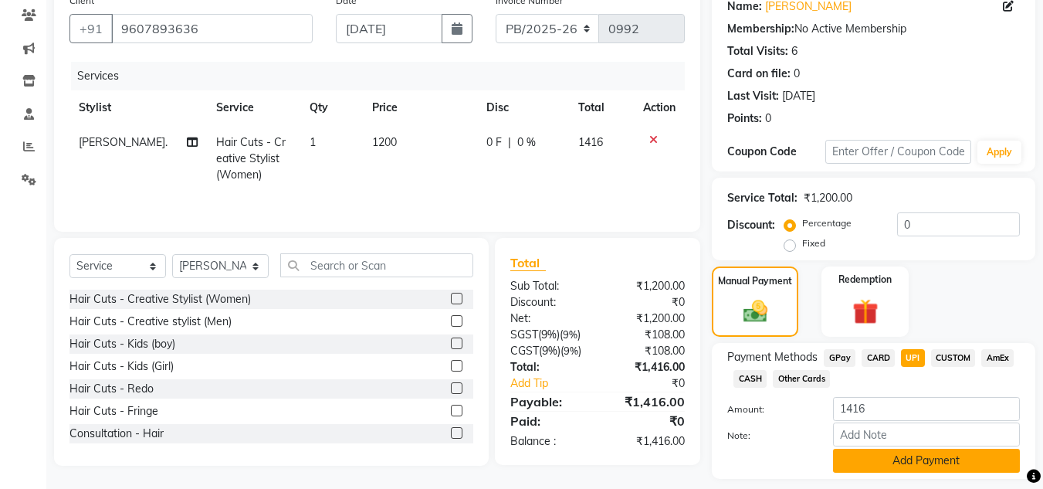
click at [884, 462] on button "Add Payment" at bounding box center [926, 460] width 187 height 24
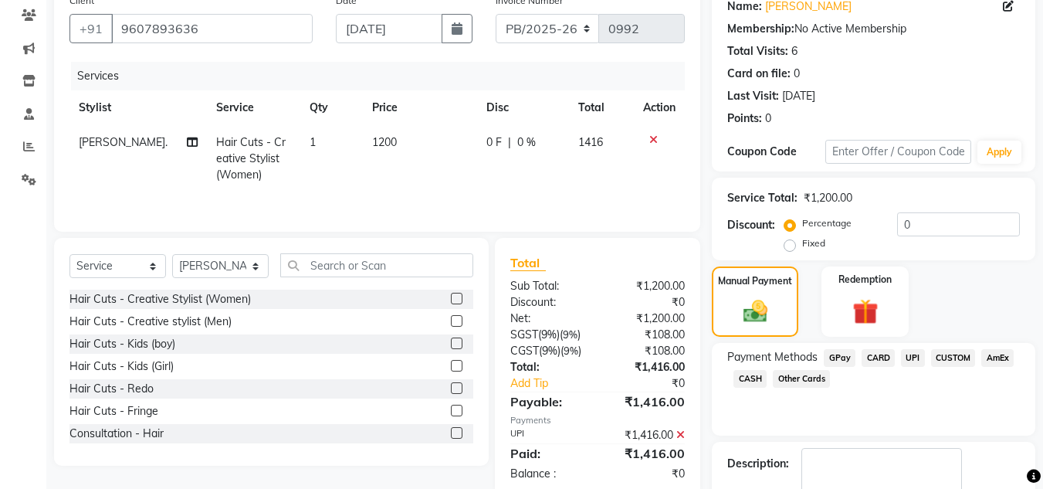
scroll to position [207, 0]
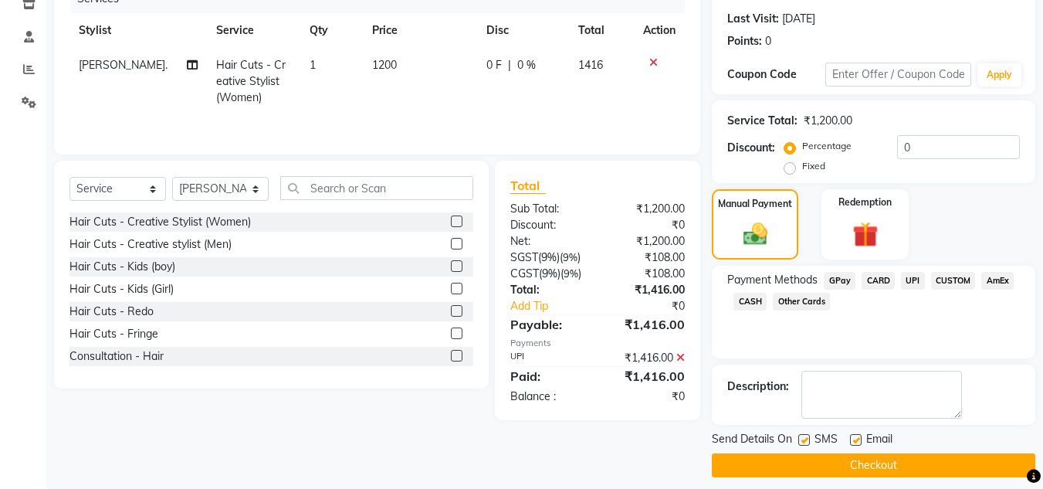
click at [875, 286] on span "CARD" at bounding box center [877, 281] width 33 height 18
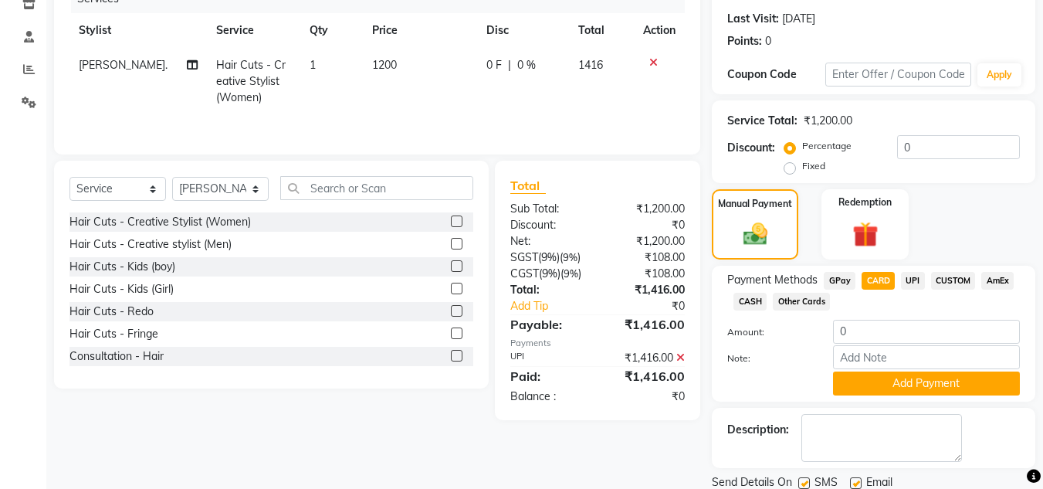
click at [682, 357] on icon at bounding box center [680, 357] width 8 height 11
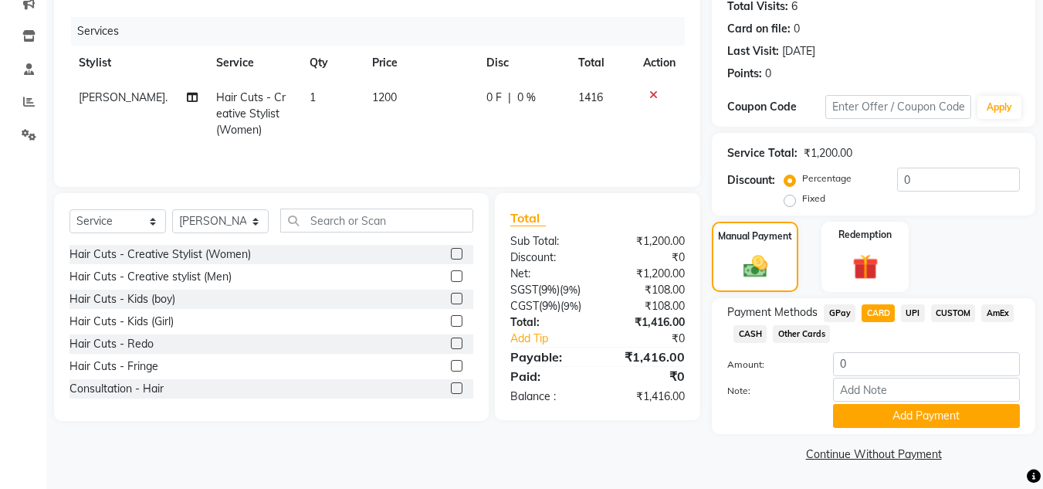
scroll to position [174, 0]
click at [838, 311] on span "GPay" at bounding box center [840, 313] width 32 height 18
type input "1416"
click at [873, 310] on span "CARD" at bounding box center [877, 313] width 33 height 18
click at [877, 415] on button "Add Payment" at bounding box center [926, 416] width 187 height 24
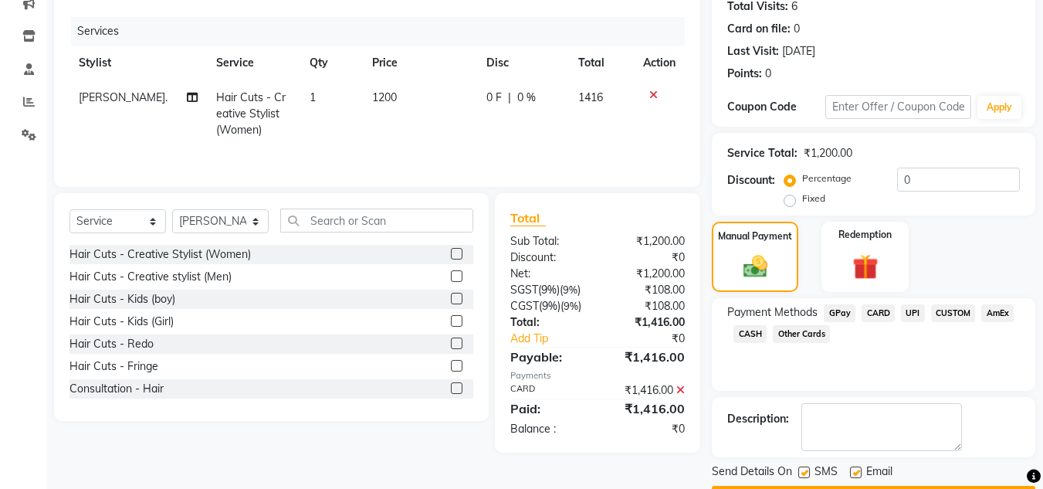
scroll to position [218, 0]
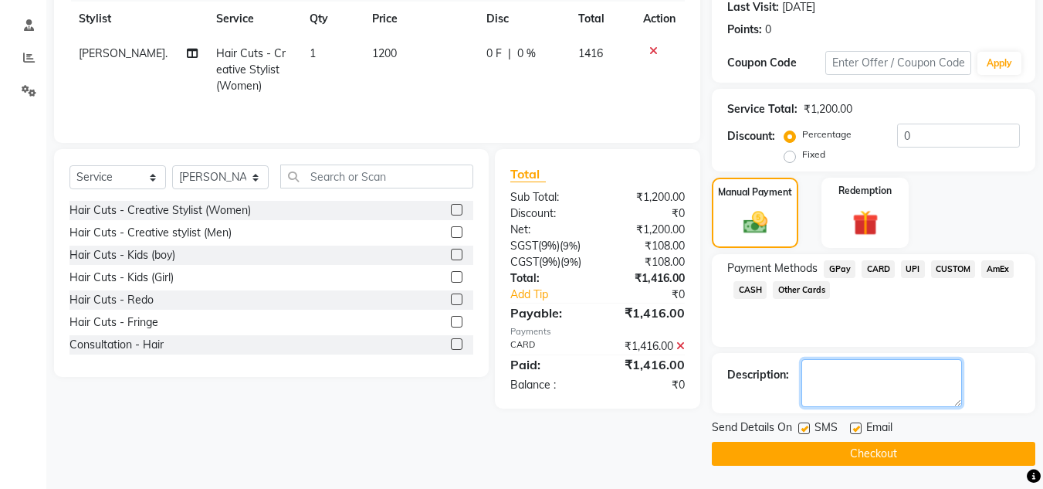
click at [854, 391] on textarea at bounding box center [881, 383] width 161 height 48
type textarea "[PERSON_NAME]"
click at [803, 452] on button "Checkout" at bounding box center [873, 453] width 323 height 24
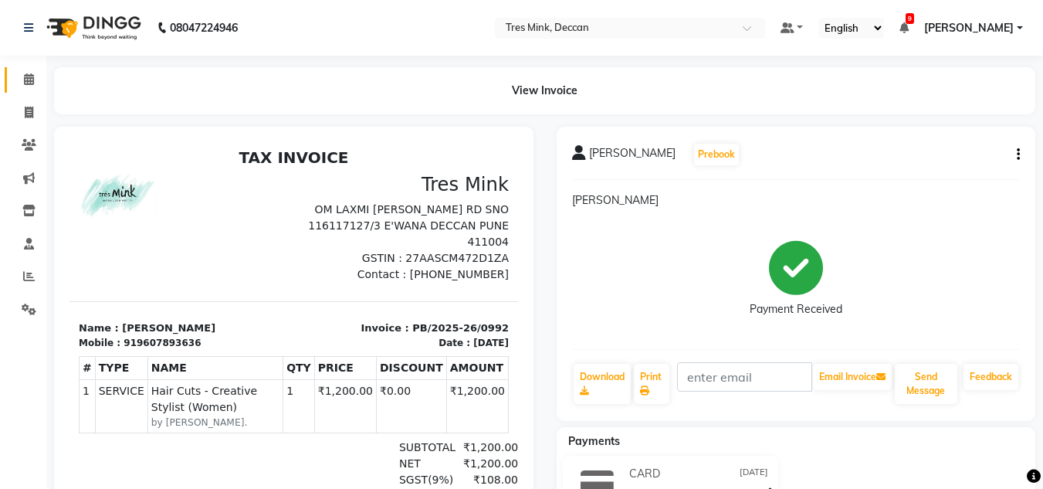
click at [17, 69] on link "Calendar" at bounding box center [23, 79] width 37 height 25
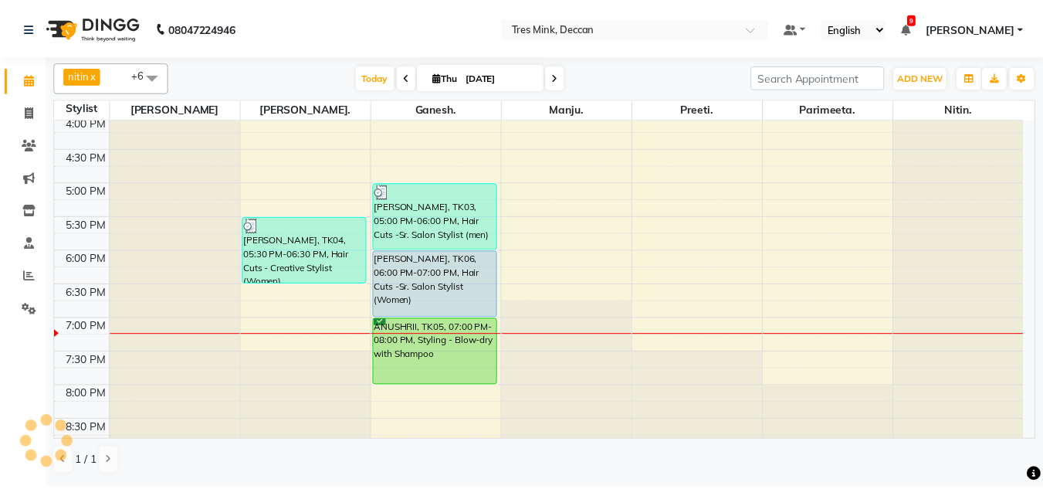
scroll to position [562, 0]
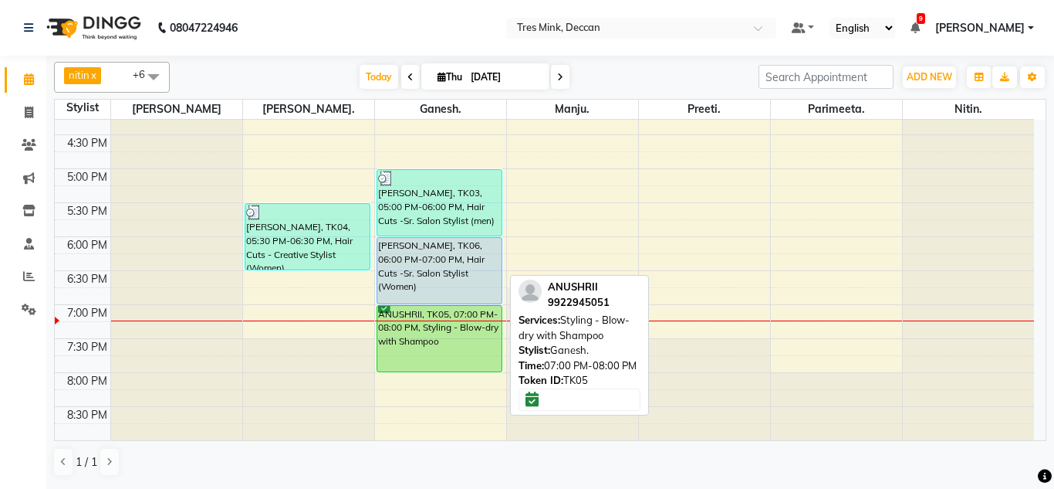
click at [420, 333] on div "ANUSHRII, TK05, 07:00 PM-08:00 PM, Styling - Blow-dry with Shampoo" at bounding box center [439, 339] width 125 height 66
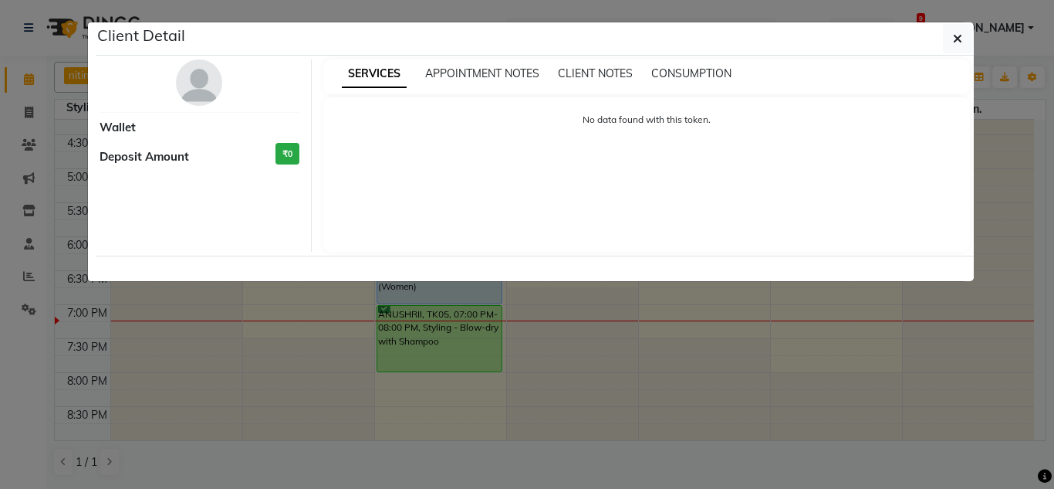
select select "6"
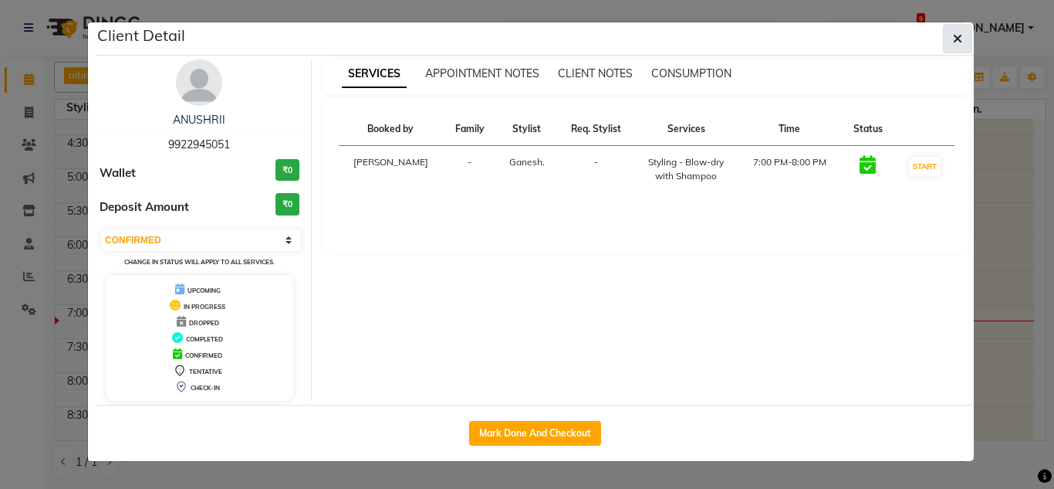
click at [957, 35] on icon "button" at bounding box center [957, 38] width 9 height 12
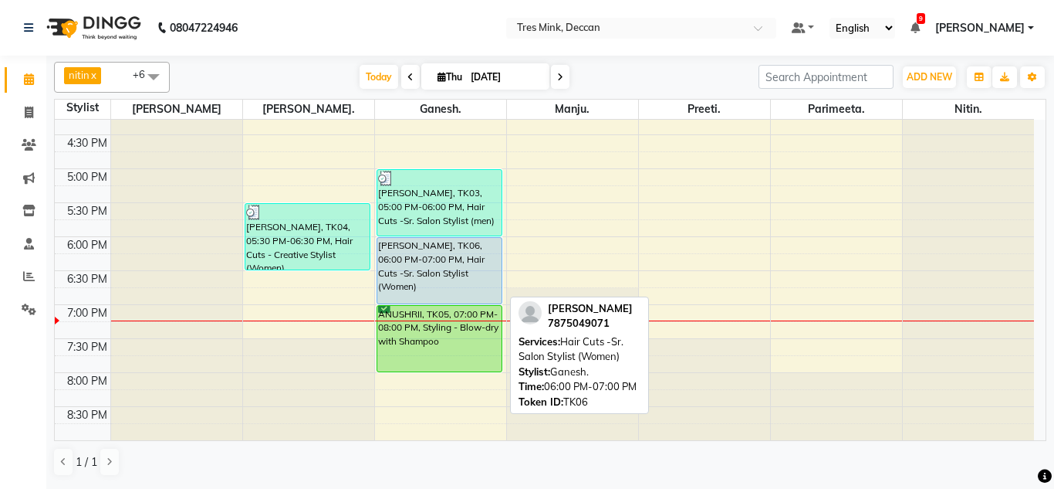
click at [448, 272] on div "[PERSON_NAME], TK06, 06:00 PM-07:00 PM, Hair Cuts -Sr. Salon Stylist (Women)" at bounding box center [439, 271] width 125 height 66
select select "5"
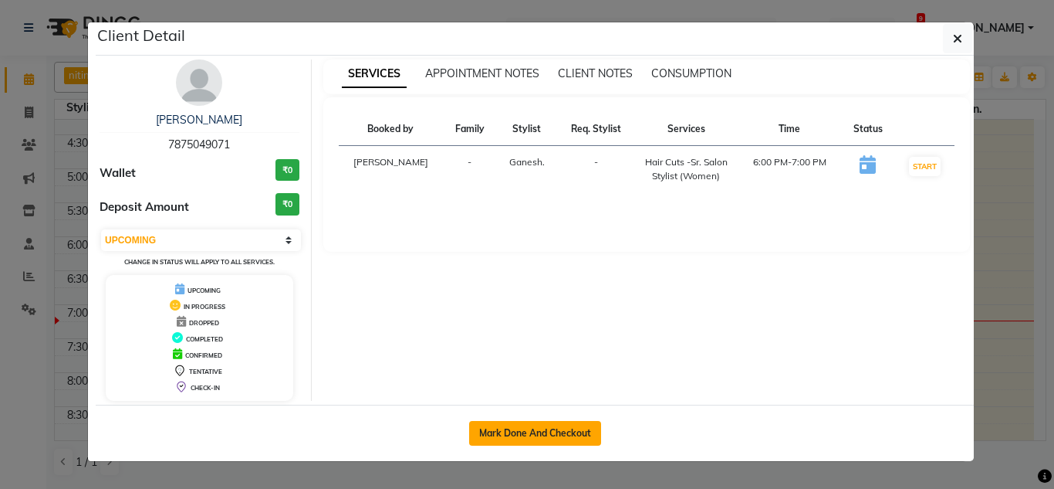
click at [539, 428] on button "Mark Done And Checkout" at bounding box center [535, 433] width 132 height 25
select select "service"
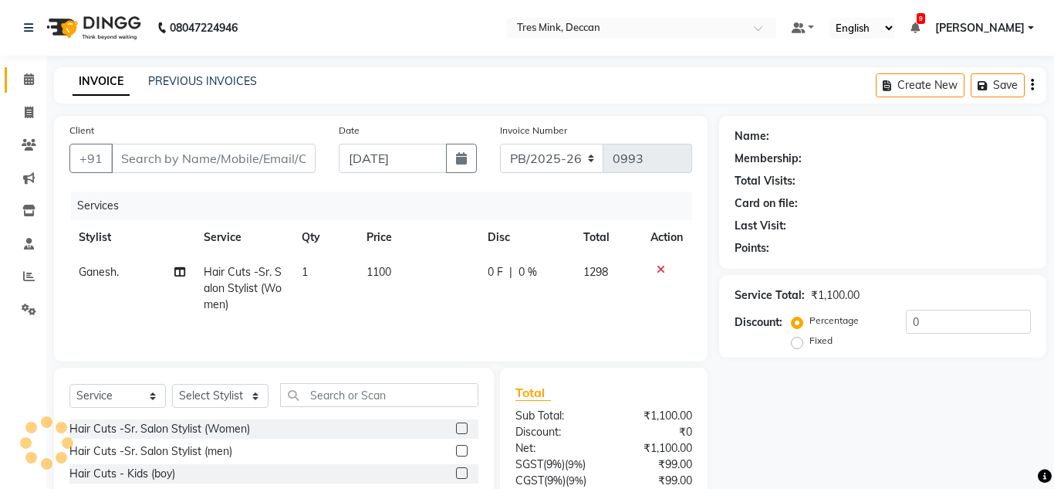
type input "7875049071"
select select "59501"
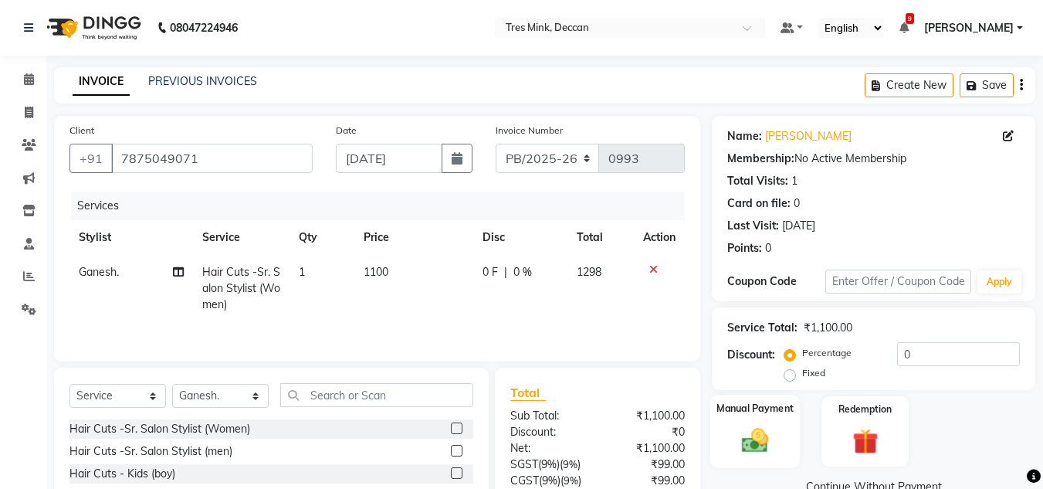
click at [766, 425] on img at bounding box center [754, 440] width 43 height 31
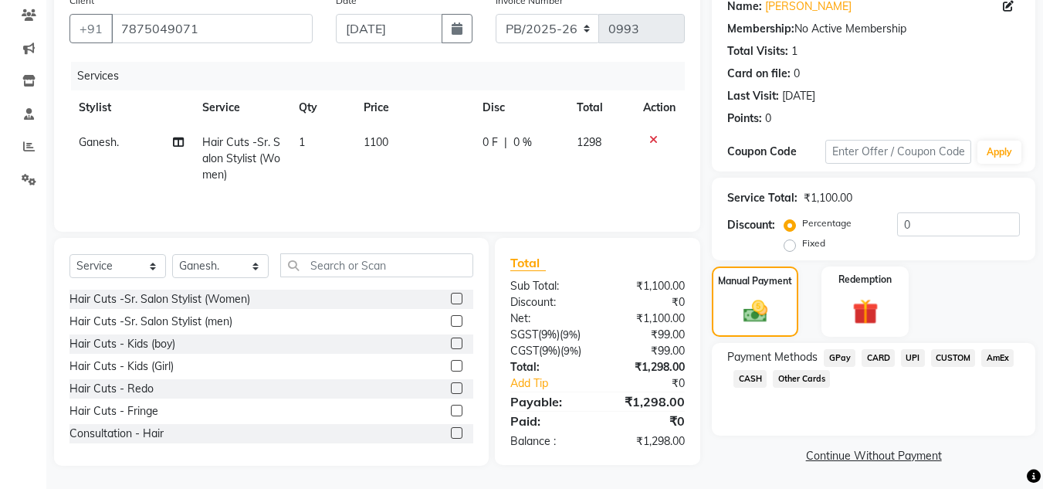
click at [909, 350] on span "UPI" at bounding box center [913, 358] width 24 height 18
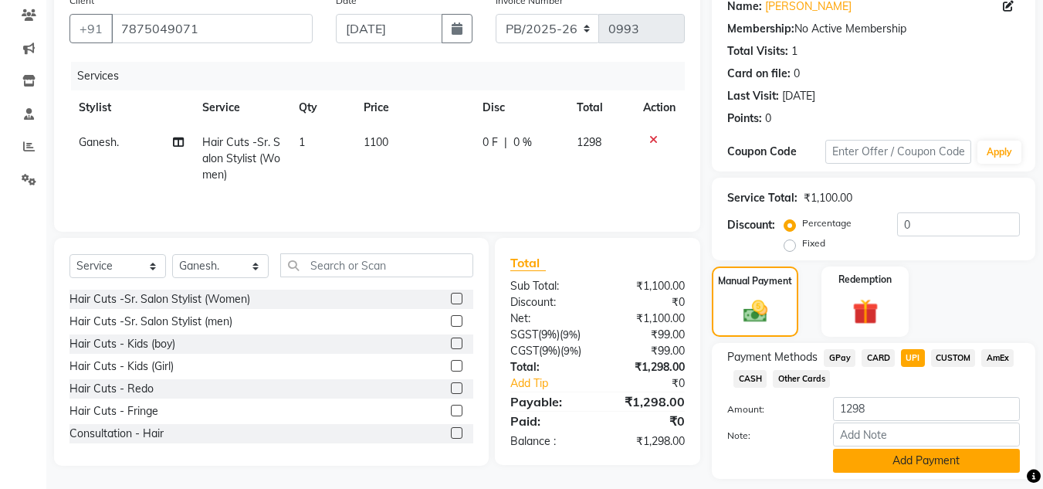
click at [905, 466] on button "Add Payment" at bounding box center [926, 460] width 187 height 24
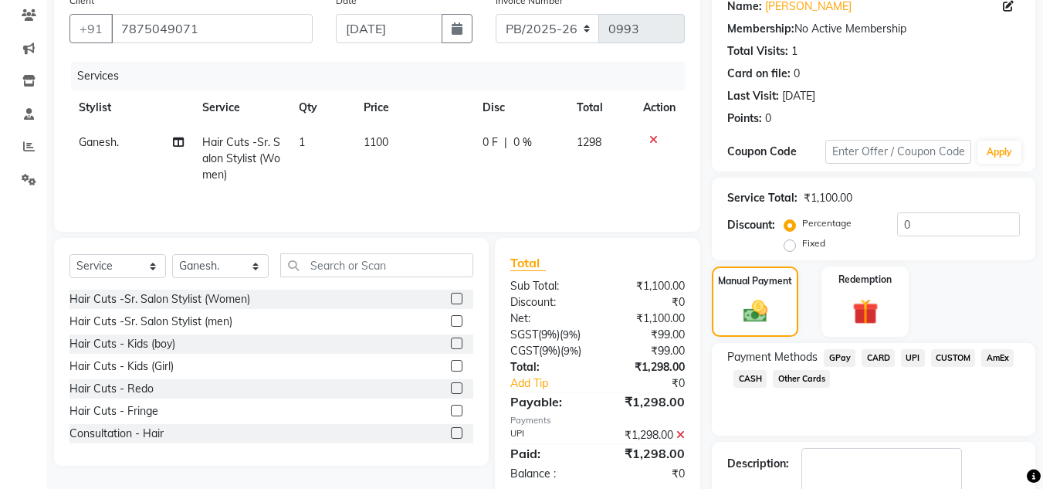
scroll to position [218, 0]
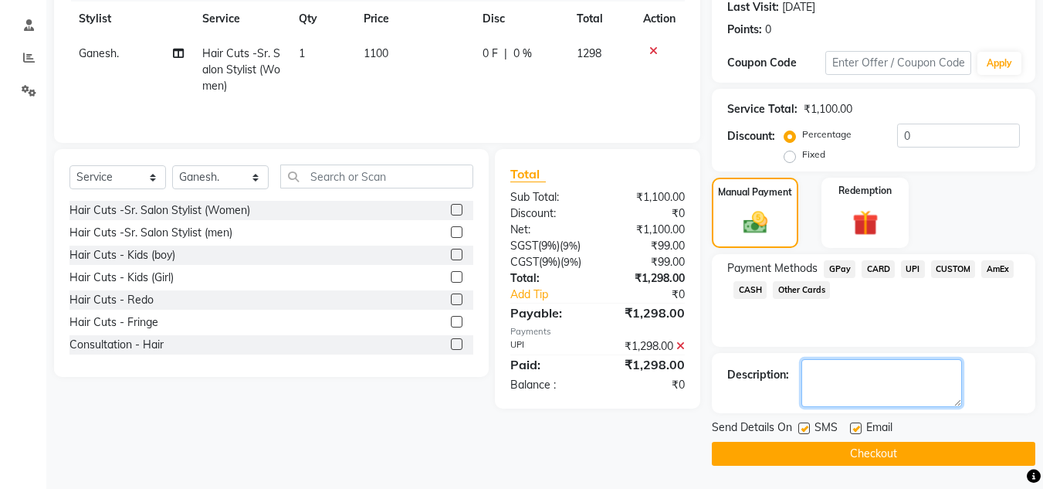
click at [839, 375] on textarea at bounding box center [881, 383] width 161 height 48
type textarea "ganesh"
click at [787, 454] on button "Checkout" at bounding box center [873, 453] width 323 height 24
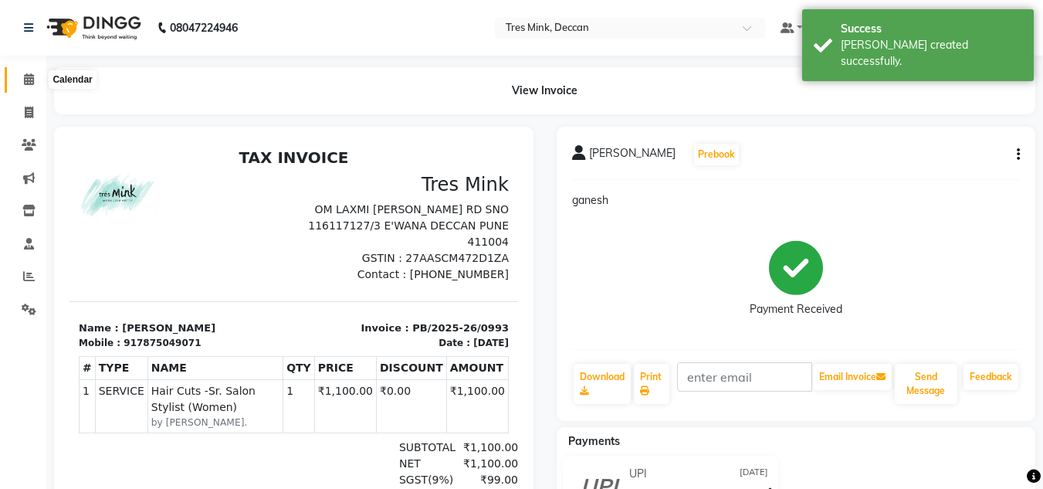
click at [29, 80] on icon at bounding box center [29, 79] width 10 height 12
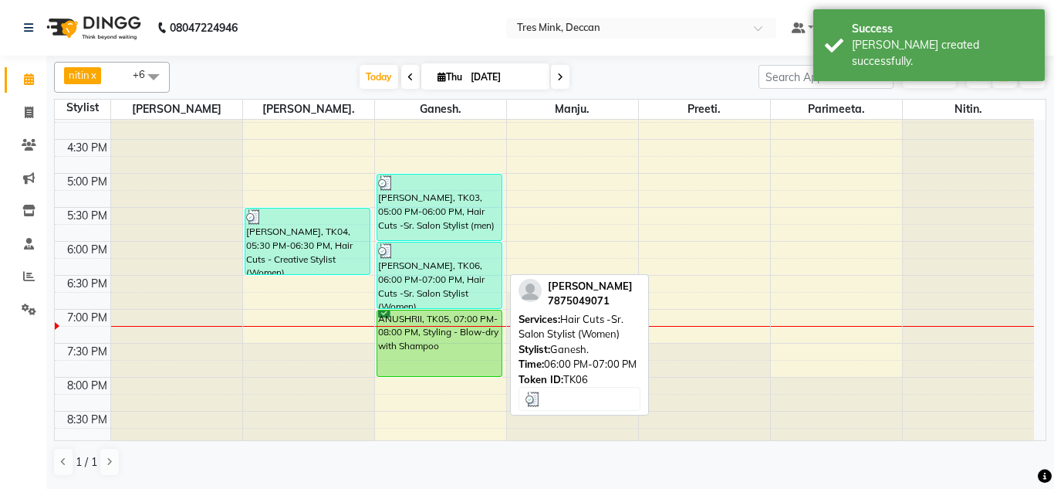
scroll to position [562, 0]
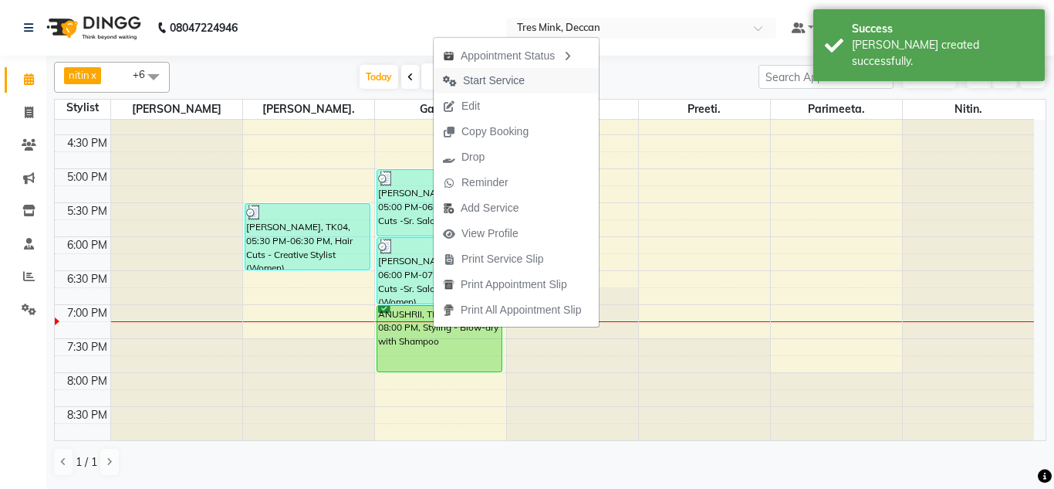
click at [489, 78] on span "Start Service" at bounding box center [494, 81] width 62 height 16
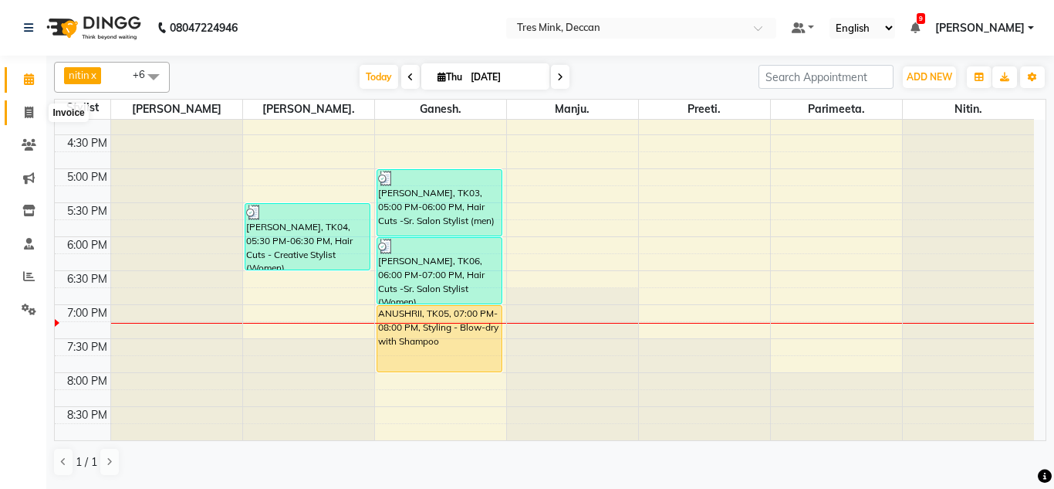
click at [29, 113] on icon at bounding box center [29, 113] width 8 height 12
select select "service"
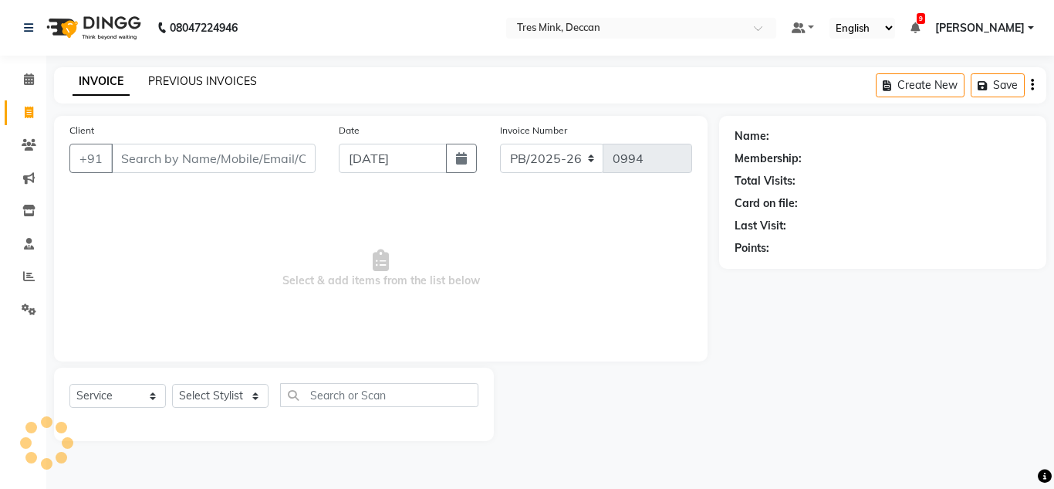
click at [199, 83] on link "PREVIOUS INVOICES" at bounding box center [202, 81] width 109 height 14
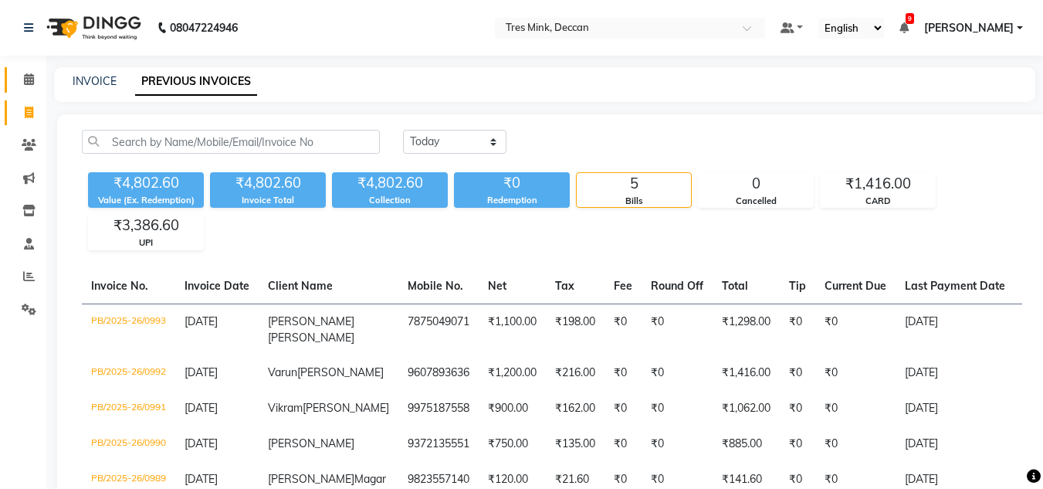
click at [19, 67] on link "Calendar" at bounding box center [23, 79] width 37 height 25
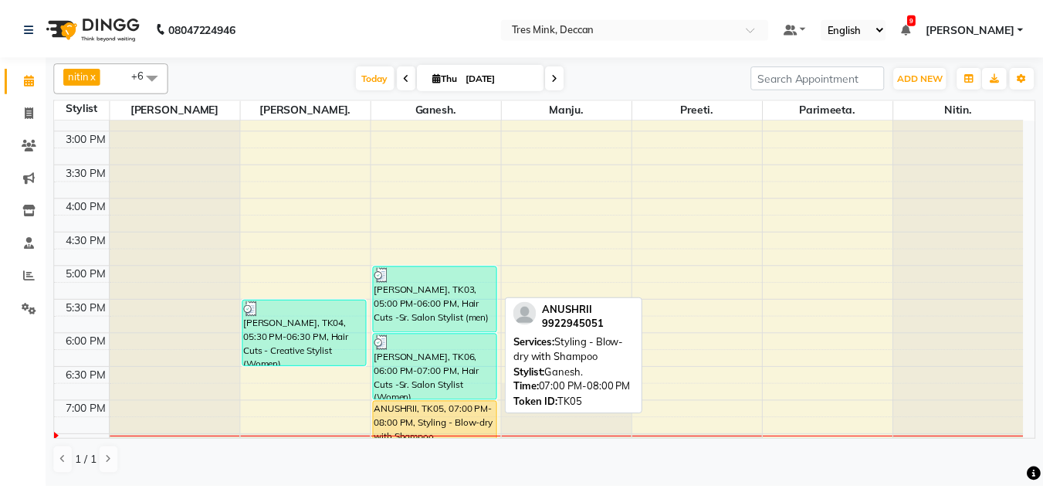
scroll to position [562, 0]
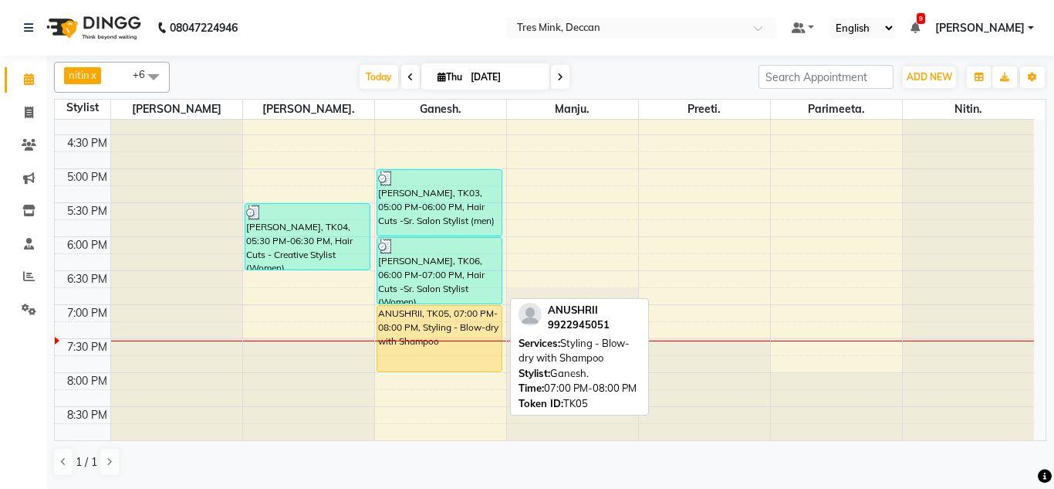
click at [417, 341] on div at bounding box center [440, 340] width 131 height 1
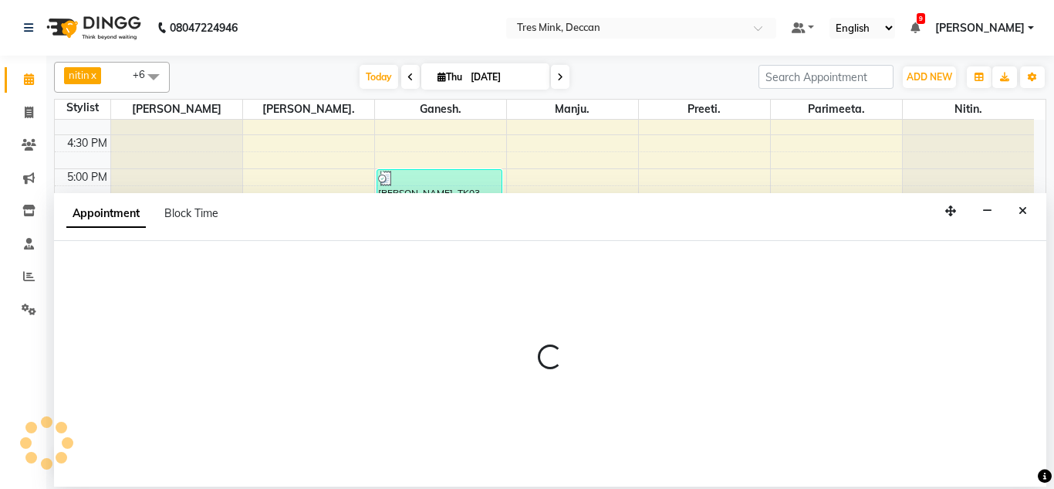
select select "59501"
select select "tentative"
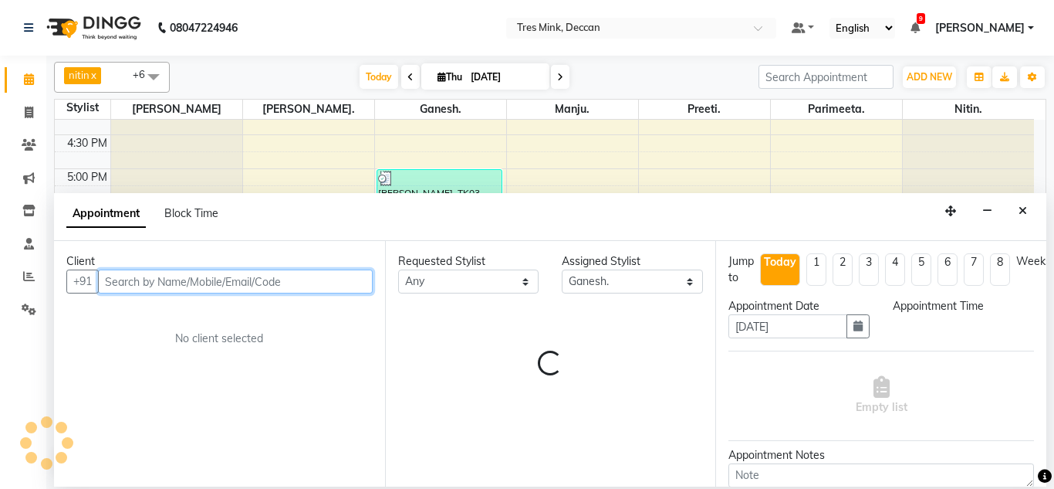
select select "1170"
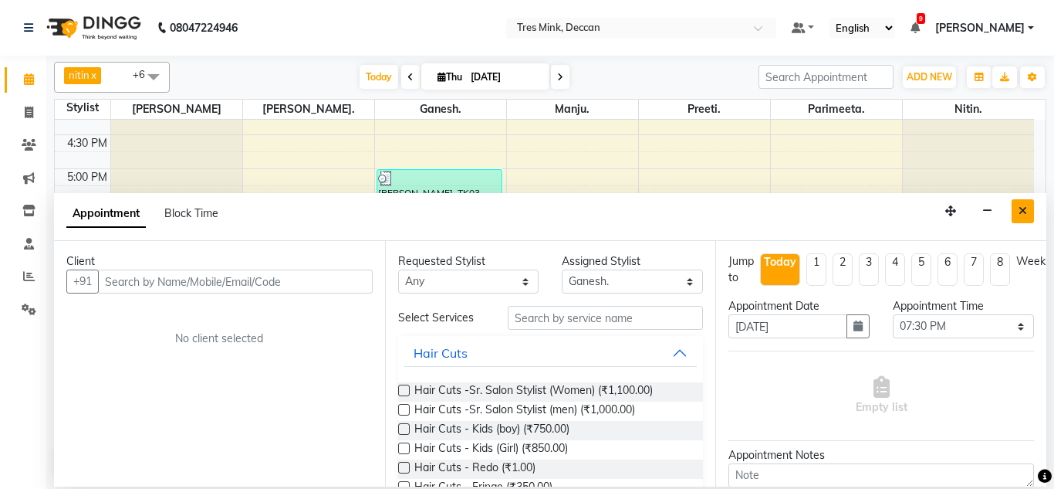
click at [1015, 215] on button "Close" at bounding box center [1023, 211] width 22 height 24
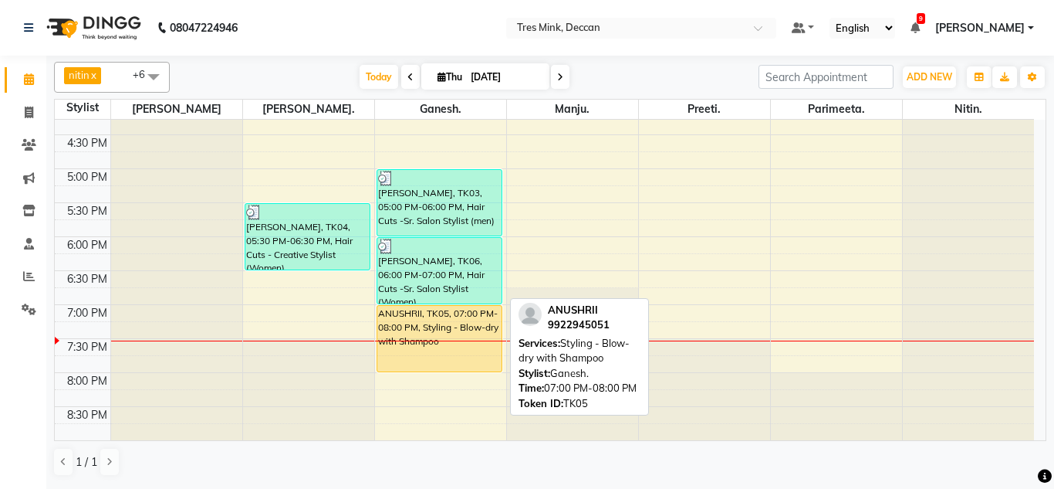
click at [458, 329] on div "ANUSHRII, TK05, 07:00 PM-08:00 PM, Styling - Blow-dry with Shampoo" at bounding box center [439, 339] width 125 height 66
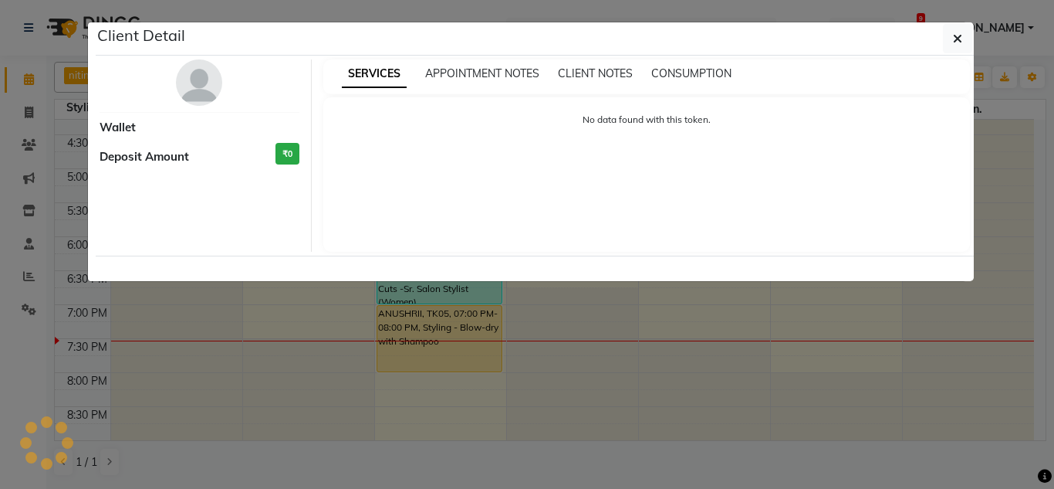
select select "1"
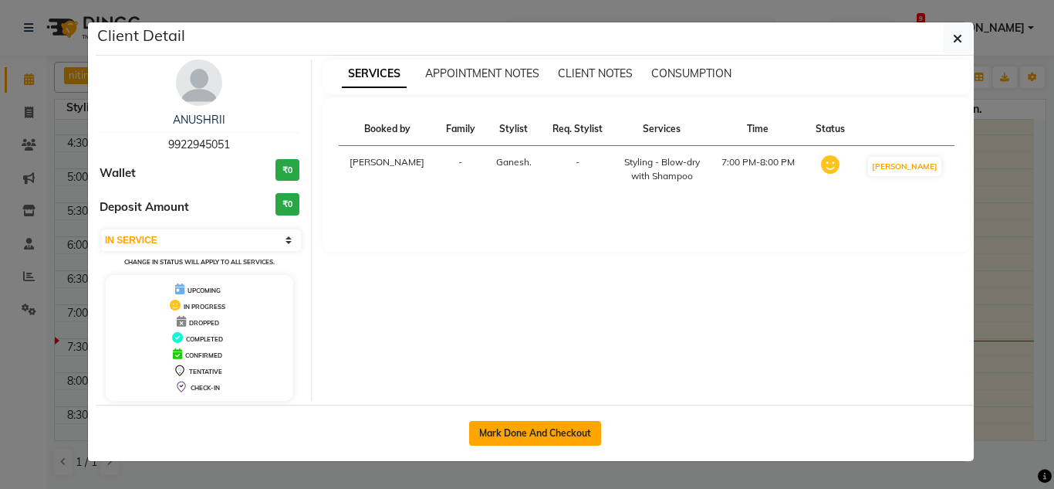
click at [513, 431] on button "Mark Done And Checkout" at bounding box center [535, 433] width 132 height 25
select select "service"
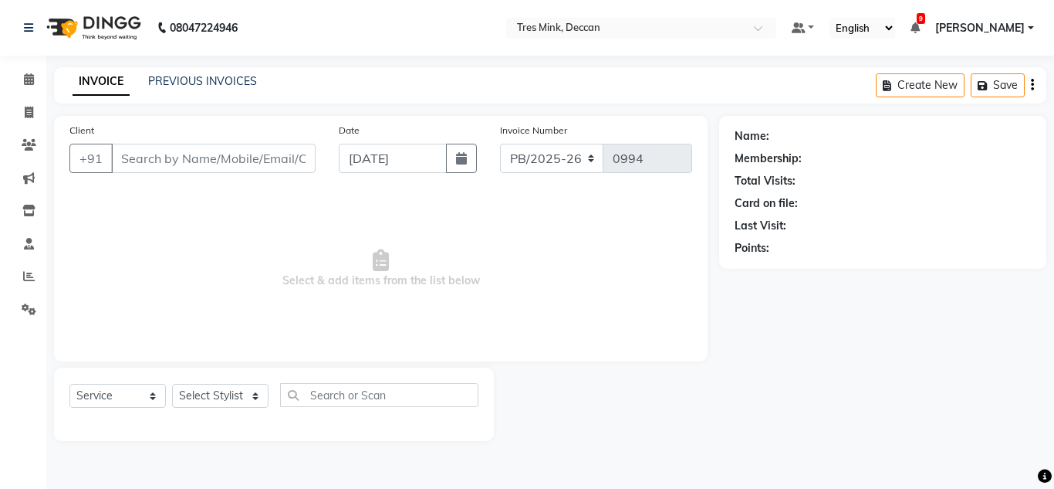
select select "3"
type input "9922945051"
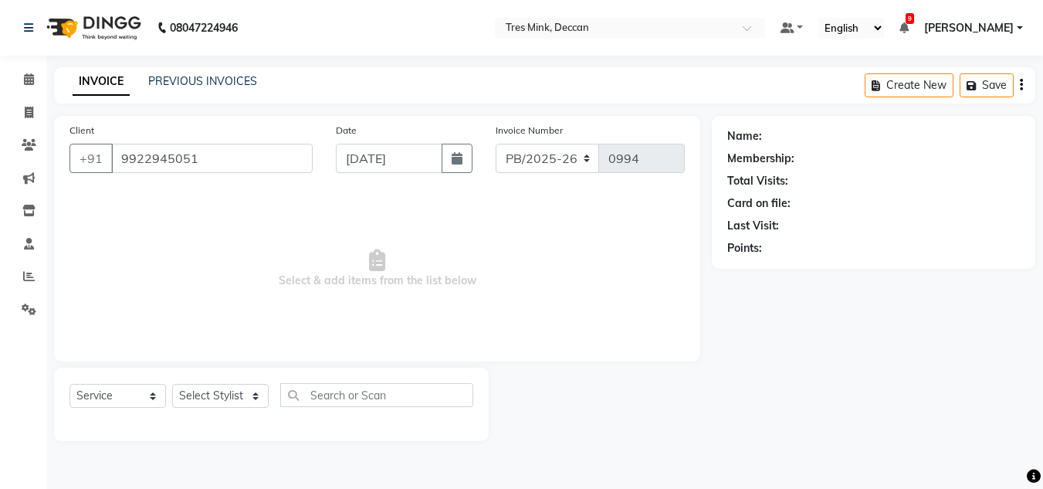
select select "59501"
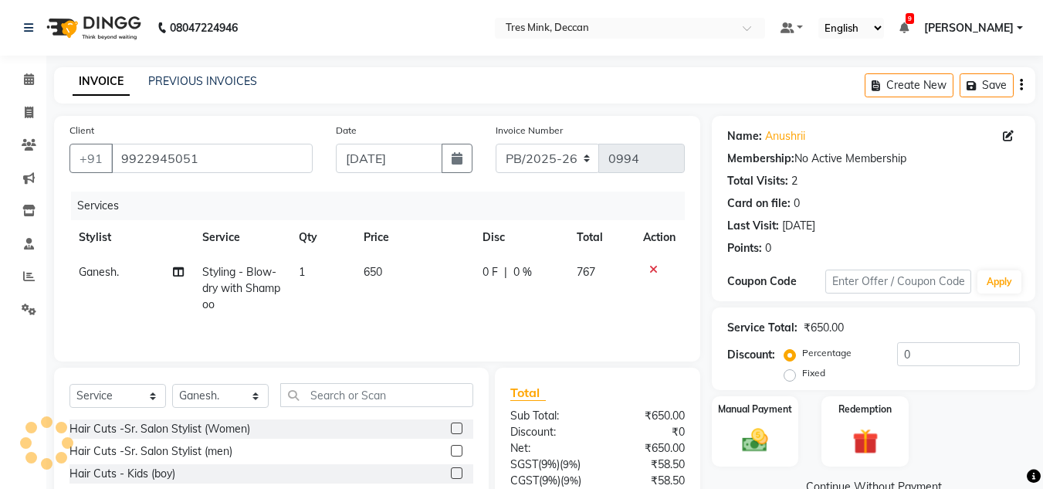
click at [361, 272] on td "650" at bounding box center [413, 288] width 119 height 67
select select "59501"
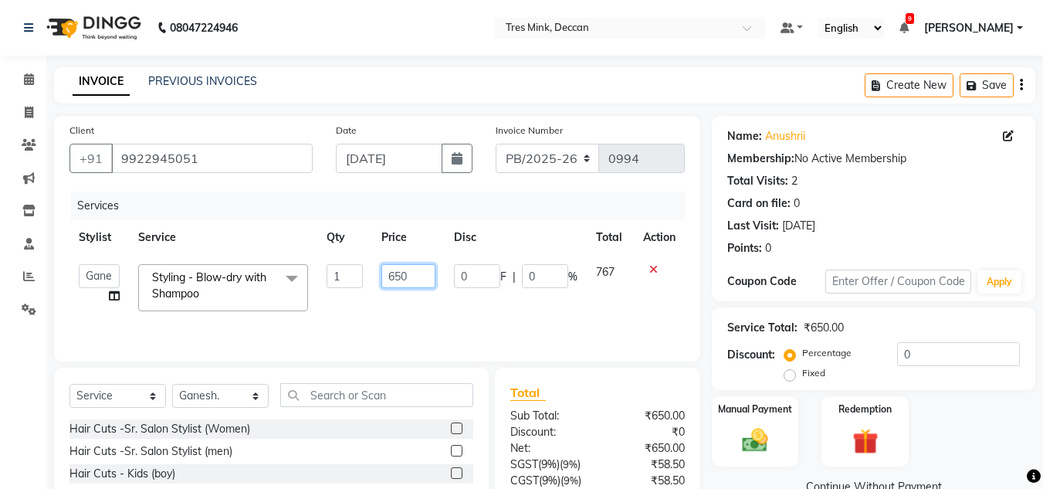
drag, startPoint x: 402, startPoint y: 277, endPoint x: 361, endPoint y: 278, distance: 40.9
click at [364, 279] on tr "[PERSON_NAME]. [PERSON_NAME]. [PERSON_NAME]. [GEOGRAPHIC_DATA]. [GEOGRAPHIC_DAT…" at bounding box center [376, 288] width 615 height 66
type input "750"
click at [803, 391] on div "Name: Anushrii Membership: No Active Membership Total Visits: 2 Card on file: 0…" at bounding box center [879, 355] width 335 height 479
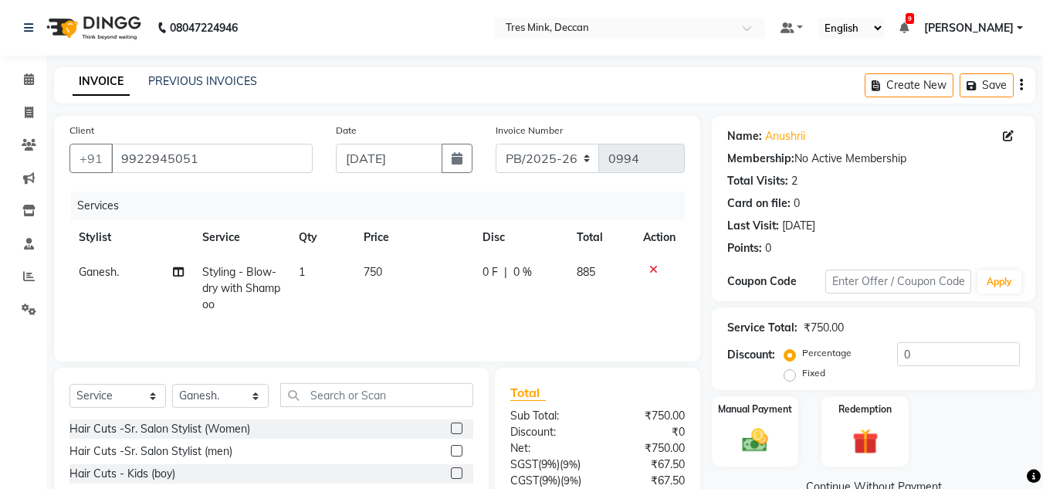
scroll to position [130, 0]
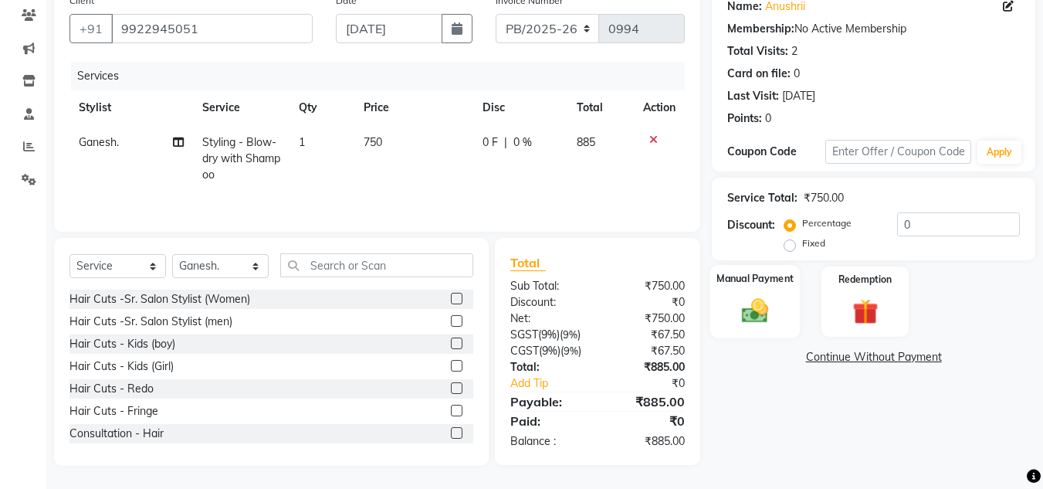
click at [741, 280] on label "Manual Payment" at bounding box center [754, 278] width 77 height 15
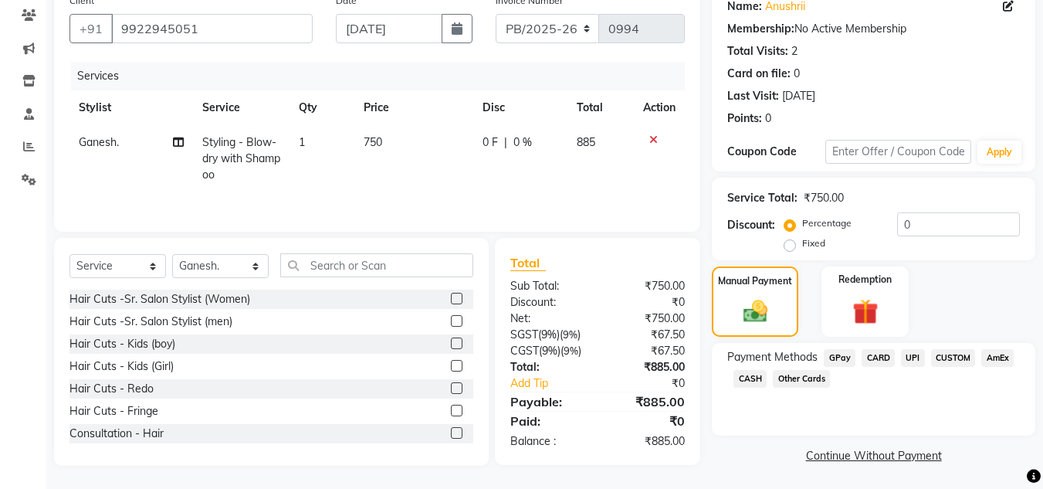
click at [907, 355] on span "UPI" at bounding box center [913, 358] width 24 height 18
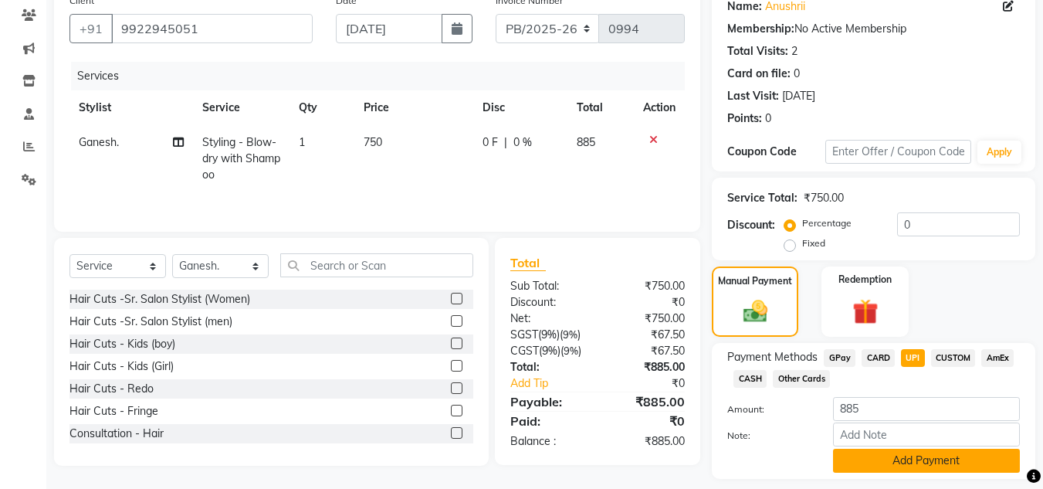
scroll to position [174, 0]
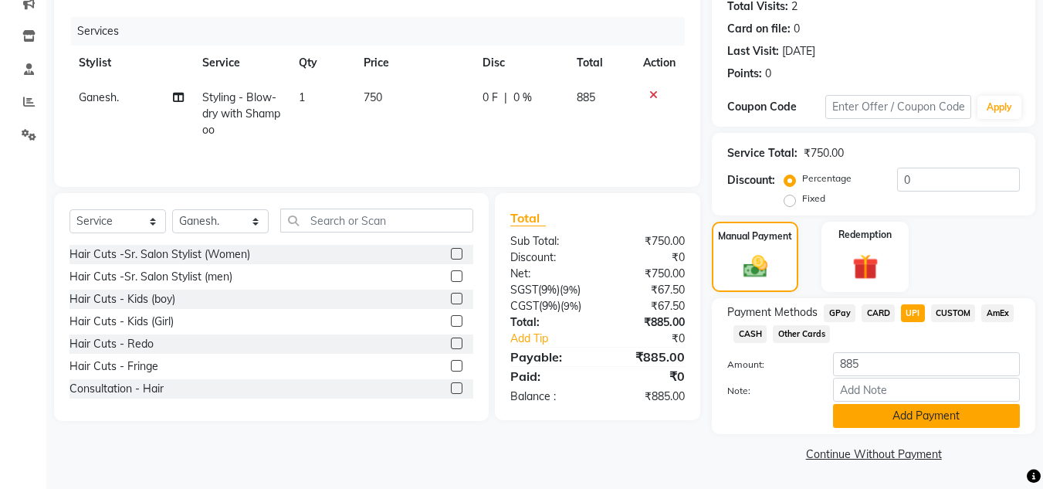
click at [906, 410] on button "Add Payment" at bounding box center [926, 416] width 187 height 24
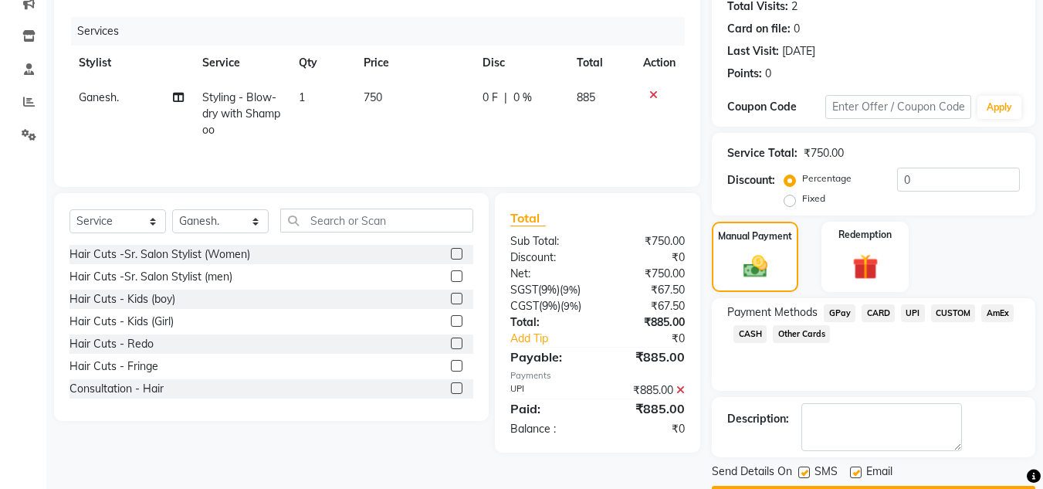
scroll to position [218, 0]
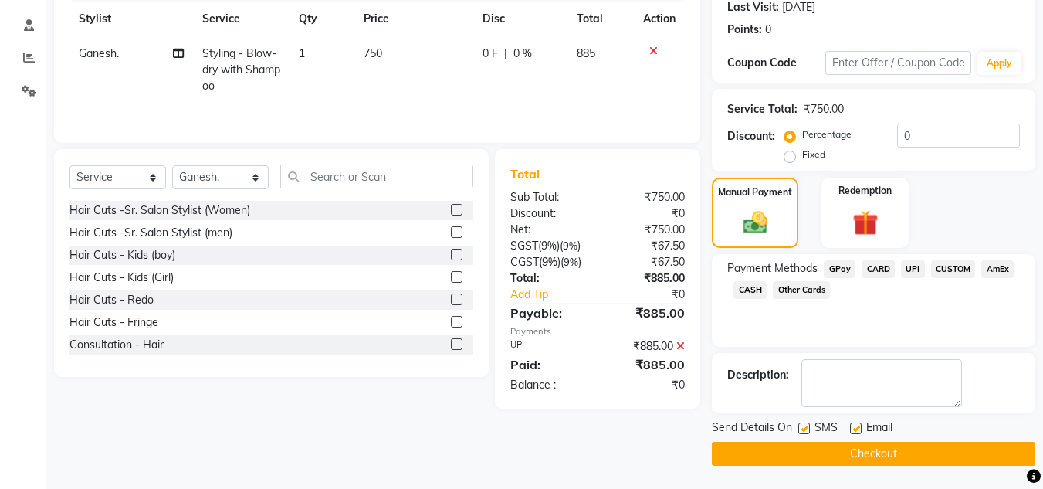
click at [843, 460] on button "Checkout" at bounding box center [873, 453] width 323 height 24
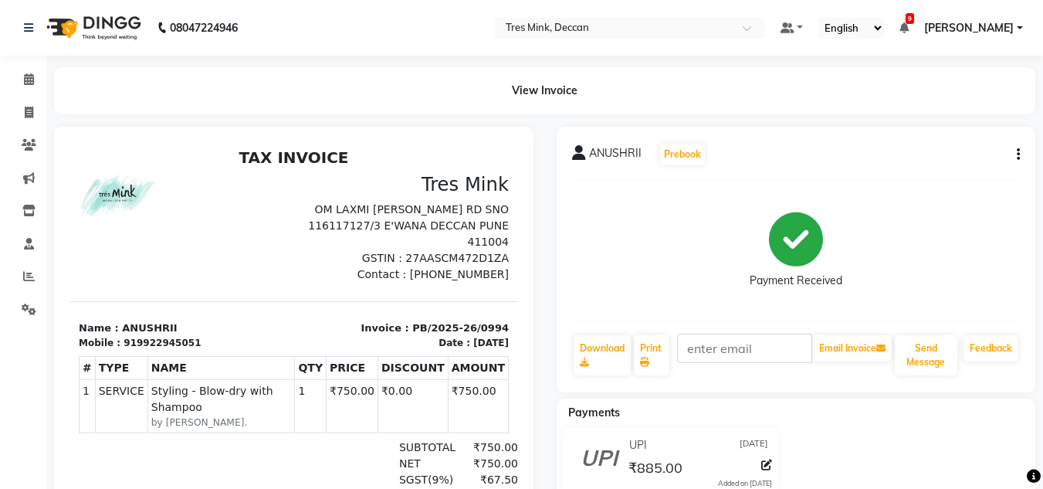
click at [825, 332] on div "ANUSHRII Prebook Payment Received Download Print Email Invoice Send Message Fee…" at bounding box center [796, 260] width 479 height 266
click at [31, 68] on link "Calendar" at bounding box center [23, 79] width 37 height 25
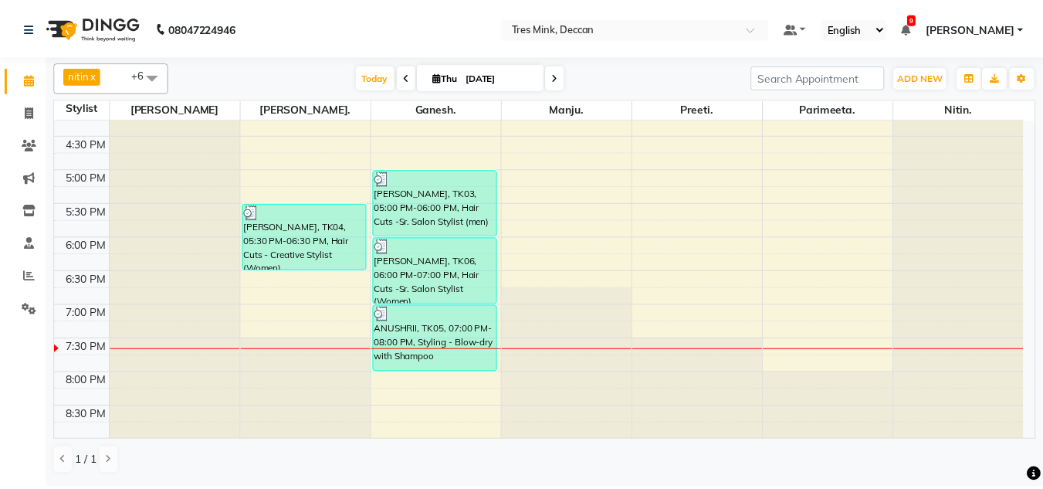
scroll to position [562, 0]
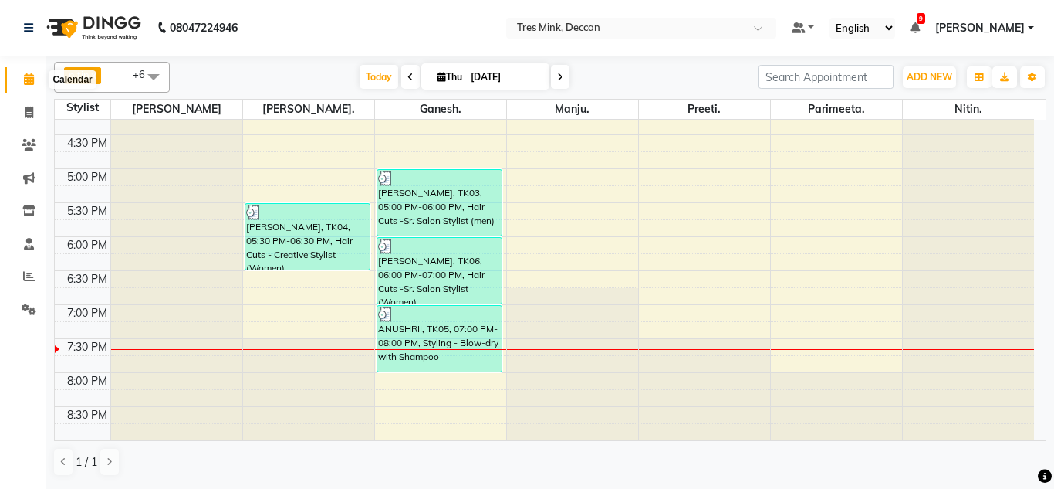
click at [29, 81] on icon at bounding box center [29, 79] width 10 height 12
click at [32, 120] on span at bounding box center [28, 113] width 27 height 18
select select "service"
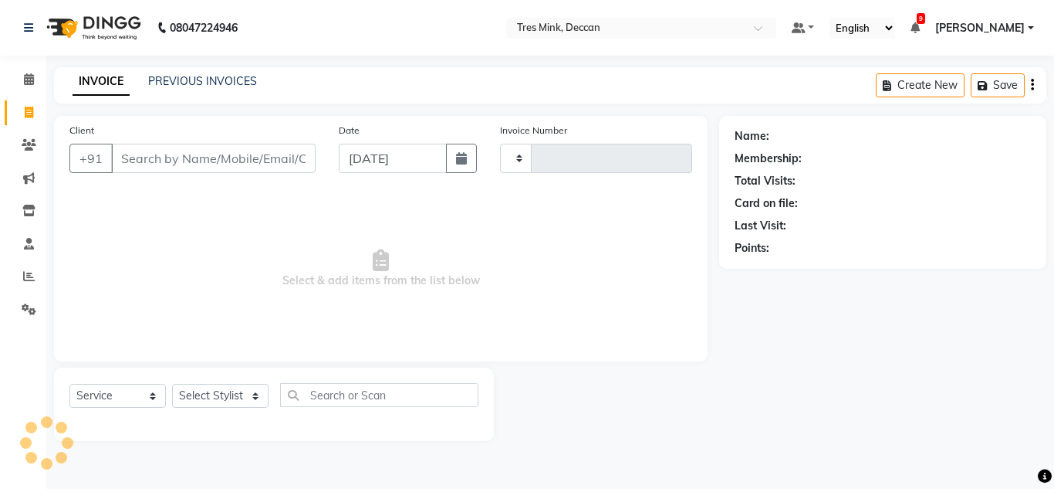
type input "0995"
select select "8055"
click at [179, 72] on div "INVOICE PREVIOUS INVOICES Create New Save" at bounding box center [550, 85] width 993 height 36
click at [180, 76] on link "PREVIOUS INVOICES" at bounding box center [202, 81] width 109 height 14
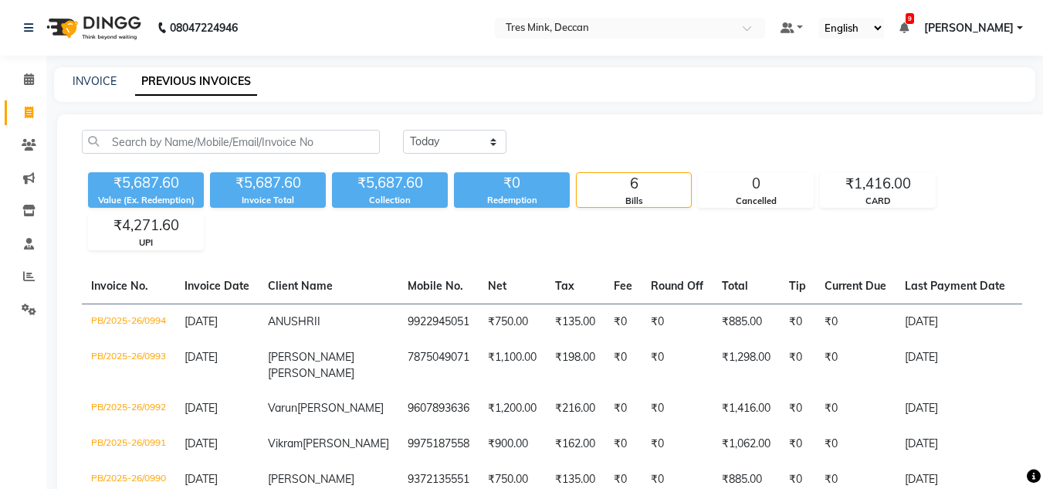
click at [534, 223] on div "₹5,687.60 Value (Ex. Redemption) ₹5,687.60 Invoice Total ₹5,687.60 Collection ₹…" at bounding box center [552, 208] width 940 height 84
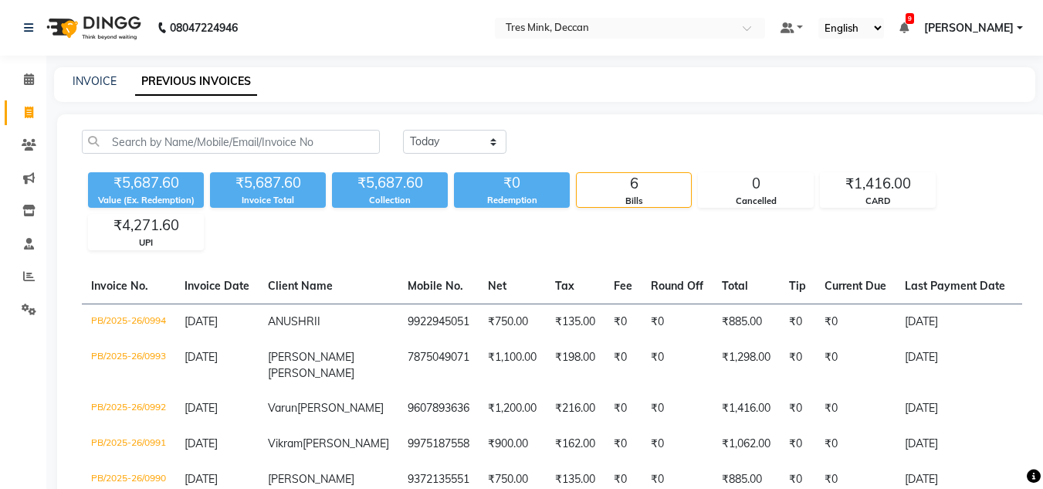
click at [534, 223] on div "₹5,687.60 Value (Ex. Redemption) ₹5,687.60 Invoice Total ₹5,687.60 Collection ₹…" at bounding box center [552, 208] width 940 height 84
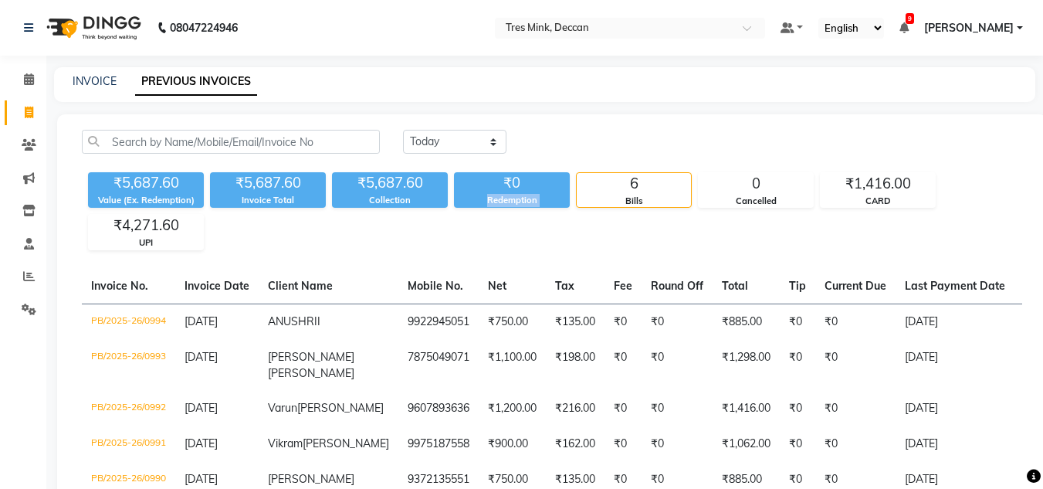
click at [534, 223] on div "₹5,687.60 Value (Ex. Redemption) ₹5,687.60 Invoice Total ₹5,687.60 Collection ₹…" at bounding box center [552, 208] width 940 height 84
